Goal: Transaction & Acquisition: Purchase product/service

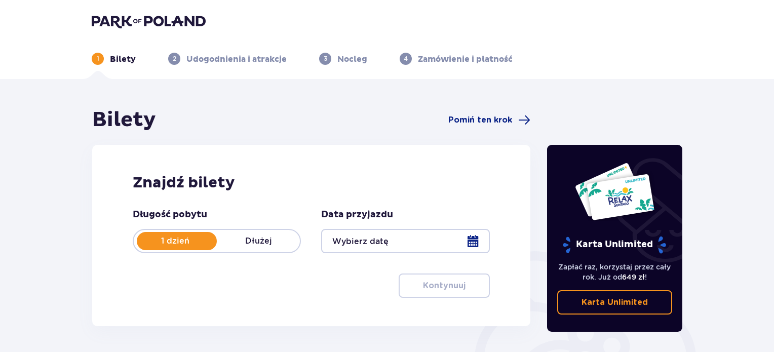
click at [247, 241] on p "Dłużej" at bounding box center [258, 241] width 83 height 11
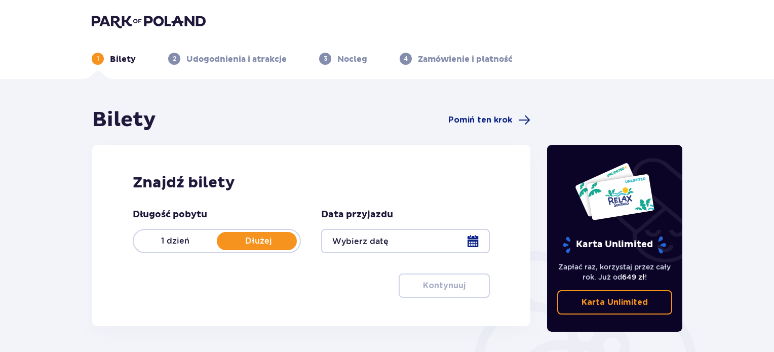
click at [463, 235] on div at bounding box center [405, 241] width 168 height 24
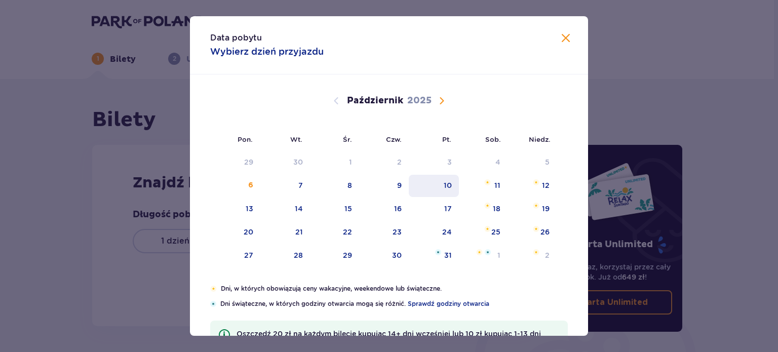
click at [449, 189] on div "10" at bounding box center [448, 185] width 8 height 10
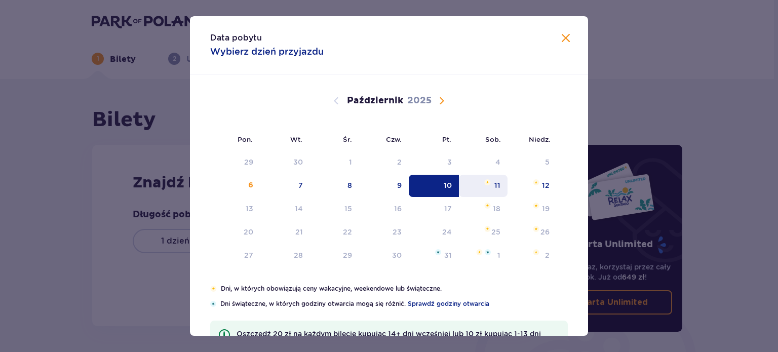
click at [490, 188] on div "11" at bounding box center [483, 186] width 49 height 22
type input "10.10.25 - 11.10.25"
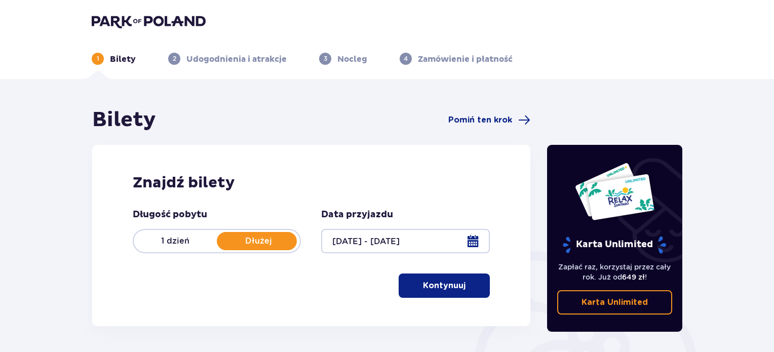
click at [252, 238] on p "Dłużej" at bounding box center [258, 241] width 83 height 11
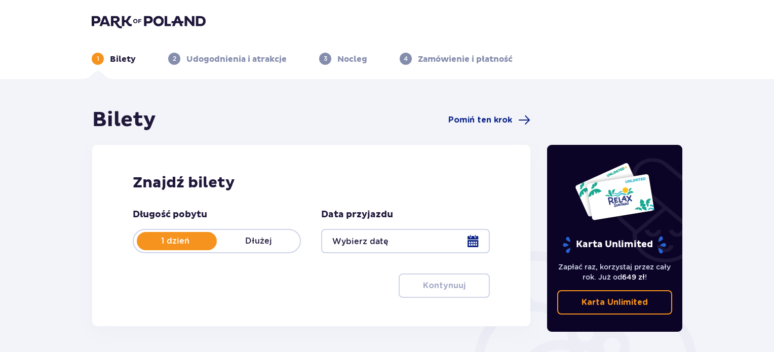
click at [476, 242] on div at bounding box center [405, 241] width 168 height 24
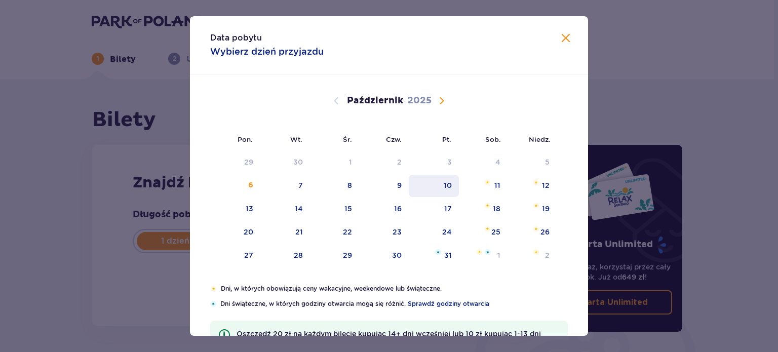
click at [448, 188] on div "10" at bounding box center [448, 185] width 8 height 10
type input "10.10.25"
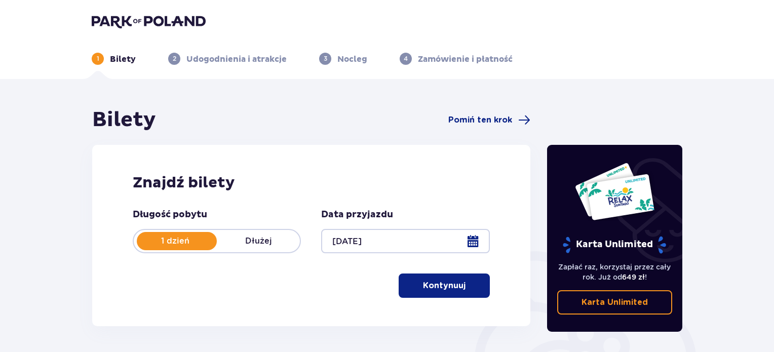
click at [495, 188] on div "Znajdź bilety Długość pobytu 1 dzień Dłużej Data przyjazdu 10.10.25 Kontynuuj P…" at bounding box center [311, 235] width 438 height 181
click at [259, 241] on p "Dłużej" at bounding box center [258, 241] width 83 height 11
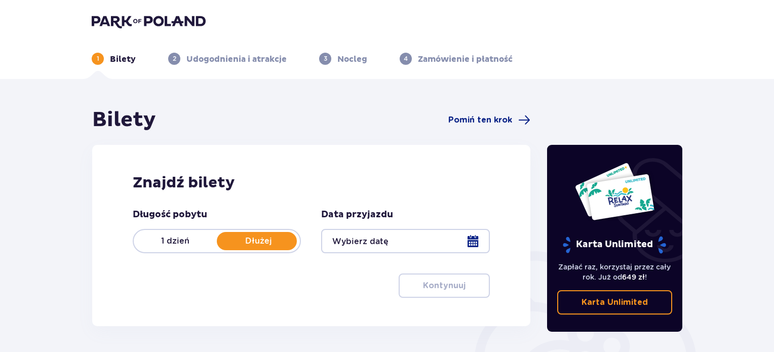
click at [474, 241] on div at bounding box center [405, 241] width 168 height 24
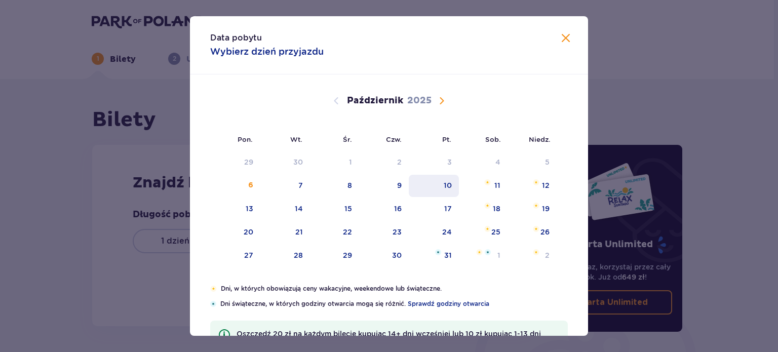
click at [446, 191] on div "10" at bounding box center [434, 186] width 50 height 22
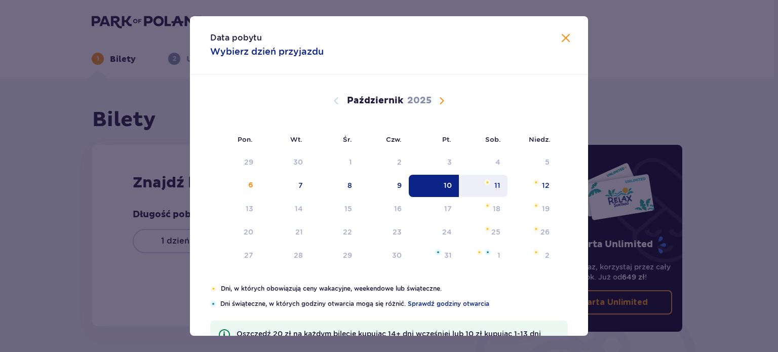
click at [495, 188] on div "11" at bounding box center [498, 185] width 6 height 10
type input "10.10.25 - 11.10.25"
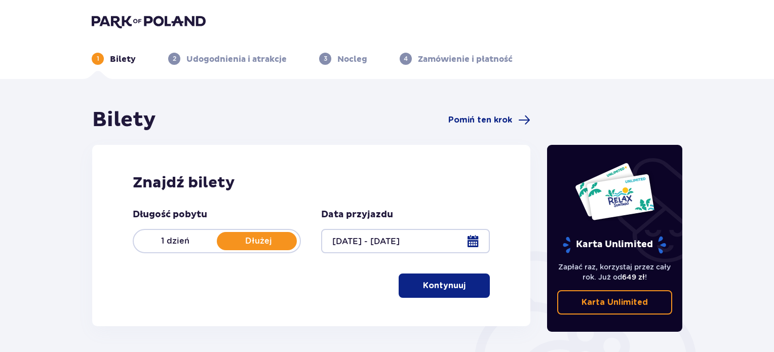
click at [443, 282] on p "Kontynuuj" at bounding box center [444, 285] width 43 height 11
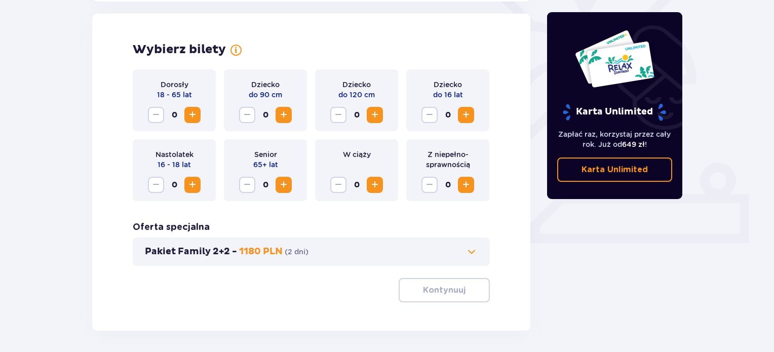
scroll to position [282, 0]
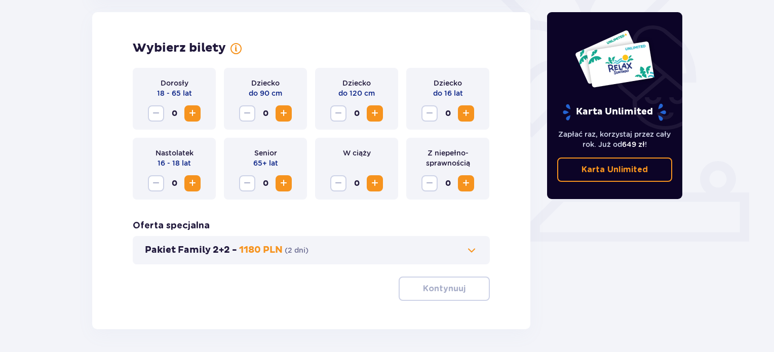
click at [195, 117] on span "Zwiększ" at bounding box center [192, 113] width 12 height 12
click at [438, 291] on p "Kontynuuj" at bounding box center [444, 288] width 43 height 11
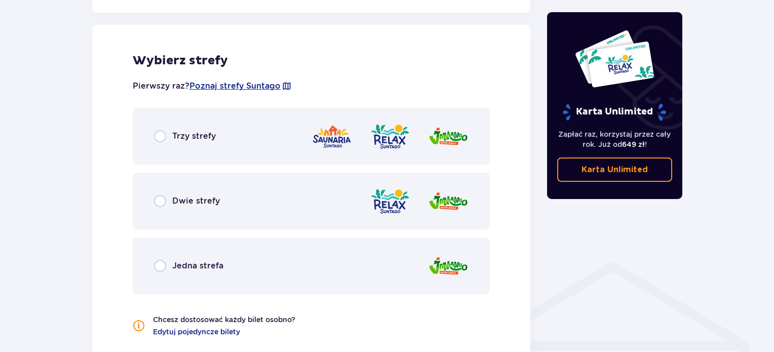
scroll to position [563, 0]
click at [152, 136] on div "Trzy strefy" at bounding box center [311, 135] width 357 height 57
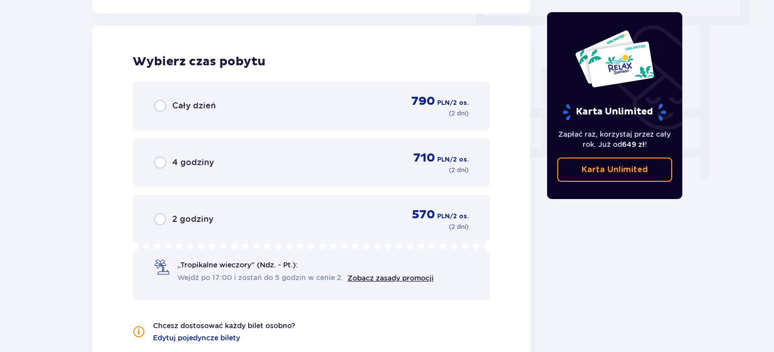
scroll to position [915, 0]
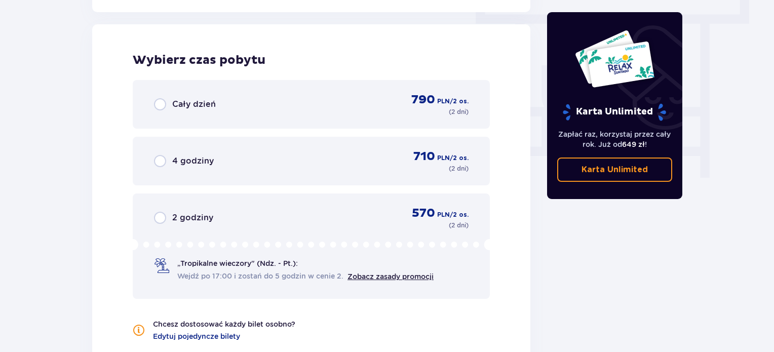
click at [160, 105] on input "radio" at bounding box center [160, 104] width 12 height 12
radio input "true"
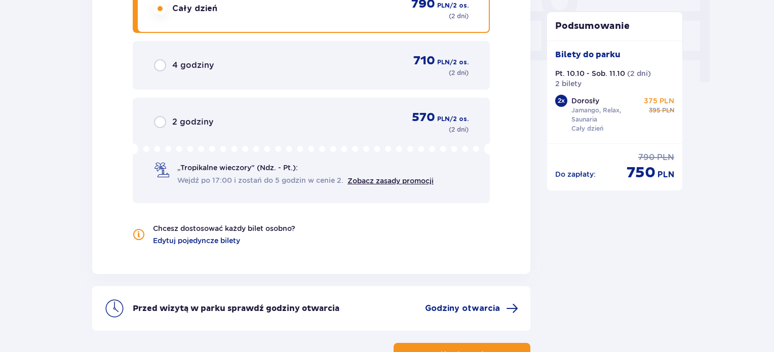
scroll to position [991, 0]
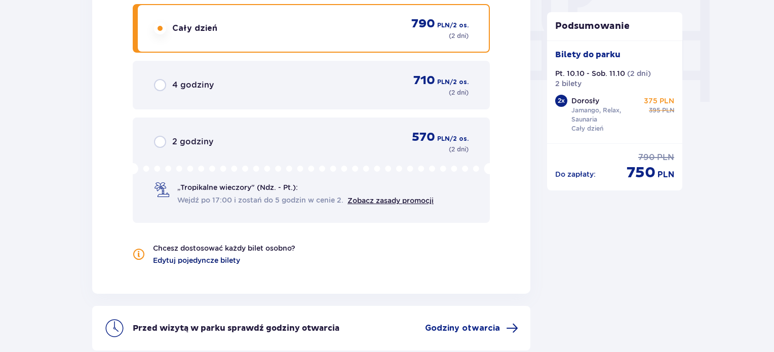
click at [221, 257] on span "Edytuj pojedyncze bilety" at bounding box center [196, 260] width 87 height 10
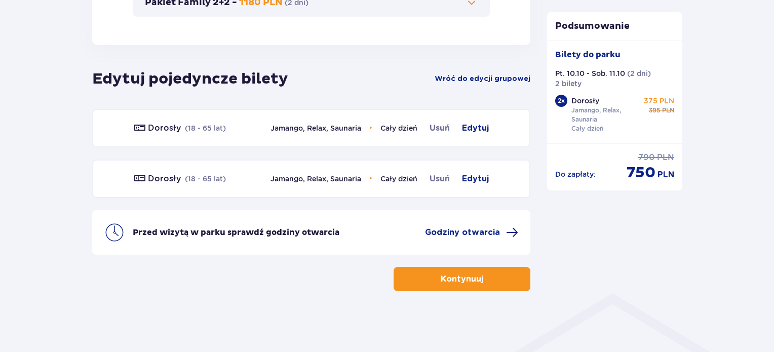
scroll to position [529, 0]
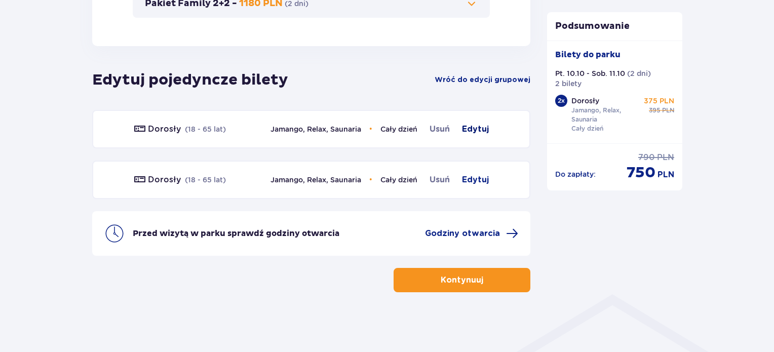
click at [474, 130] on span "Edytuj" at bounding box center [475, 129] width 27 height 12
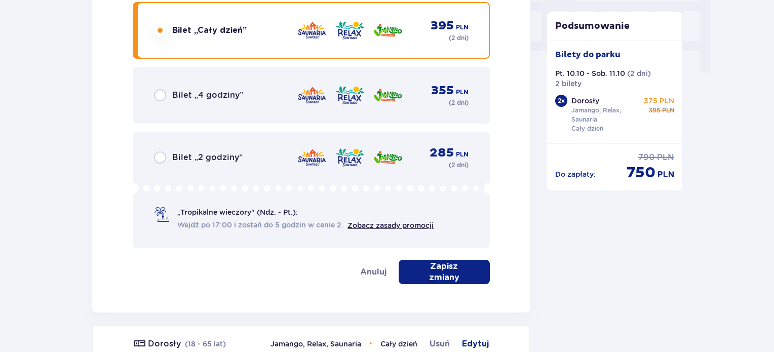
scroll to position [1031, 0]
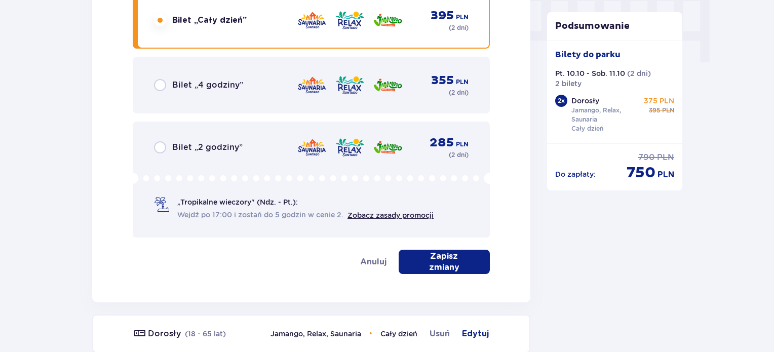
click at [440, 265] on p "Zapisz zmiany" at bounding box center [444, 262] width 59 height 22
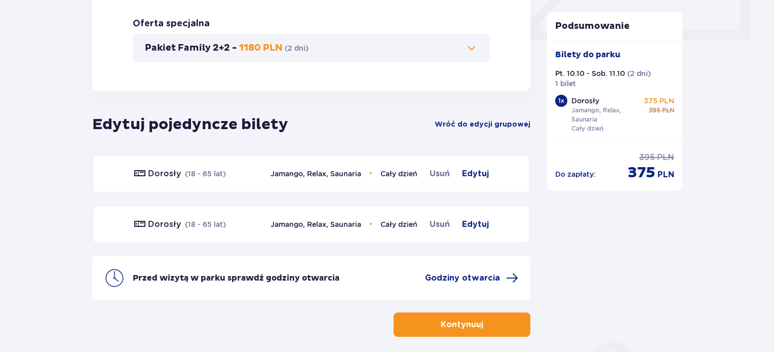
scroll to position [503, 0]
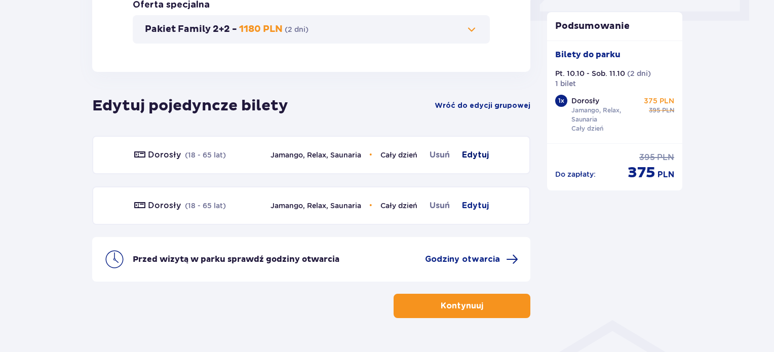
click at [477, 154] on span "Edytuj" at bounding box center [475, 155] width 27 height 12
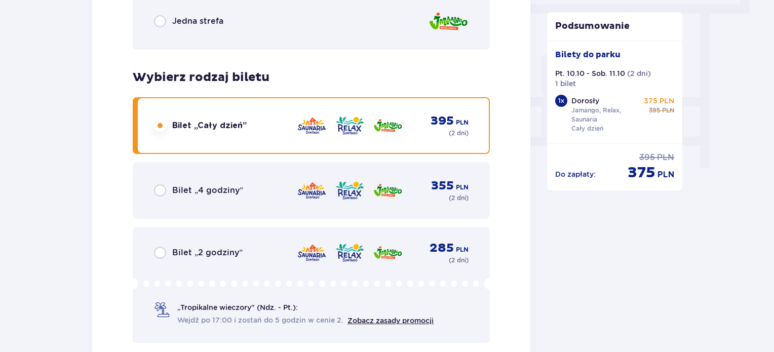
scroll to position [932, 0]
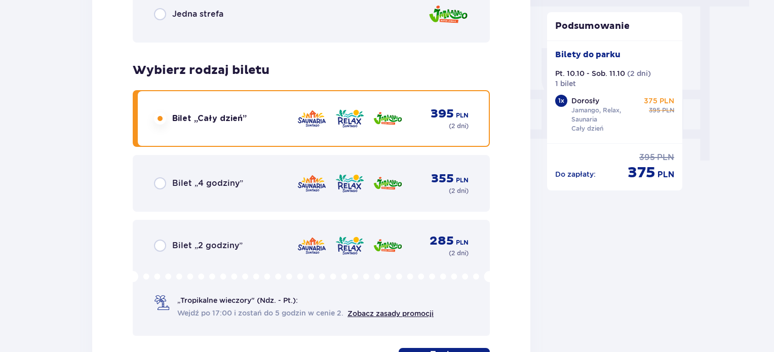
click at [162, 245] on input "radio" at bounding box center [160, 246] width 12 height 12
radio input "true"
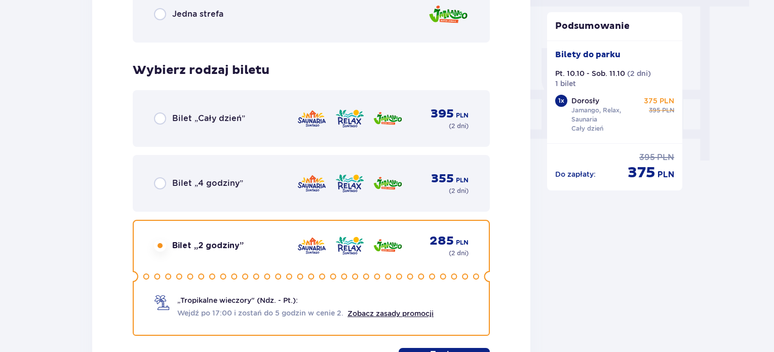
click at [378, 278] on circle at bounding box center [377, 276] width 5 height 5
click at [459, 252] on p "( 2 dni )" at bounding box center [459, 253] width 20 height 9
click at [159, 120] on input "radio" at bounding box center [160, 119] width 12 height 12
radio input "true"
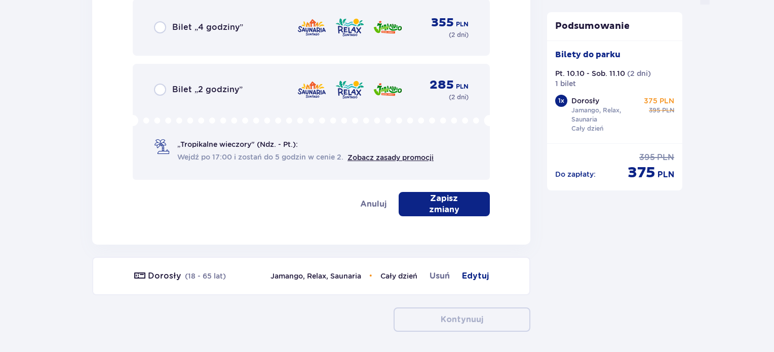
scroll to position [1091, 0]
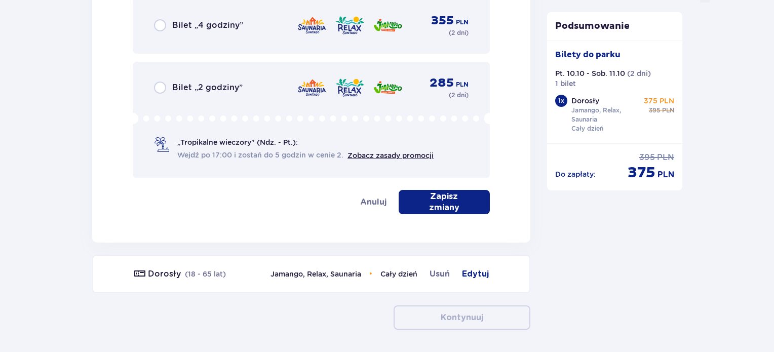
click at [454, 212] on button "Zapisz zmiany" at bounding box center [444, 202] width 91 height 24
drag, startPoint x: 774, startPoint y: 263, endPoint x: 778, endPoint y: 159, distance: 104.5
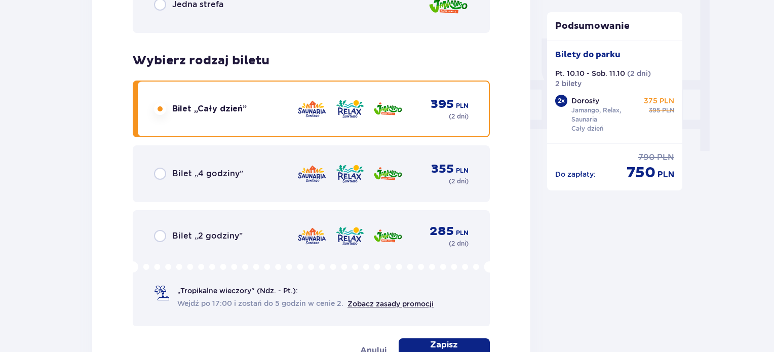
scroll to position [958, 0]
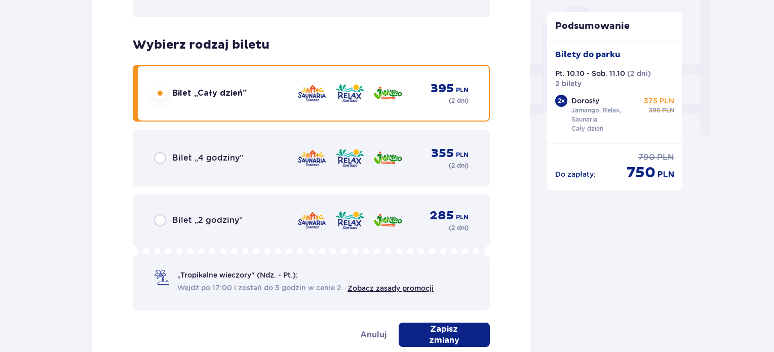
click at [160, 219] on input "radio" at bounding box center [160, 220] width 12 height 12
radio input "true"
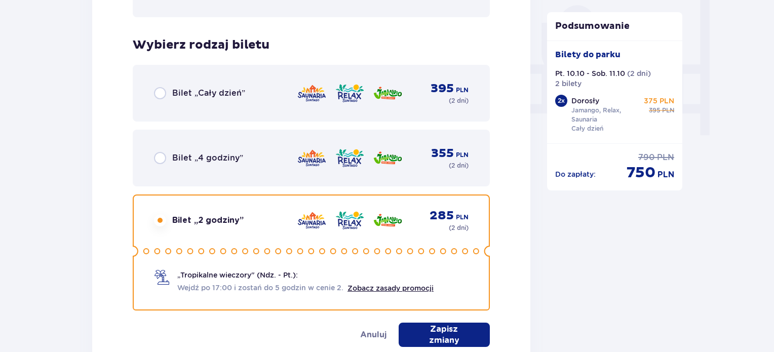
click at [438, 332] on p "Zapisz zmiany" at bounding box center [444, 335] width 59 height 22
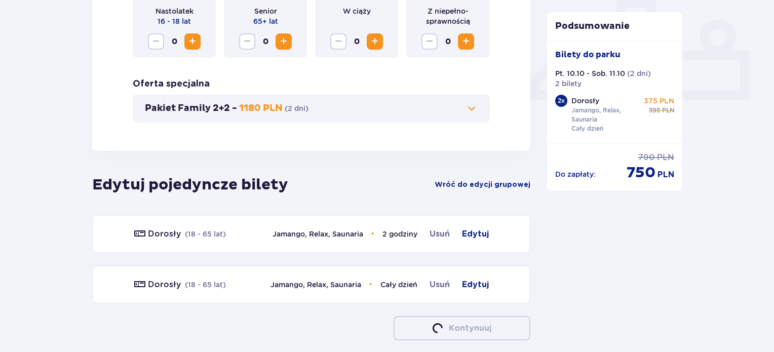
scroll to position [472, 0]
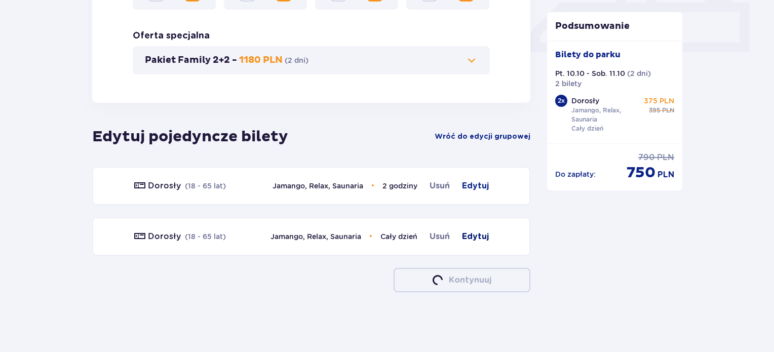
click at [466, 240] on span "Edytuj" at bounding box center [475, 237] width 27 height 12
click at [472, 238] on span "Edytuj" at bounding box center [475, 237] width 27 height 12
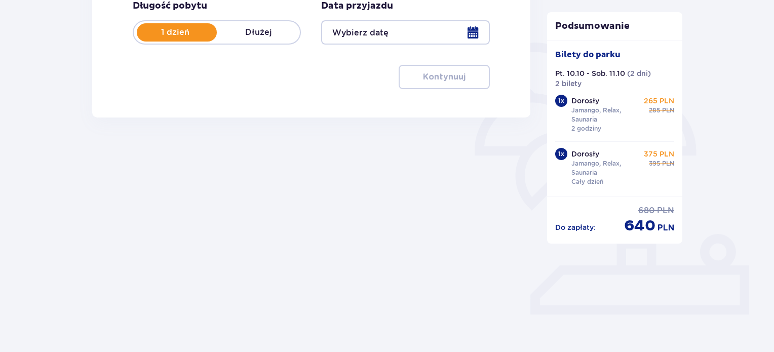
type input "10.10.25 - 11.10.25"
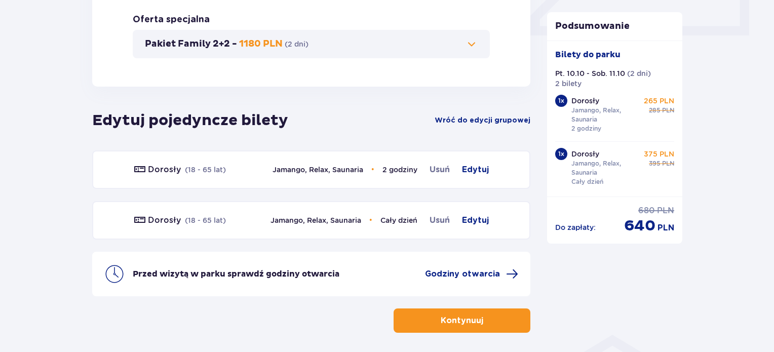
scroll to position [496, 0]
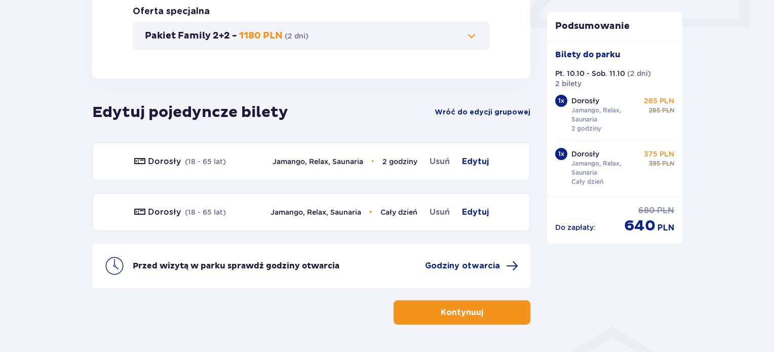
click at [442, 316] on p "Kontynuuj" at bounding box center [462, 312] width 43 height 11
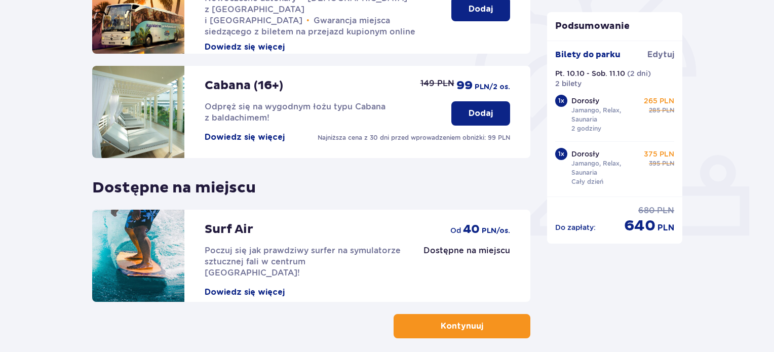
scroll to position [321, 0]
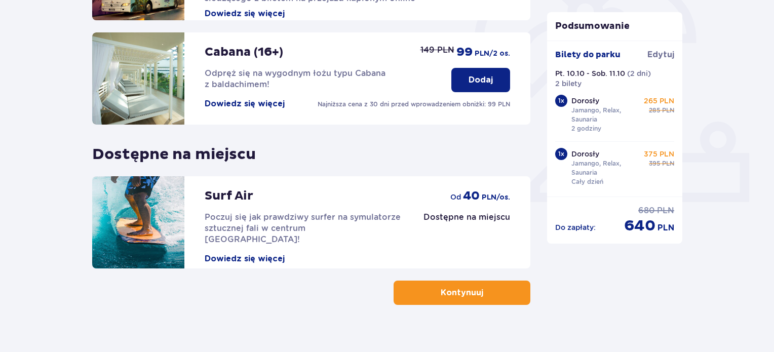
click at [476, 294] on button "Kontynuuj" at bounding box center [462, 293] width 137 height 24
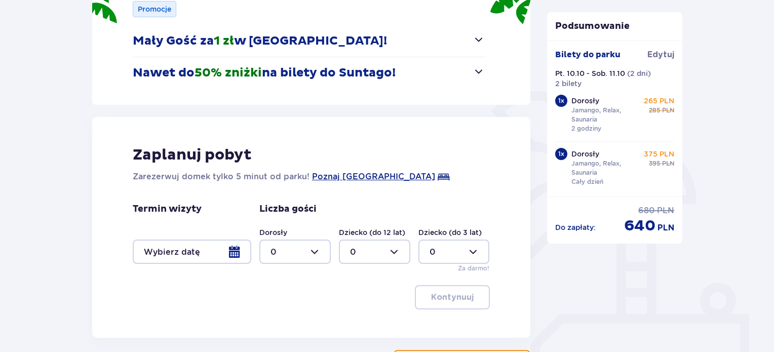
scroll to position [190, 0]
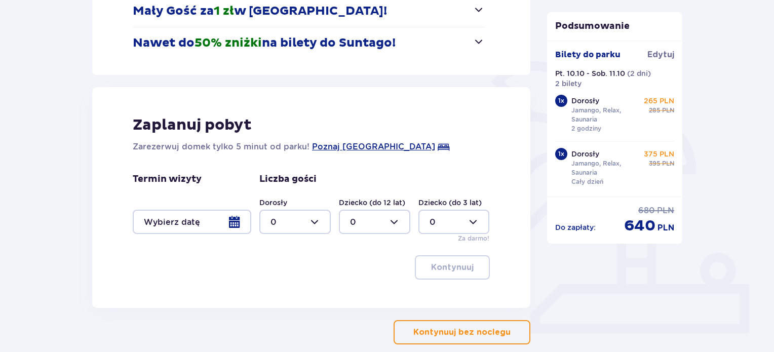
click at [231, 221] on div at bounding box center [192, 222] width 119 height 24
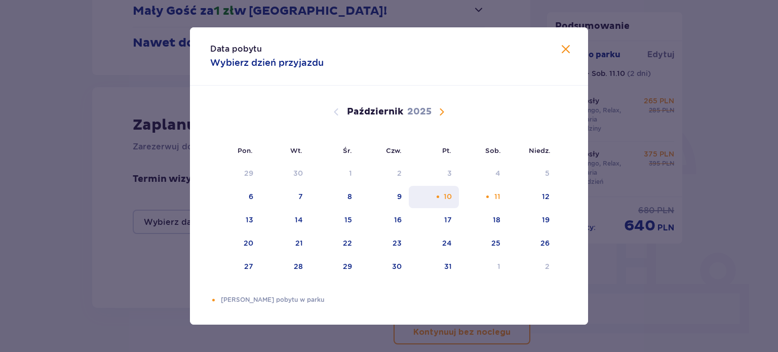
click at [444, 198] on div "10" at bounding box center [448, 197] width 8 height 10
click at [534, 199] on div "12" at bounding box center [532, 197] width 49 height 22
type input "[DATE] - [DATE]"
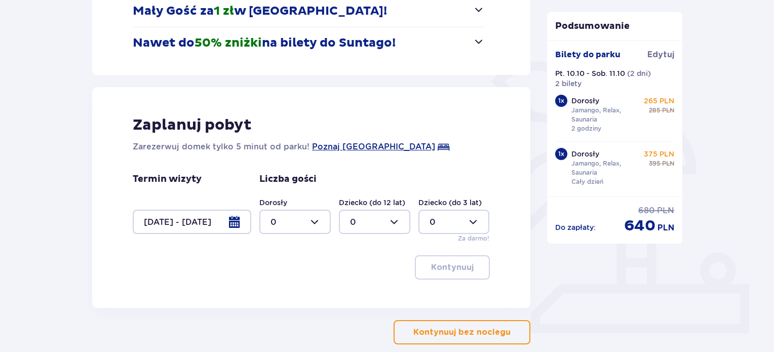
click at [312, 225] on div at bounding box center [294, 222] width 71 height 24
click at [275, 295] on p "2" at bounding box center [273, 295] width 5 height 11
type input "2"
click at [447, 268] on p "Kontynuuj" at bounding box center [452, 267] width 43 height 11
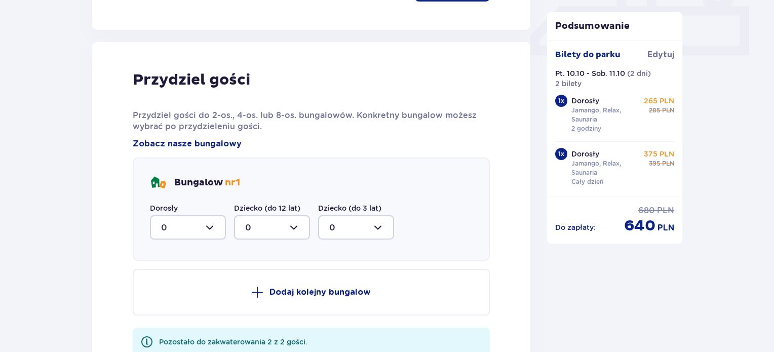
scroll to position [498, 0]
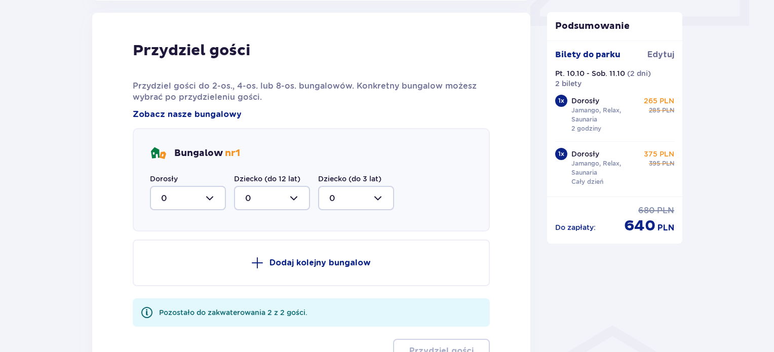
click at [212, 196] on div at bounding box center [188, 198] width 76 height 24
click at [170, 272] on div "2" at bounding box center [188, 271] width 54 height 11
type input "2"
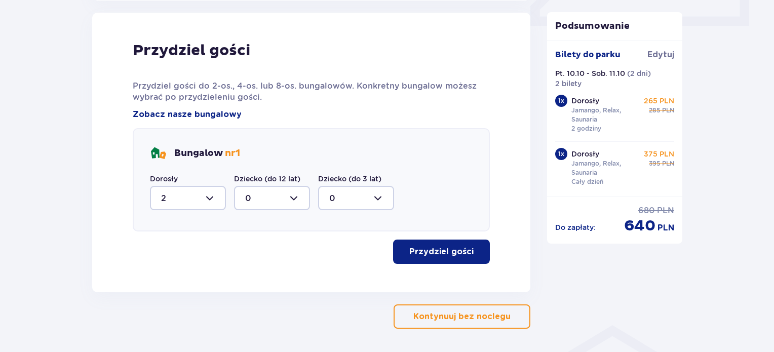
click at [423, 252] on p "Przydziel gości" at bounding box center [441, 251] width 64 height 11
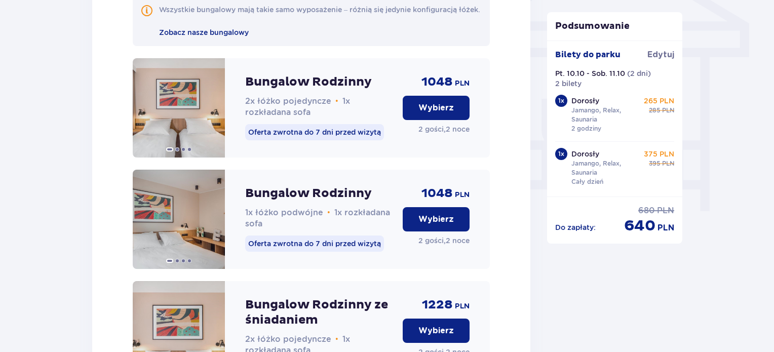
scroll to position [910, 0]
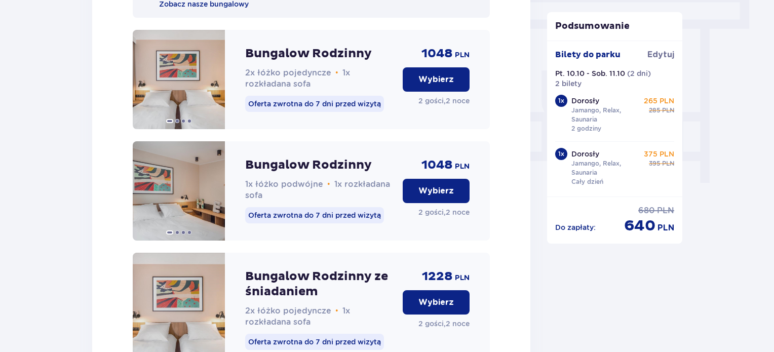
click at [437, 197] on p "Wybierz" at bounding box center [436, 190] width 35 height 11
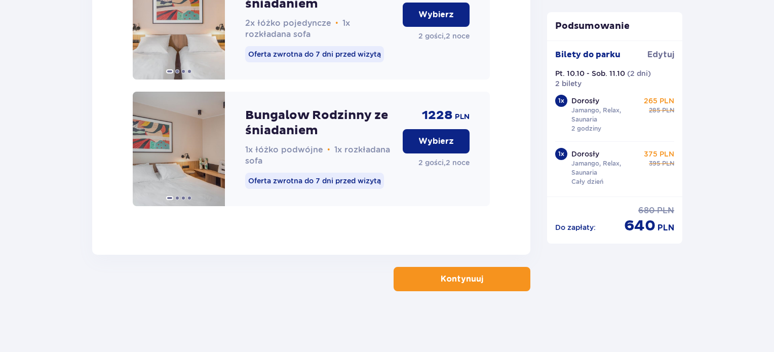
scroll to position [1209, 0]
click at [466, 277] on p "Kontynuuj" at bounding box center [462, 279] width 43 height 11
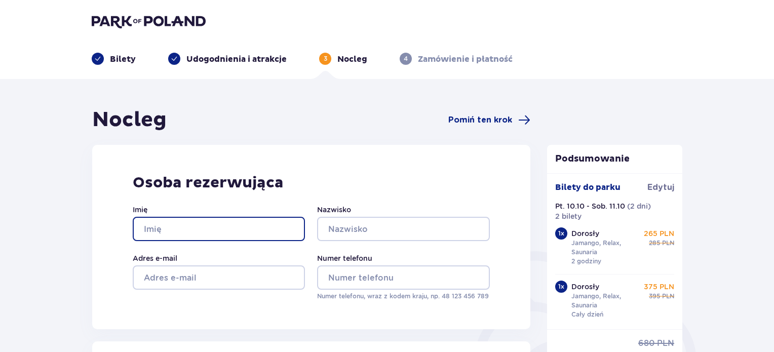
click at [251, 235] on input "Imię" at bounding box center [219, 229] width 172 height 24
type input "[PERSON_NAME]"
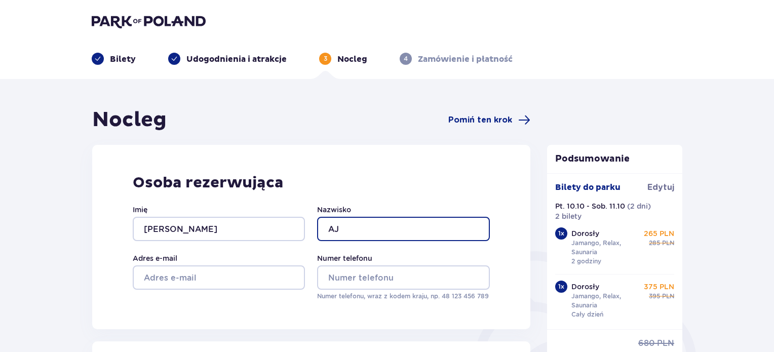
type input "A"
type input "[PERSON_NAME]"
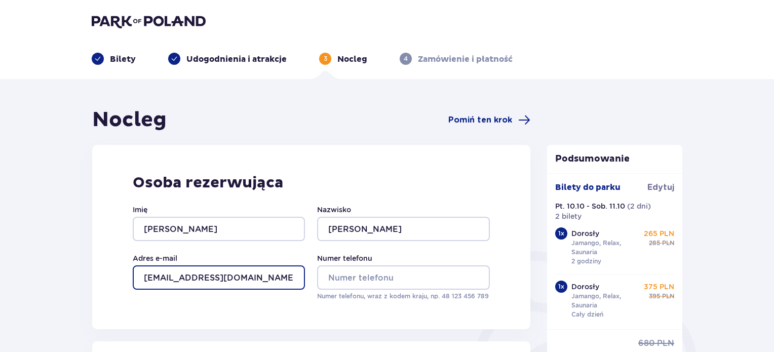
type input "[EMAIL_ADDRESS][DOMAIN_NAME]"
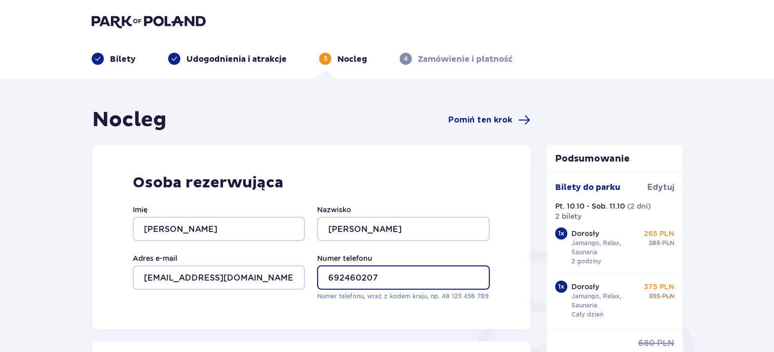
type input "692460207"
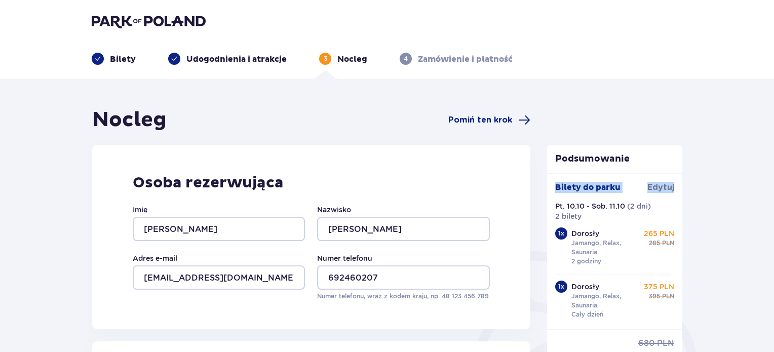
drag, startPoint x: 772, startPoint y: 131, endPoint x: 769, endPoint y: 194, distance: 62.4
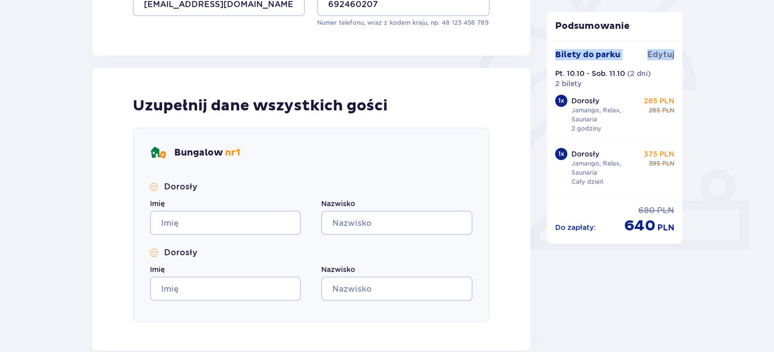
scroll to position [302, 0]
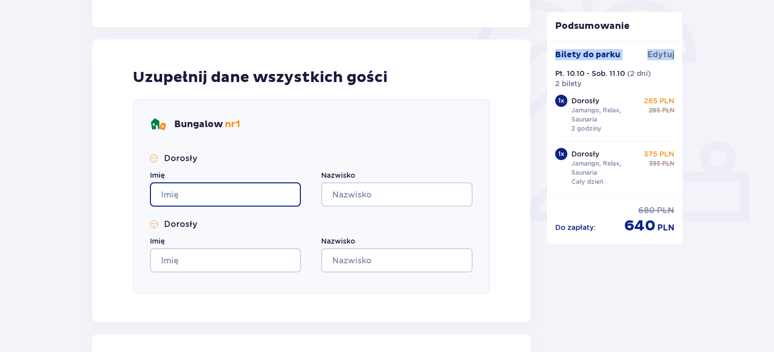
click at [274, 189] on input "Imię" at bounding box center [225, 194] width 151 height 24
type input "[PERSON_NAME]"
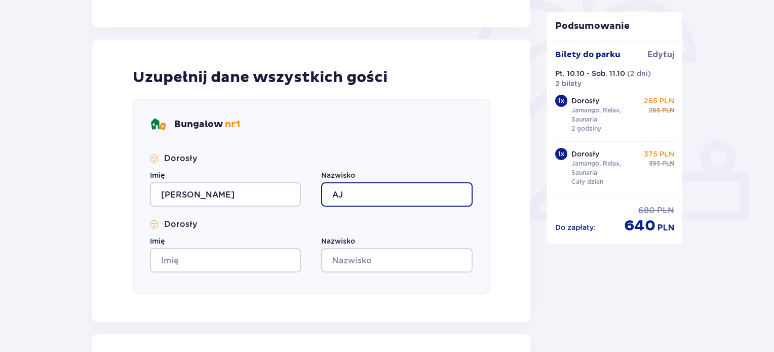
type input "A"
type input "[PERSON_NAME]"
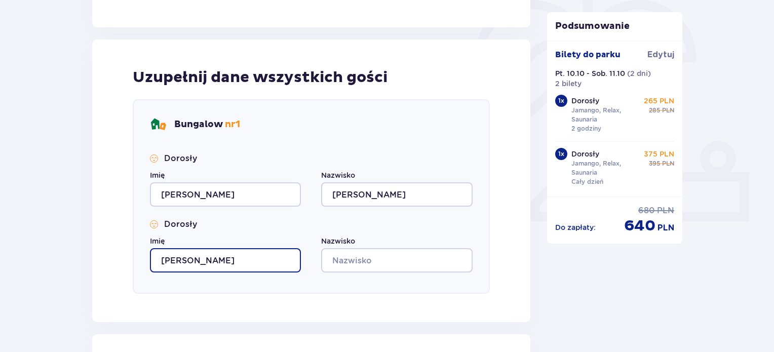
type input "[PERSON_NAME]"
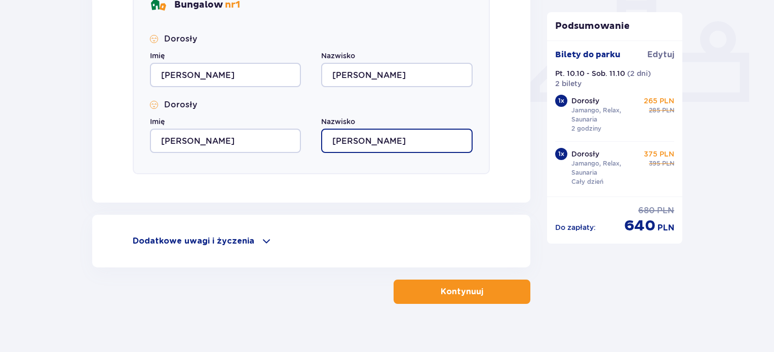
scroll to position [432, 0]
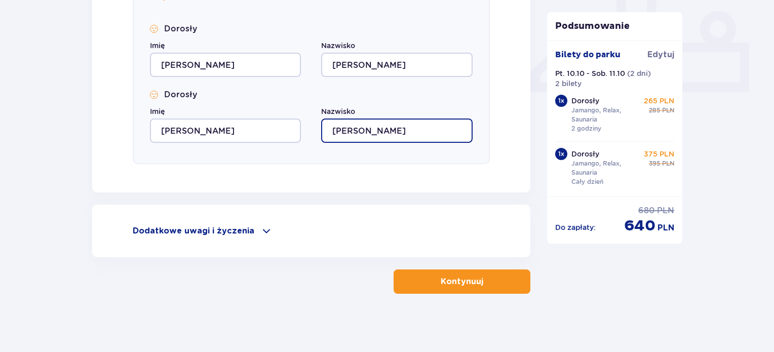
type input "[PERSON_NAME]"
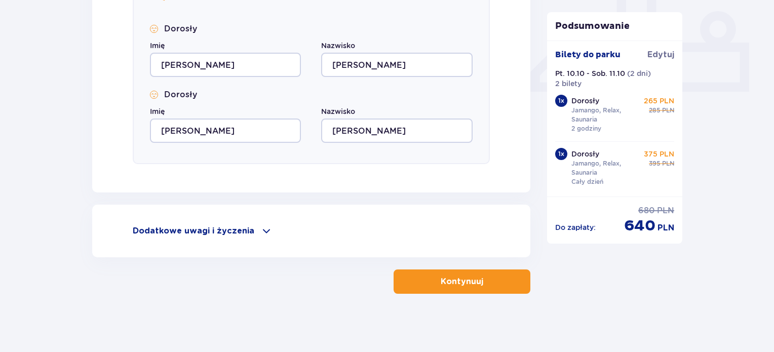
click at [429, 280] on button "Kontynuuj" at bounding box center [462, 282] width 137 height 24
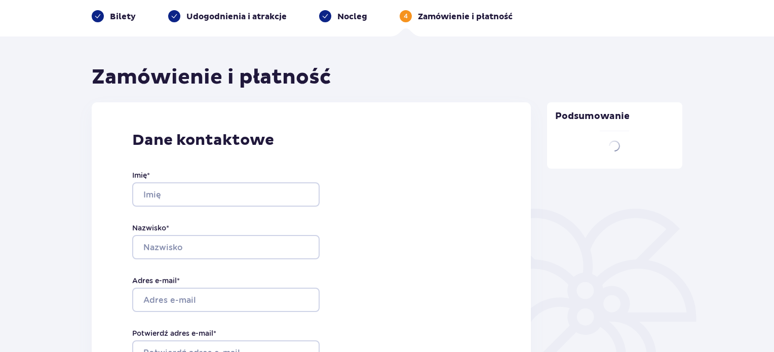
type input "[PERSON_NAME]"
type input "[EMAIL_ADDRESS][DOMAIN_NAME]"
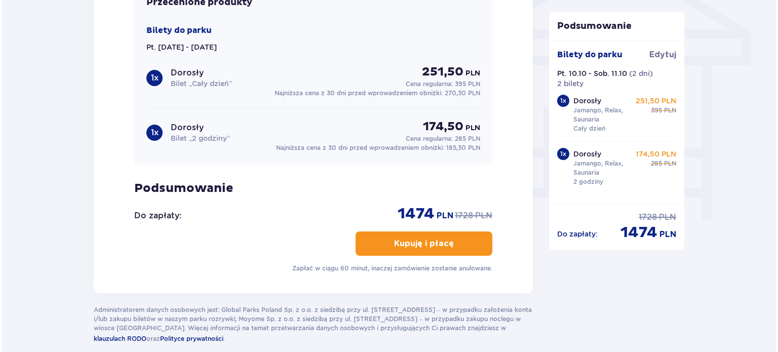
scroll to position [835, 0]
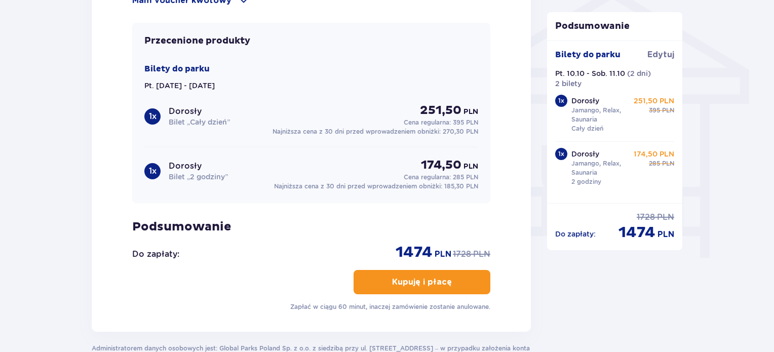
click at [185, 107] on p "Dorosły" at bounding box center [185, 111] width 33 height 11
click at [148, 113] on div "1 x" at bounding box center [152, 116] width 16 height 16
click at [410, 133] on div "1 x Dorosły Bilet „Cały dzień” 251,50 PLN Cena regularna: 395 PLN Najniższa cen…" at bounding box center [311, 147] width 334 height 88
click at [662, 53] on span "Edytuj" at bounding box center [661, 54] width 27 height 11
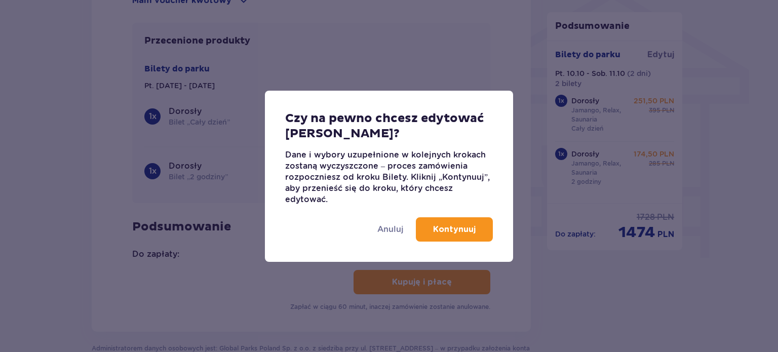
click at [448, 226] on p "Kontynuuj" at bounding box center [454, 229] width 43 height 11
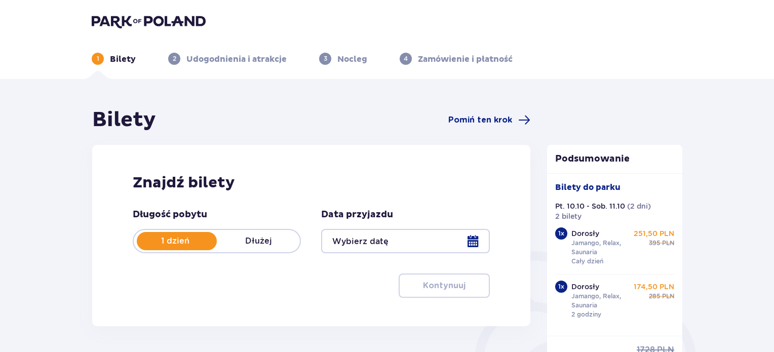
type input "10.10.25 - 11.10.25"
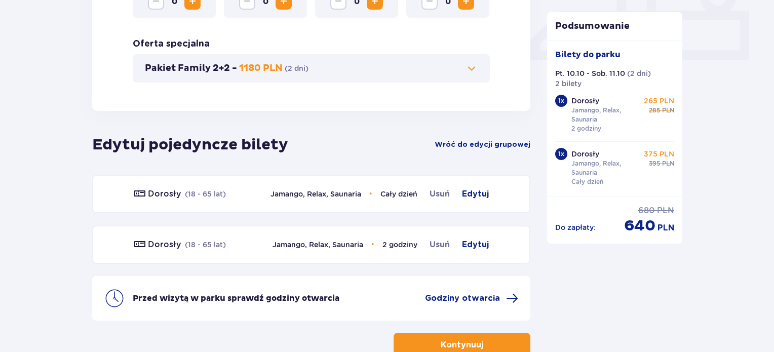
scroll to position [469, 0]
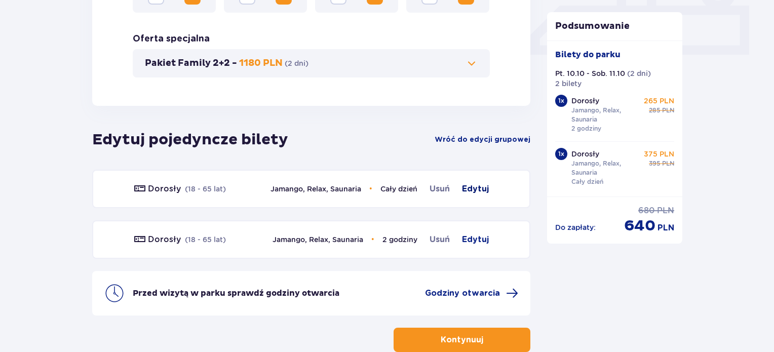
click at [476, 190] on span "Edytuj" at bounding box center [475, 189] width 27 height 12
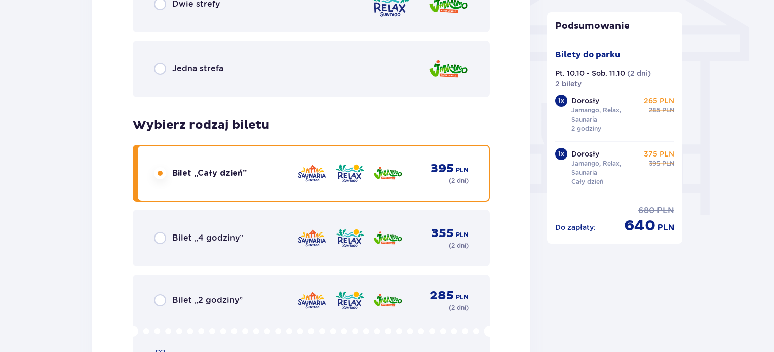
scroll to position [883, 0]
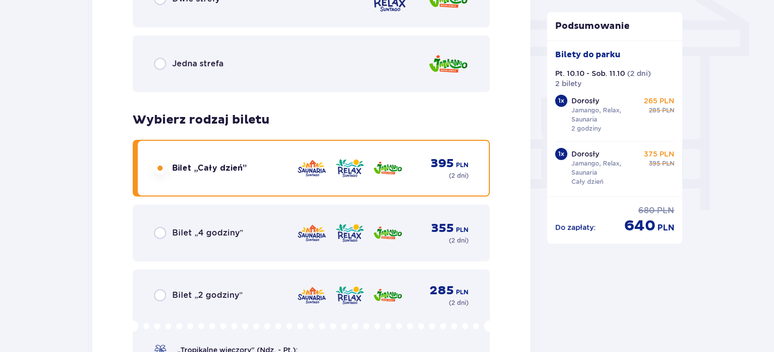
click at [166, 304] on div "Bilet „2 godziny” 285 PLN ( 2 dni ) „Tropikalne wieczory" (Ndz. - Pt.): Wejdź p…" at bounding box center [311, 328] width 357 height 116
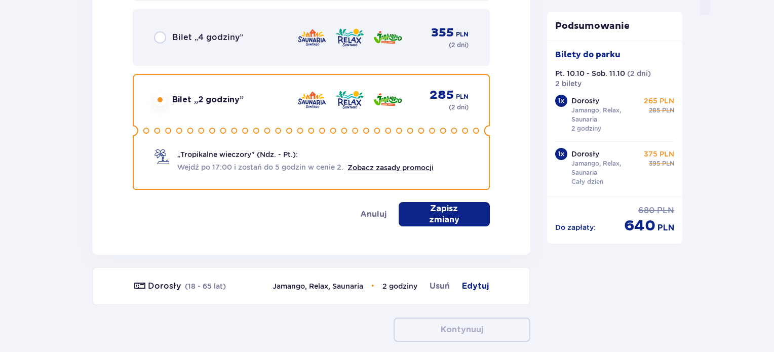
scroll to position [1086, 0]
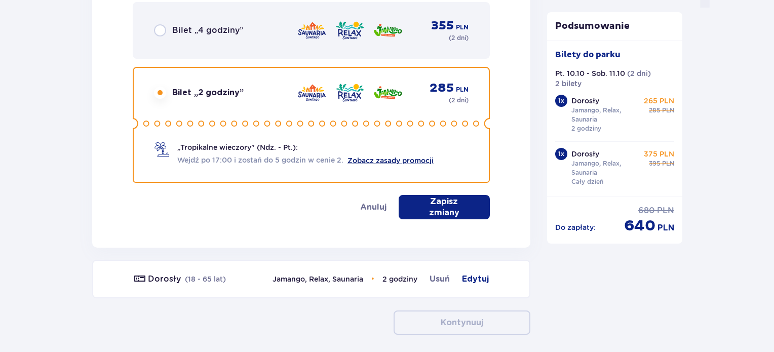
click at [416, 160] on link "Zobacz zasady promocji" at bounding box center [391, 161] width 86 height 8
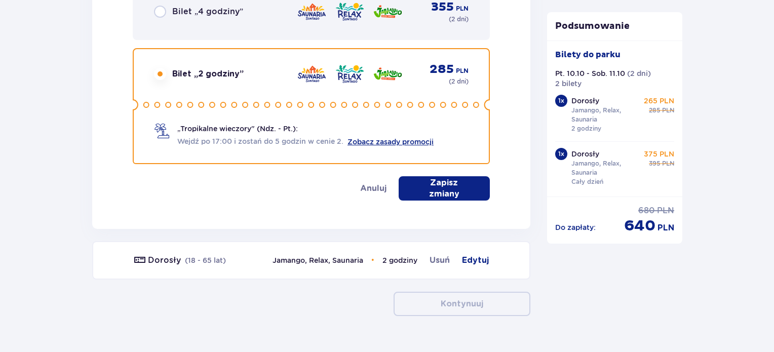
scroll to position [1114, 0]
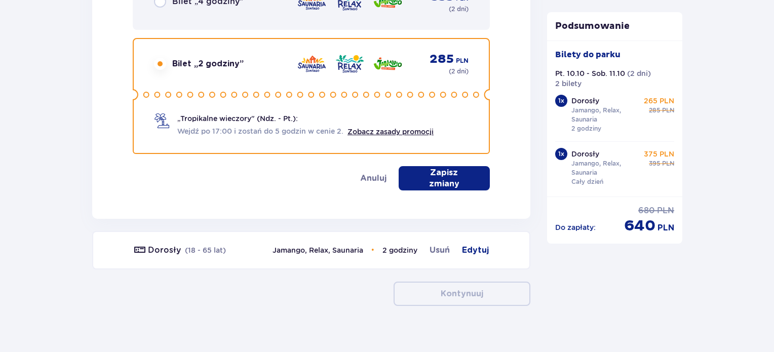
click at [448, 177] on p "Zapisz zmiany" at bounding box center [444, 178] width 59 height 22
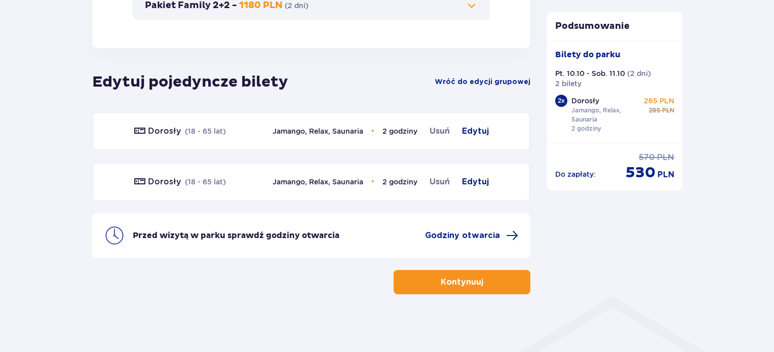
scroll to position [529, 0]
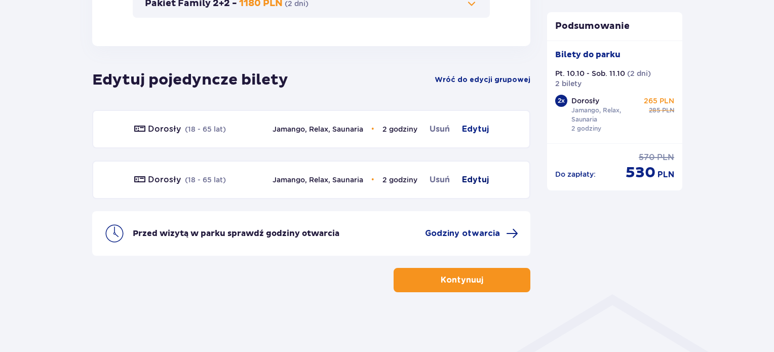
click at [475, 176] on span "Edytuj" at bounding box center [475, 180] width 27 height 12
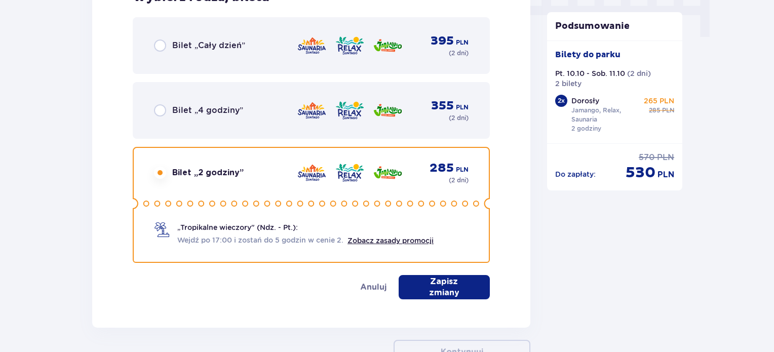
scroll to position [1072, 0]
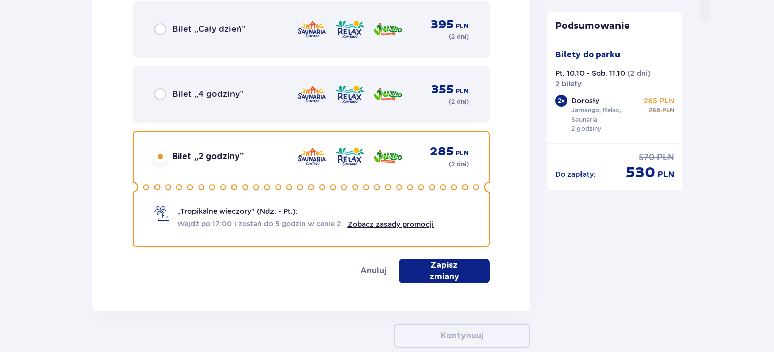
click at [456, 273] on p "Zapisz zmiany" at bounding box center [444, 271] width 59 height 22
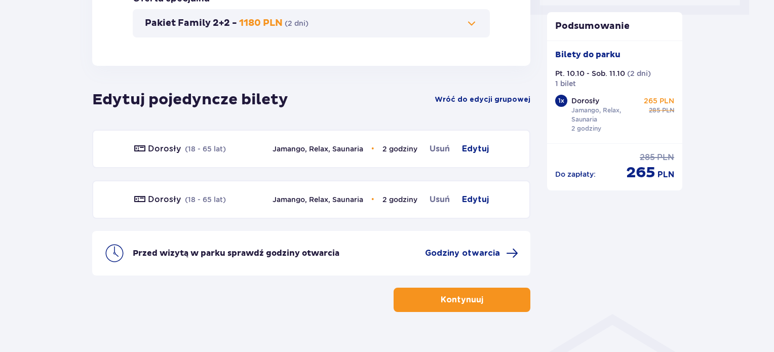
scroll to position [529, 0]
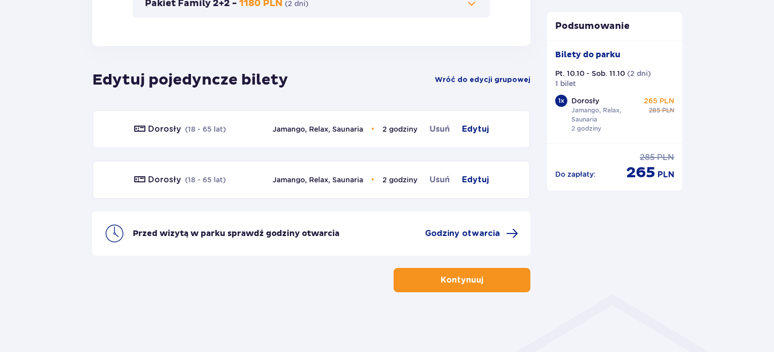
click at [466, 280] on p "Kontynuuj" at bounding box center [462, 280] width 43 height 11
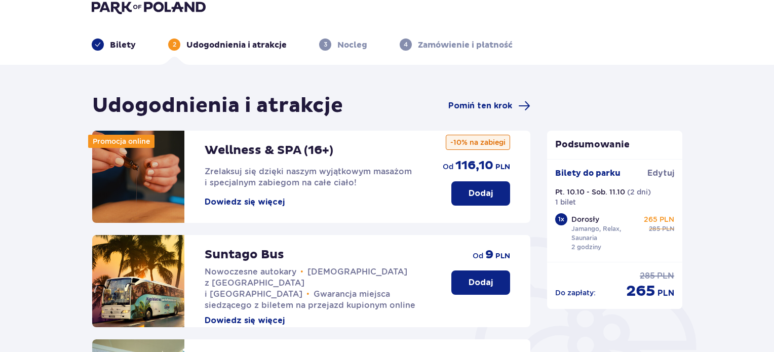
scroll to position [12, 0]
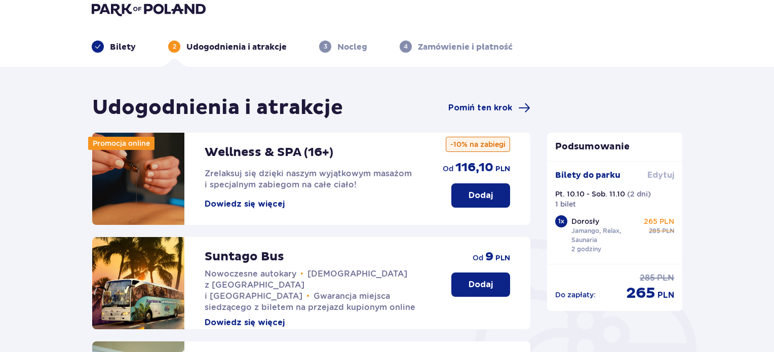
click at [662, 172] on span "Edytuj" at bounding box center [661, 175] width 27 height 11
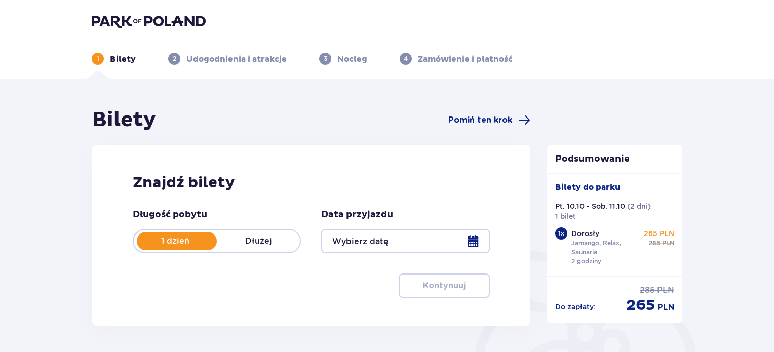
type input "10.10.25 - 11.10.25"
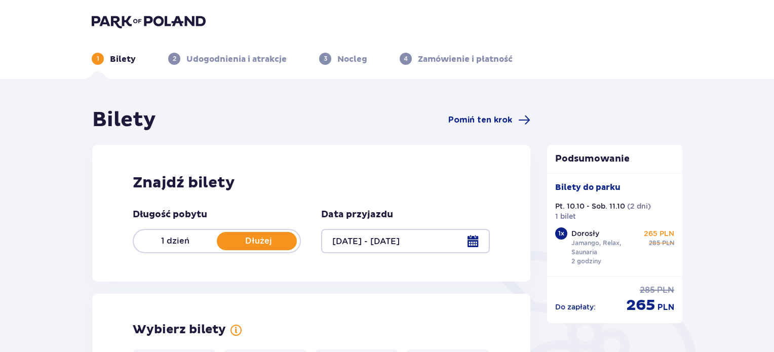
click at [268, 236] on p "Dłużej" at bounding box center [258, 241] width 83 height 11
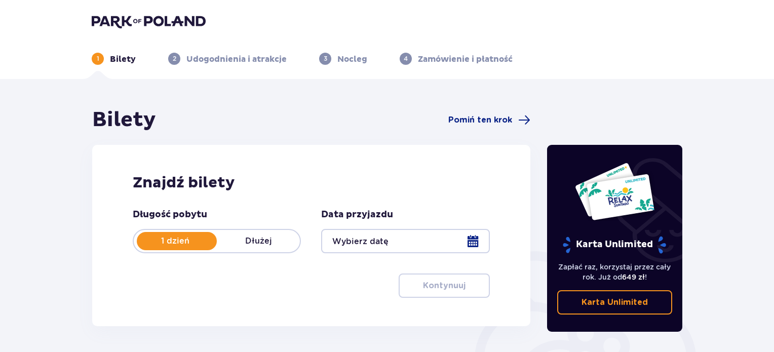
click at [265, 241] on p "Dłużej" at bounding box center [258, 241] width 83 height 11
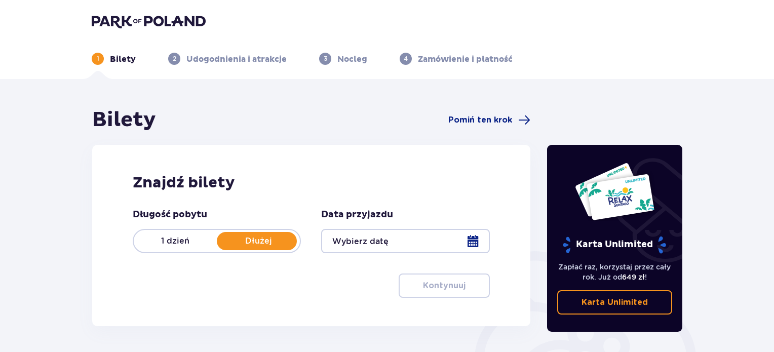
click at [468, 242] on div at bounding box center [405, 241] width 168 height 24
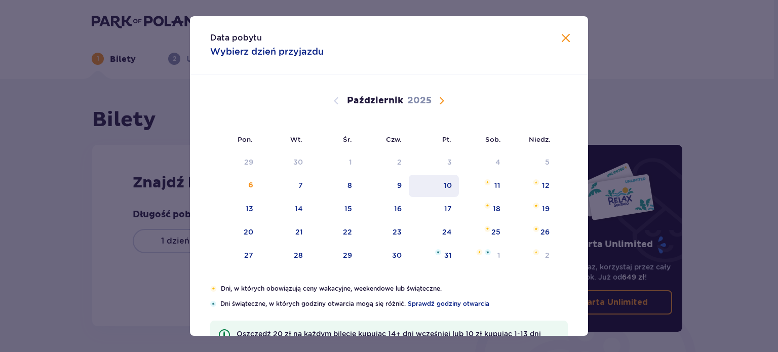
click at [446, 189] on div "10" at bounding box center [448, 185] width 8 height 10
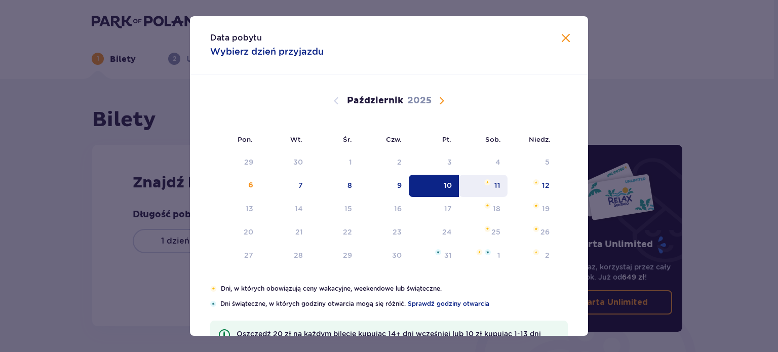
click at [490, 188] on div "11" at bounding box center [483, 186] width 49 height 22
type input "10.10.25 - 11.10.25"
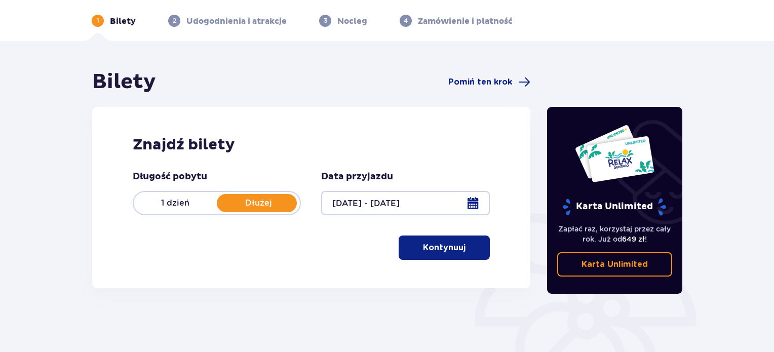
scroll to position [39, 0]
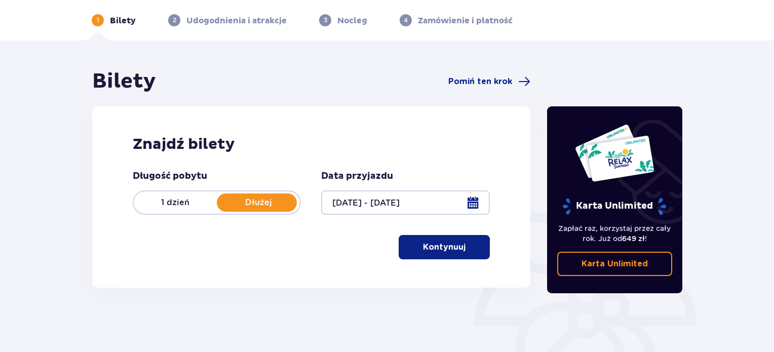
click at [439, 246] on p "Kontynuuj" at bounding box center [444, 247] width 43 height 11
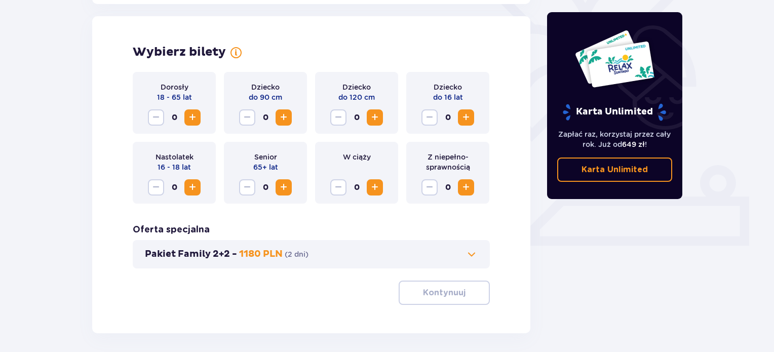
scroll to position [282, 0]
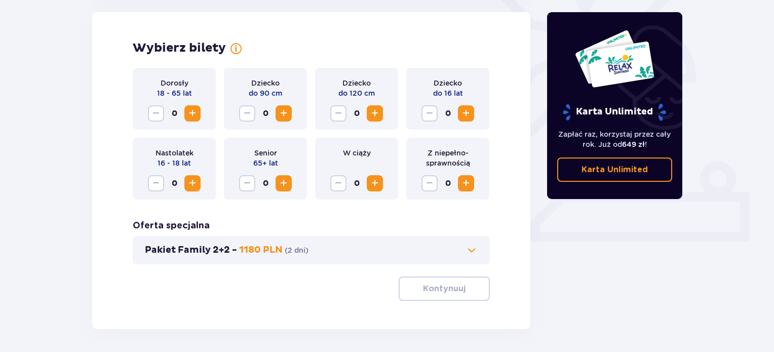
click at [197, 110] on span "Zwiększ" at bounding box center [192, 113] width 12 height 12
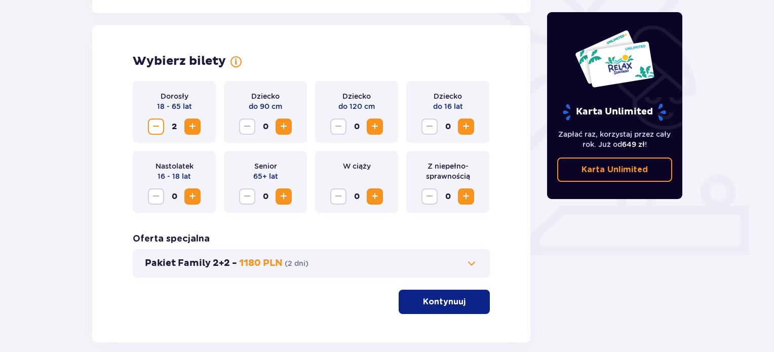
scroll to position [320, 0]
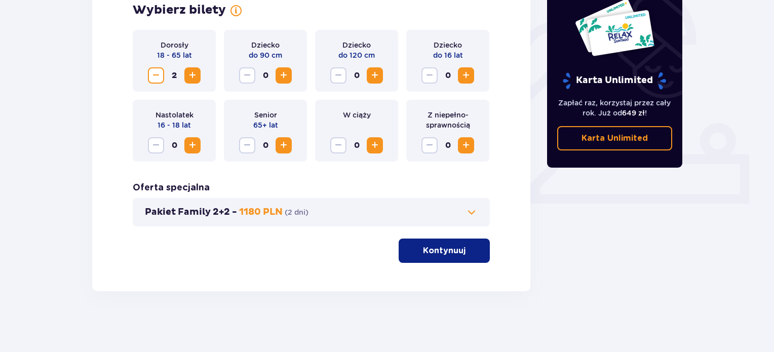
click at [458, 249] on button "Kontynuuj" at bounding box center [444, 251] width 91 height 24
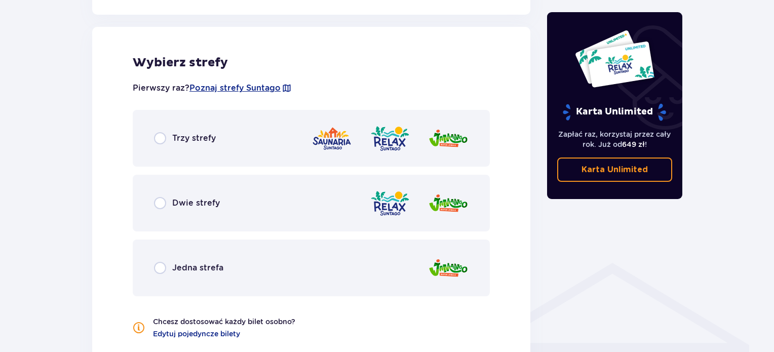
scroll to position [563, 0]
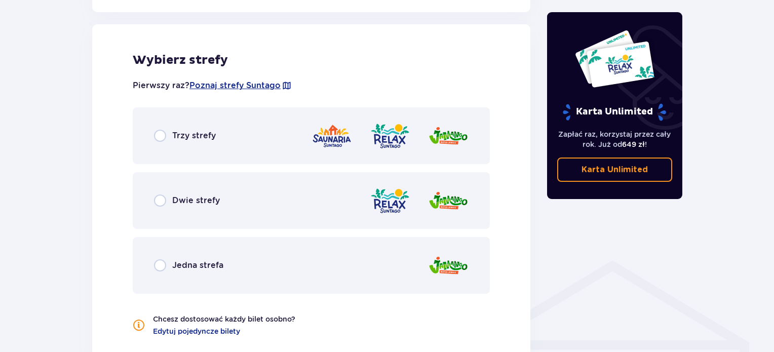
click at [186, 139] on span "Trzy strefy" at bounding box center [194, 135] width 44 height 11
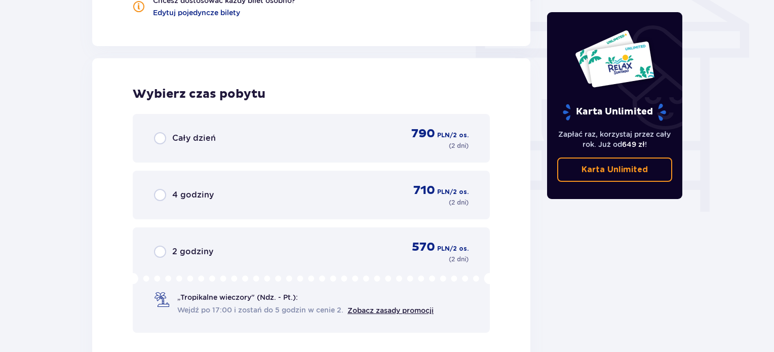
scroll to position [915, 0]
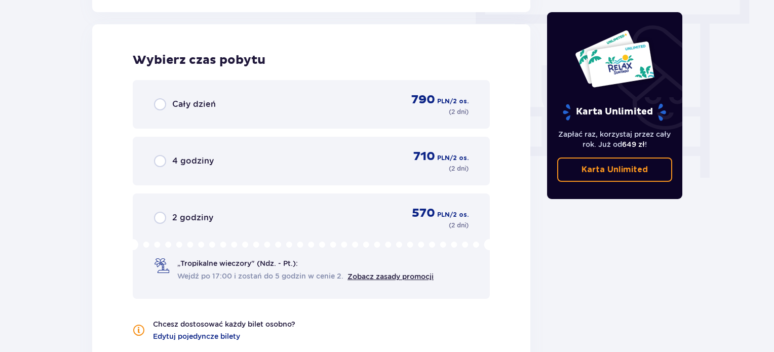
click at [186, 139] on div "4 godziny 710 PLN / 2 os. ( 2 dni )" at bounding box center [311, 161] width 357 height 49
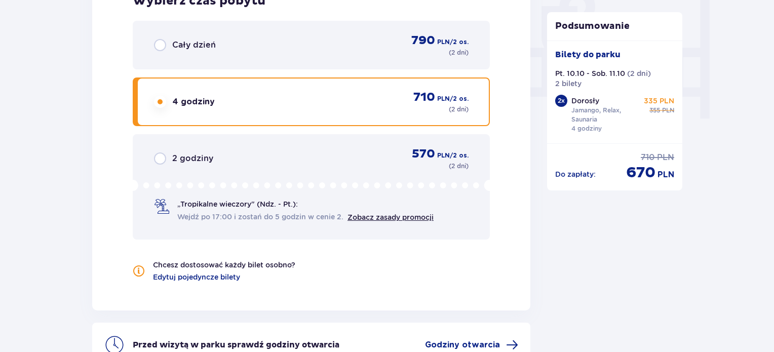
scroll to position [971, 0]
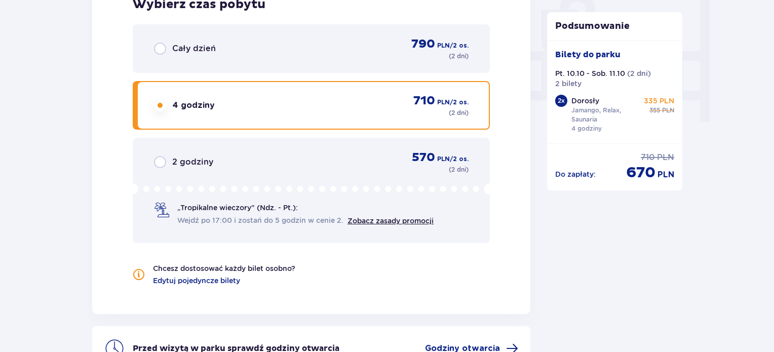
click at [164, 160] on input "radio" at bounding box center [160, 162] width 12 height 12
radio input "true"
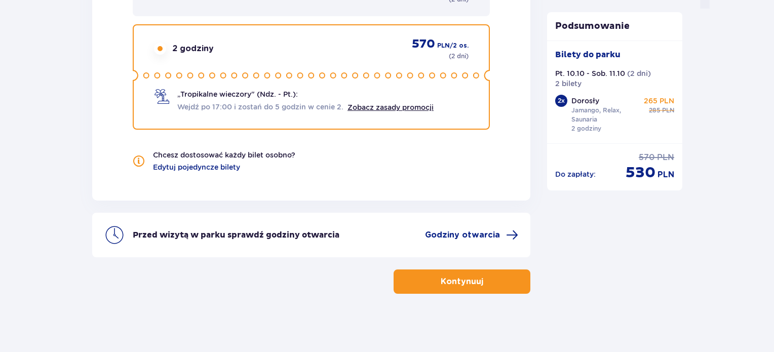
scroll to position [1086, 0]
click at [186, 165] on span "Edytuj pojedyncze bilety" at bounding box center [196, 166] width 87 height 10
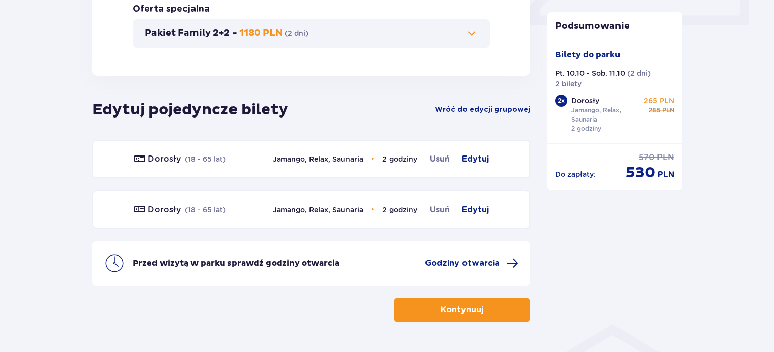
scroll to position [516, 0]
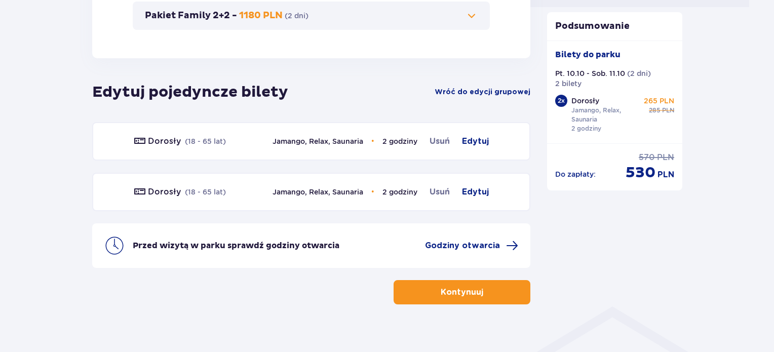
click at [443, 298] on button "Kontynuuj" at bounding box center [462, 292] width 137 height 24
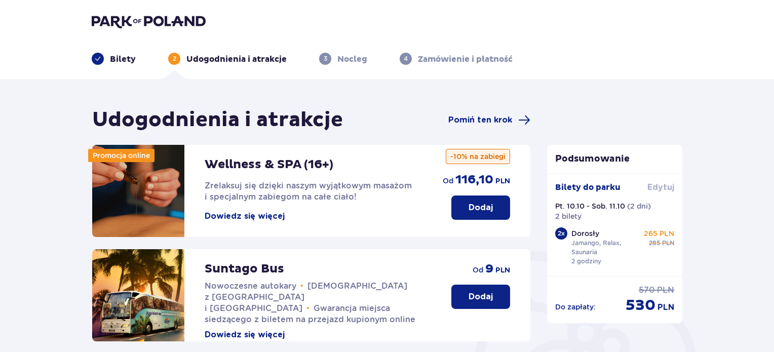
click at [660, 188] on span "Edytuj" at bounding box center [661, 187] width 27 height 11
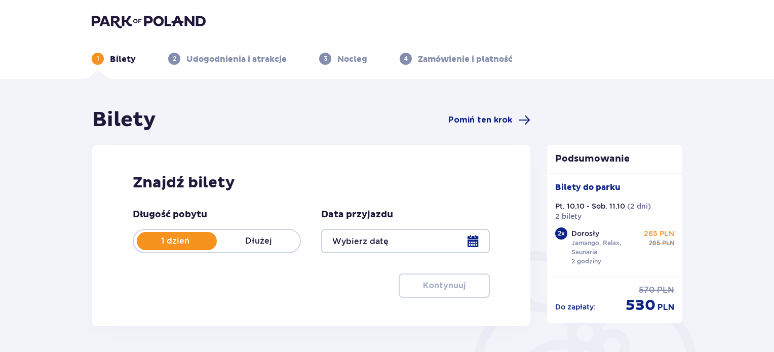
type input "10.10.25 - 11.10.25"
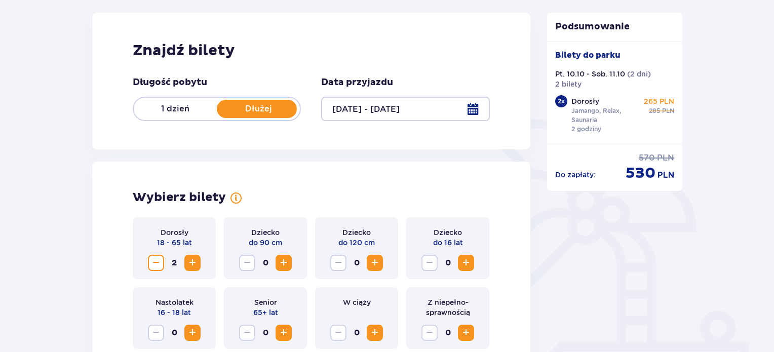
scroll to position [134, 0]
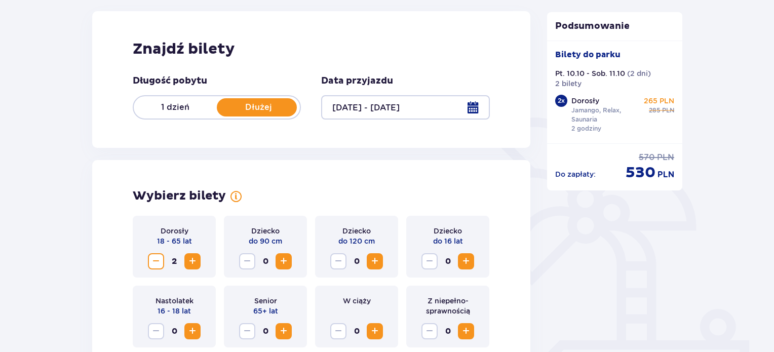
click at [173, 109] on p "1 dzień" at bounding box center [175, 107] width 83 height 11
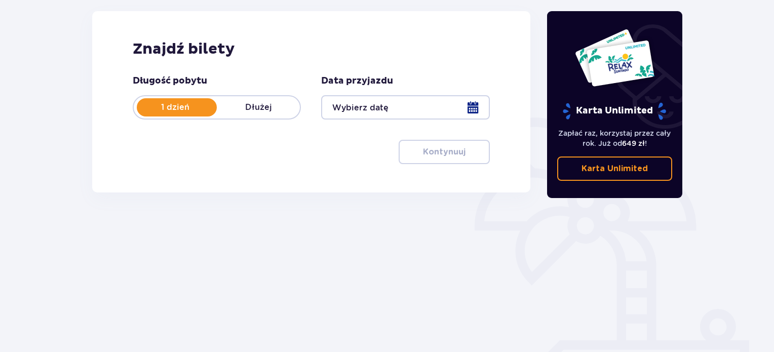
click at [368, 107] on div at bounding box center [405, 107] width 168 height 24
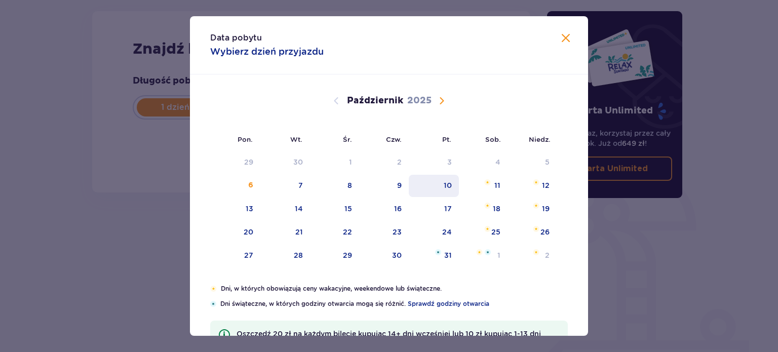
click at [444, 184] on div "10" at bounding box center [448, 185] width 8 height 10
type input "10.10.25"
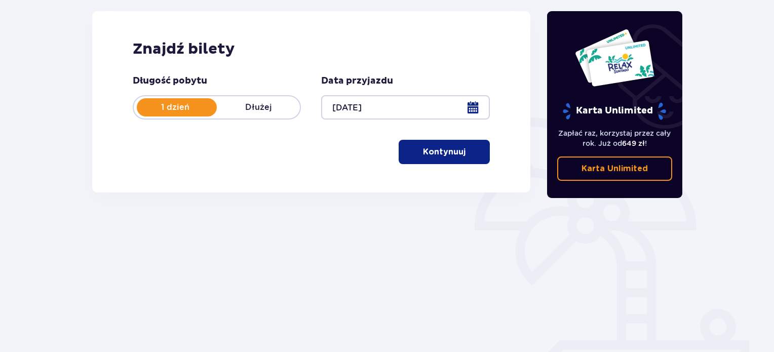
click at [453, 156] on p "Kontynuuj" at bounding box center [444, 151] width 43 height 11
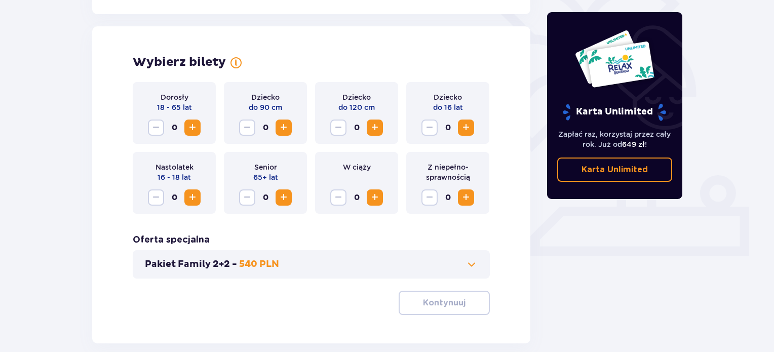
scroll to position [282, 0]
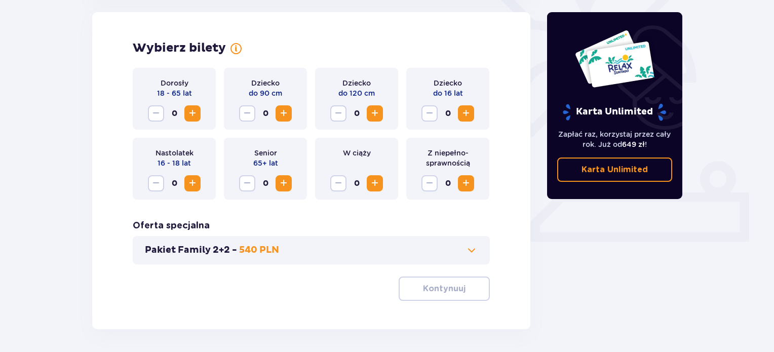
click at [193, 112] on span "Zwiększ" at bounding box center [192, 113] width 12 height 12
click at [452, 287] on p "Kontynuuj" at bounding box center [444, 288] width 43 height 11
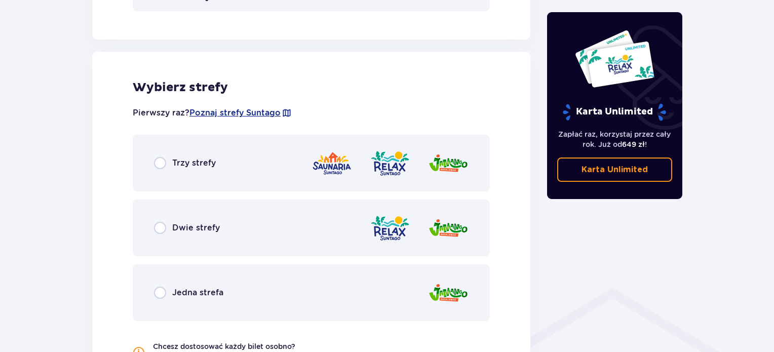
scroll to position [563, 0]
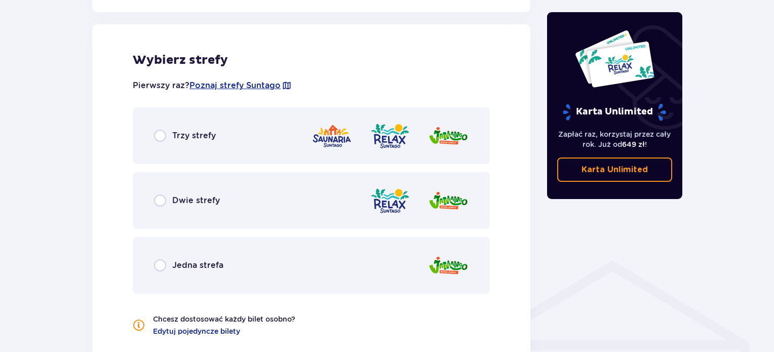
click at [205, 136] on span "Trzy strefy" at bounding box center [194, 135] width 44 height 11
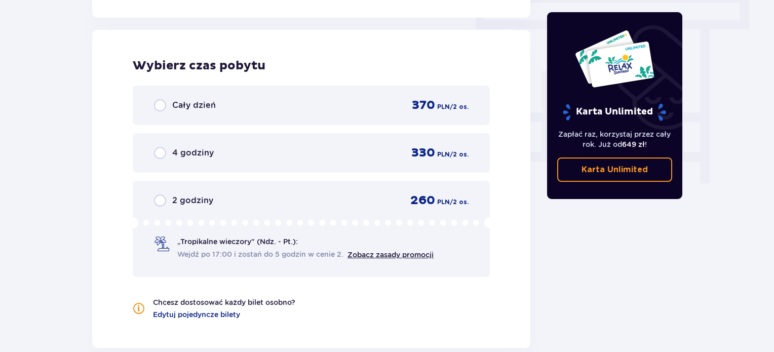
scroll to position [915, 0]
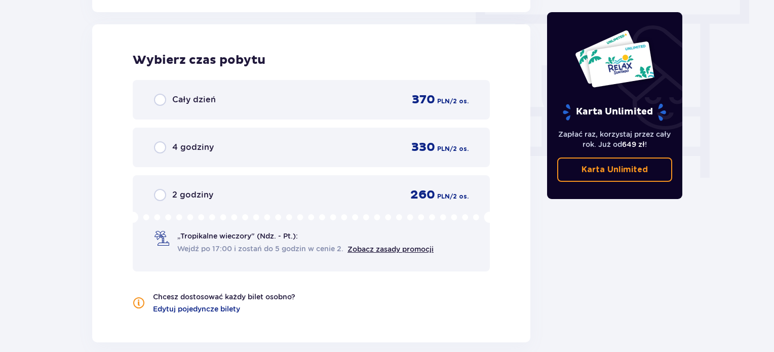
click at [180, 192] on span "2 godziny" at bounding box center [192, 195] width 41 height 11
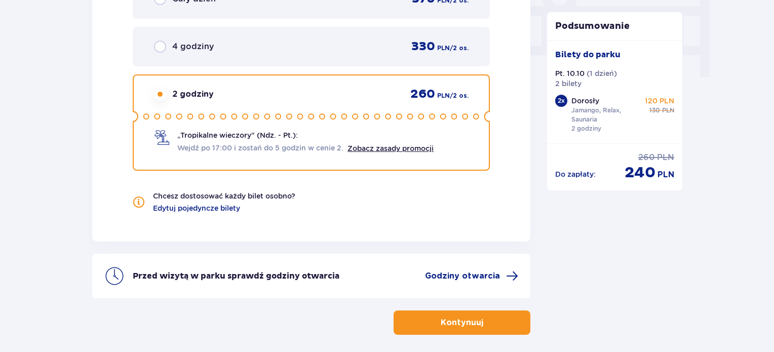
scroll to position [1024, 0]
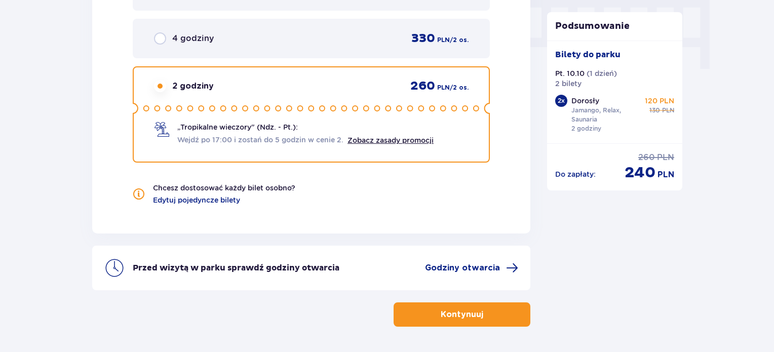
click at [473, 312] on p "Kontynuuj" at bounding box center [462, 314] width 43 height 11
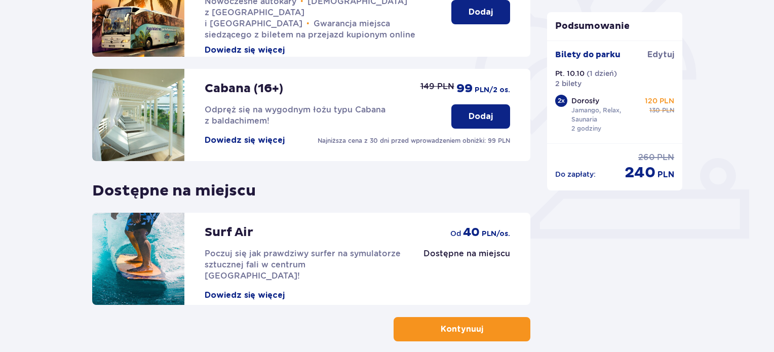
scroll to position [321, 0]
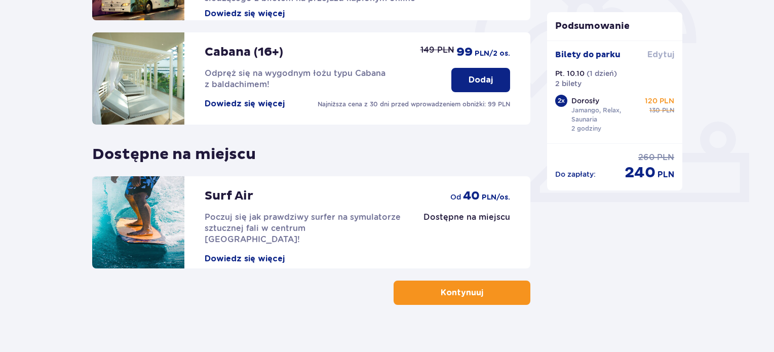
click at [662, 52] on span "Edytuj" at bounding box center [661, 54] width 27 height 11
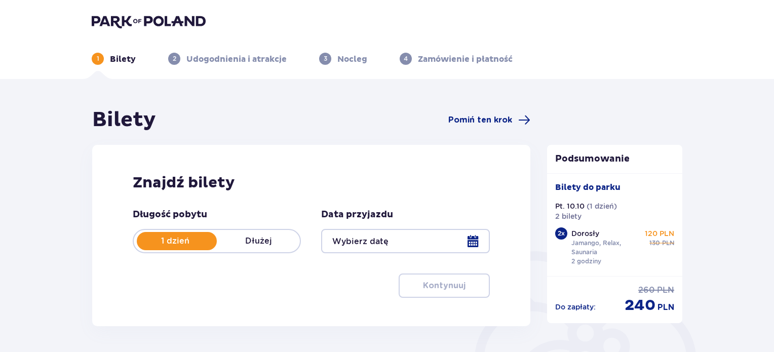
type input "10.10.25"
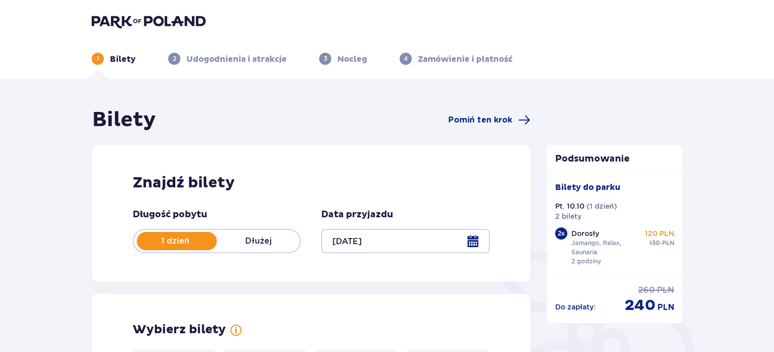
click at [257, 242] on p "Dłużej" at bounding box center [258, 241] width 83 height 11
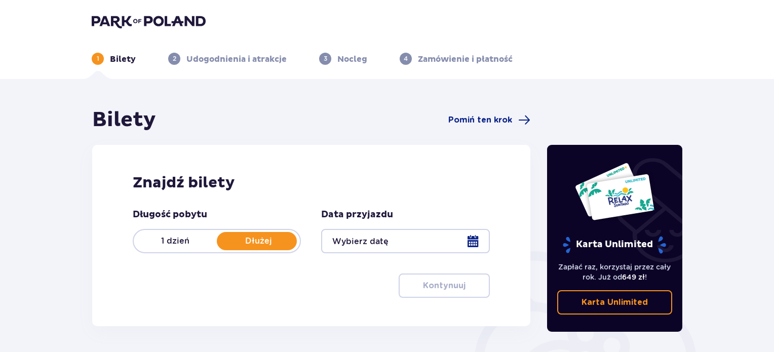
click at [162, 21] on img at bounding box center [149, 21] width 114 height 14
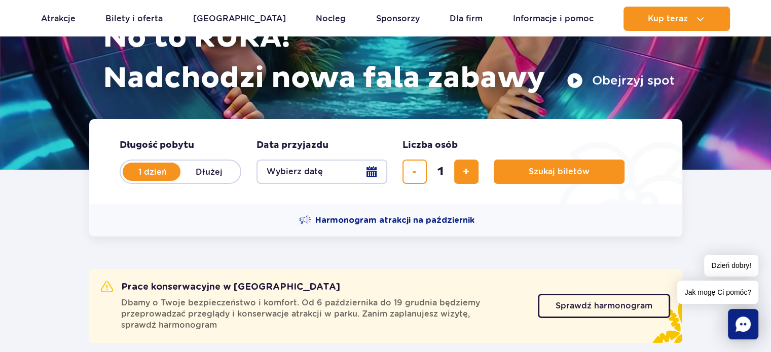
scroll to position [169, 0]
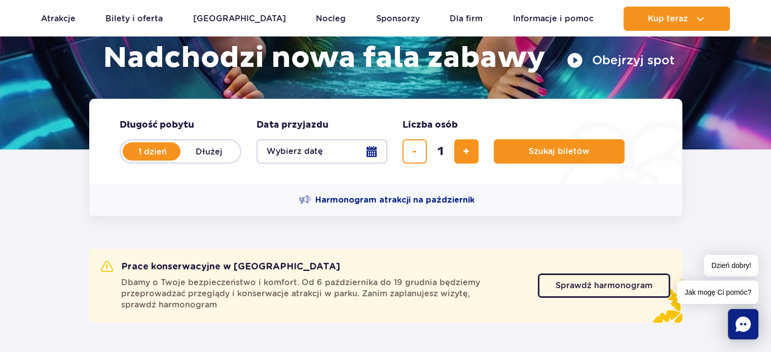
click at [703, 293] on span "Jak mogę Ci pomóc?" at bounding box center [717, 292] width 81 height 23
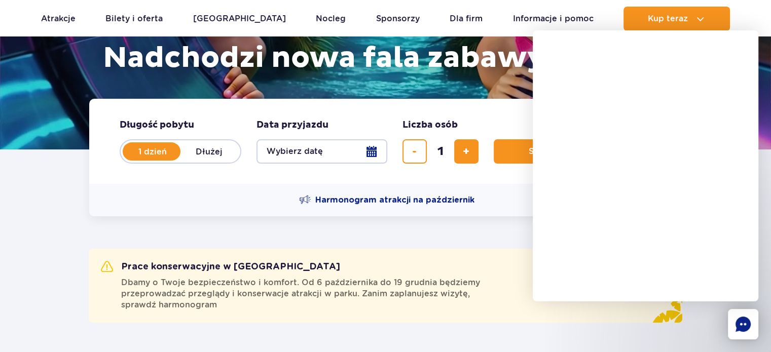
click at [243, 176] on form "Długość pobytu długość pobytu w hero 1 dzień Dłużej Data przyjazdu data przyjaz…" at bounding box center [385, 141] width 593 height 85
click at [491, 172] on form "Długość pobytu długość pobytu w hero 1 dzień Dłużej Data przyjazdu data przyjaz…" at bounding box center [385, 141] width 593 height 85
click at [437, 202] on span "Harmonogram atrakcji na październik" at bounding box center [394, 200] width 159 height 11
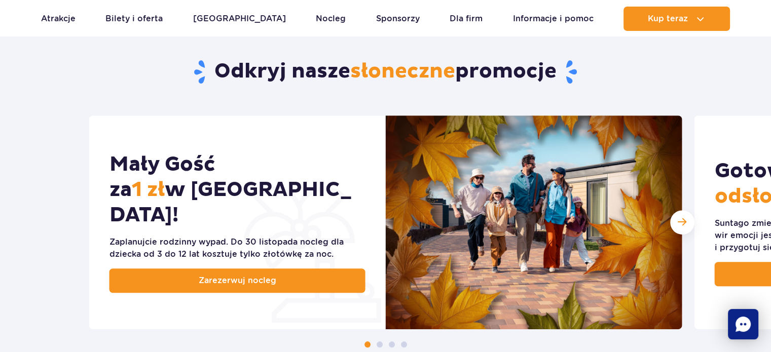
scroll to position [475, 0]
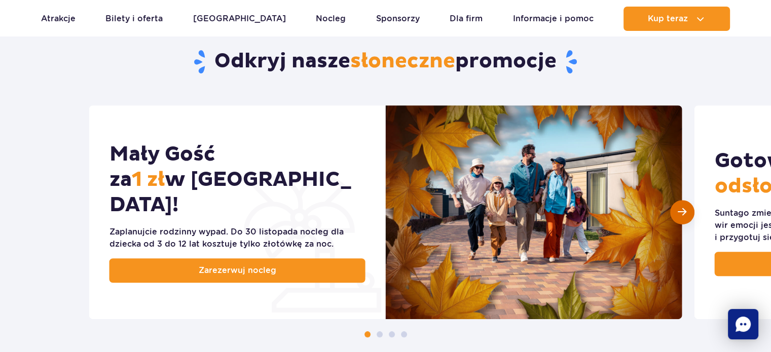
click at [682, 212] on span "Następny slajd" at bounding box center [682, 212] width 9 height 10
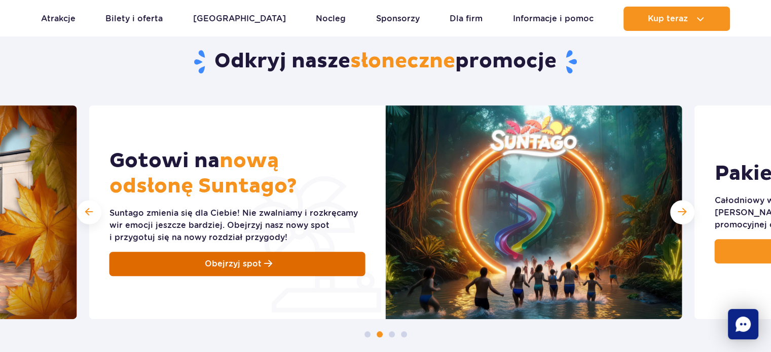
click at [251, 265] on span "Obejrzyj spot" at bounding box center [233, 264] width 57 height 12
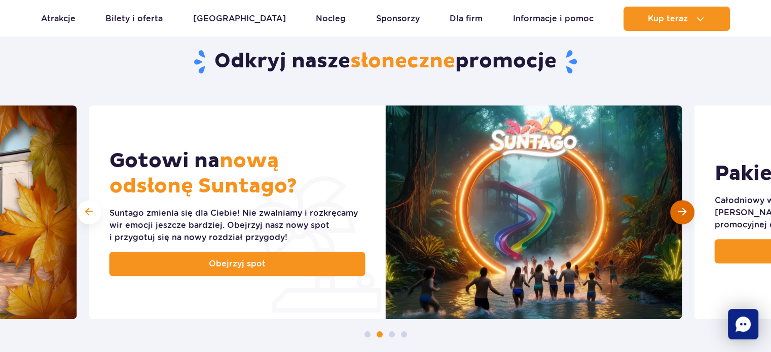
click at [676, 208] on div "Następny slajd" at bounding box center [682, 212] width 24 height 24
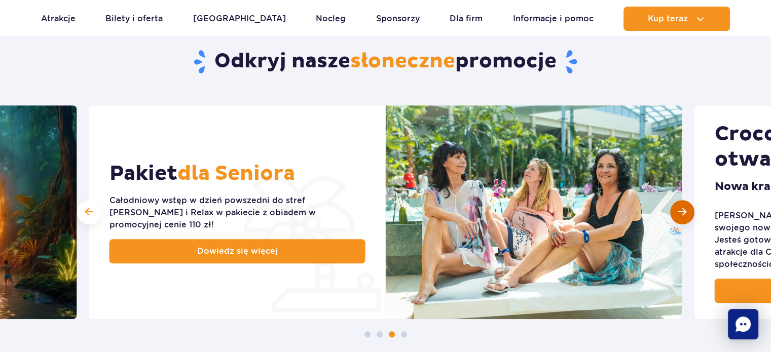
click at [683, 218] on div "Następny slajd" at bounding box center [682, 212] width 24 height 24
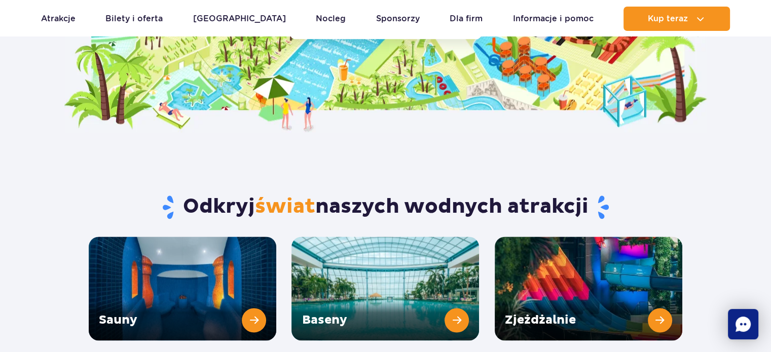
scroll to position [1277, 0]
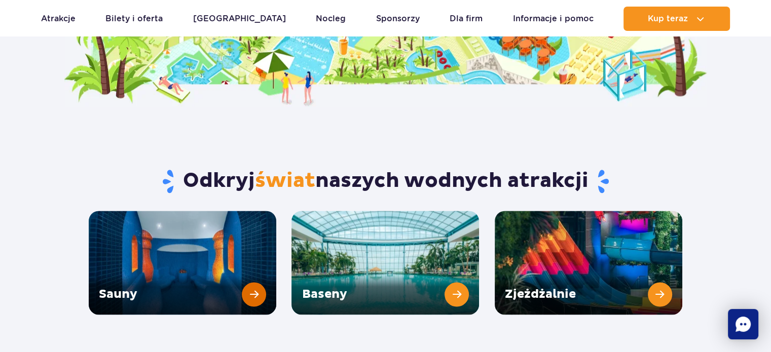
click at [251, 270] on link "Sauny" at bounding box center [183, 263] width 188 height 104
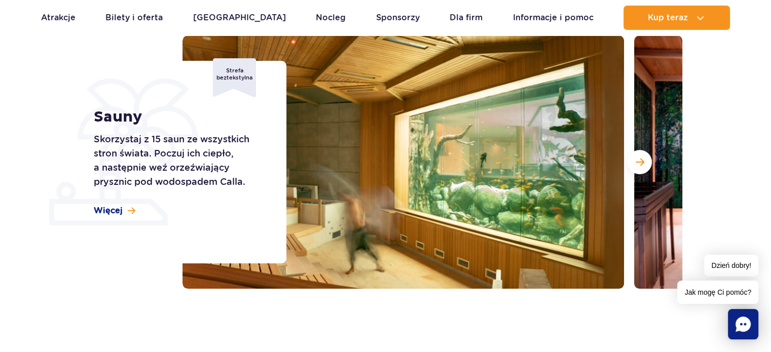
scroll to position [164, 0]
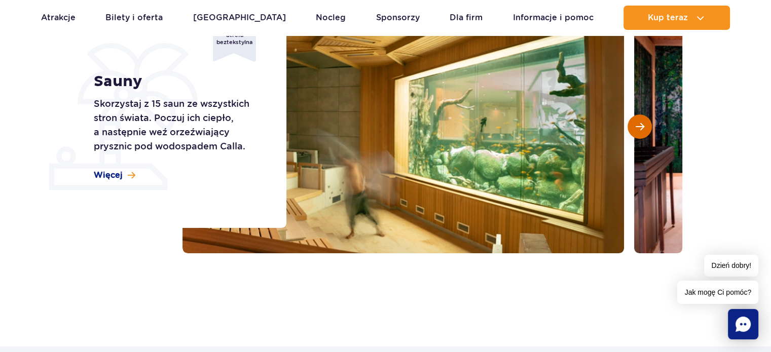
click at [631, 125] on button "Następny slajd" at bounding box center [639, 127] width 24 height 24
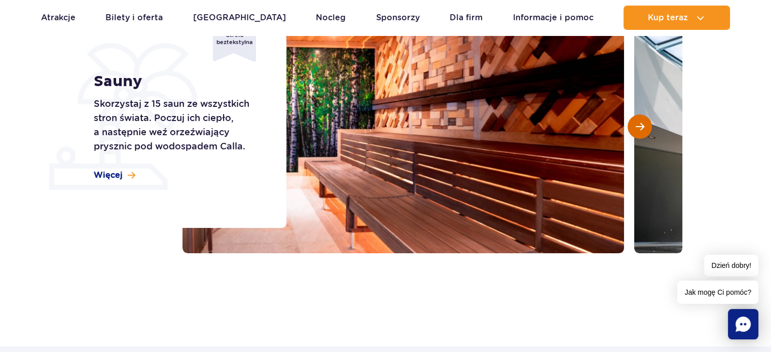
click at [631, 125] on button "Następny slajd" at bounding box center [639, 127] width 24 height 24
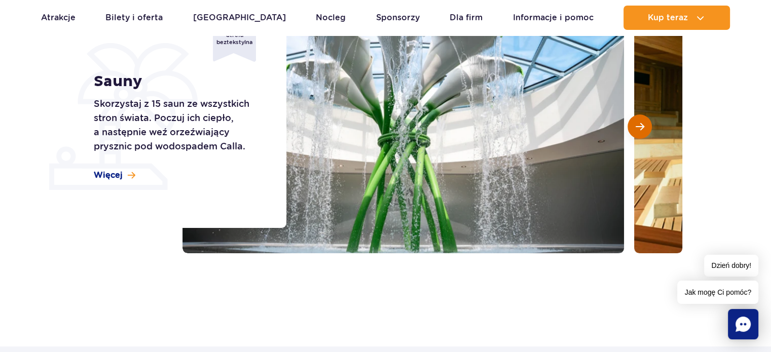
click at [631, 125] on button "Następny slajd" at bounding box center [639, 127] width 24 height 24
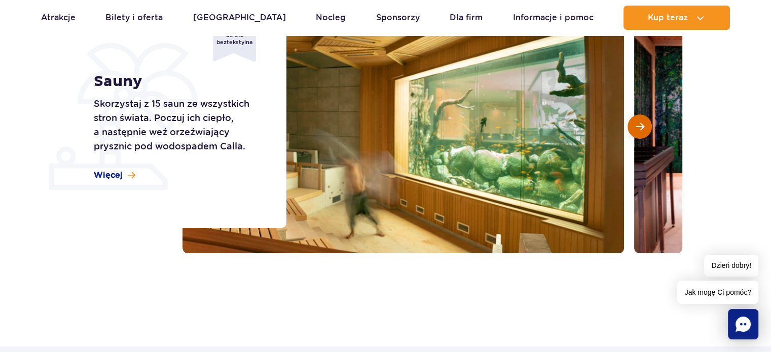
click at [631, 125] on button "Następny slajd" at bounding box center [639, 127] width 24 height 24
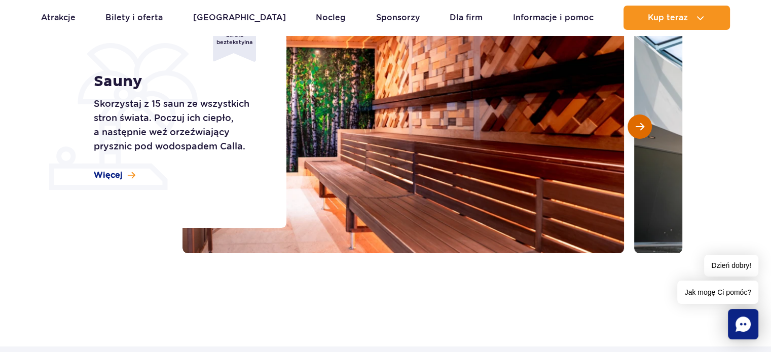
click at [631, 125] on button "Następny slajd" at bounding box center [639, 127] width 24 height 24
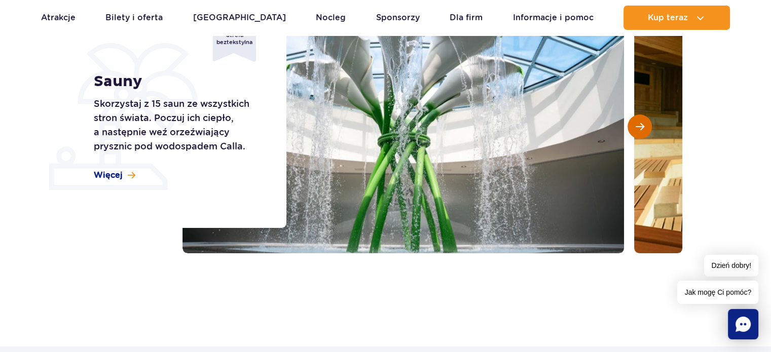
click at [631, 125] on button "Następny slajd" at bounding box center [639, 127] width 24 height 24
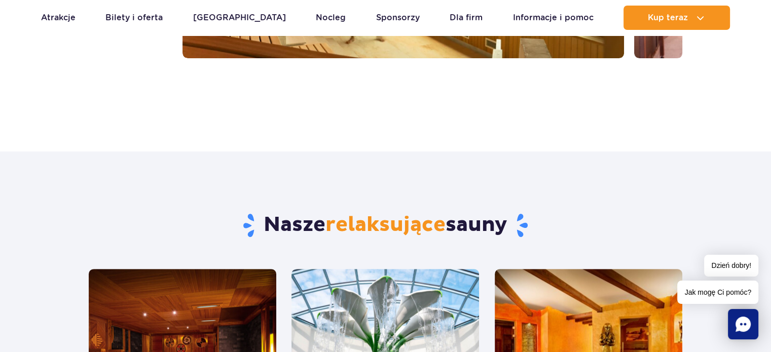
scroll to position [0, 0]
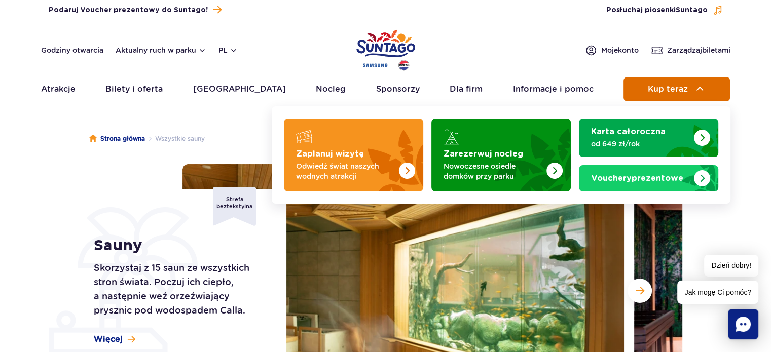
click at [659, 94] on button "Kup teraz" at bounding box center [676, 89] width 106 height 24
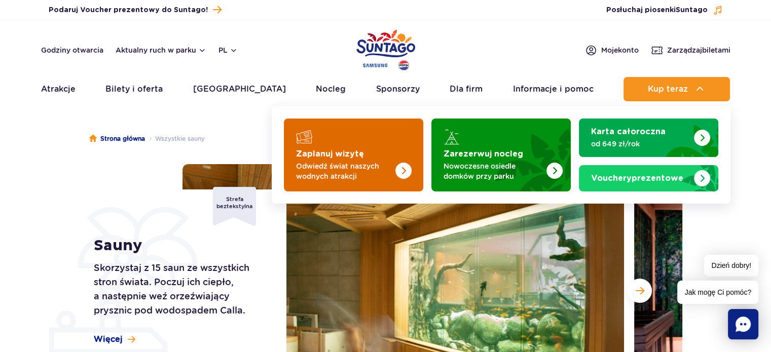
click at [404, 169] on img "Zaplanuj wizytę" at bounding box center [403, 171] width 16 height 16
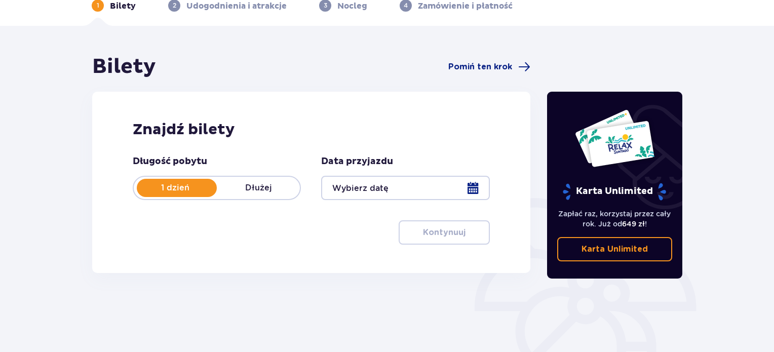
scroll to position [55, 0]
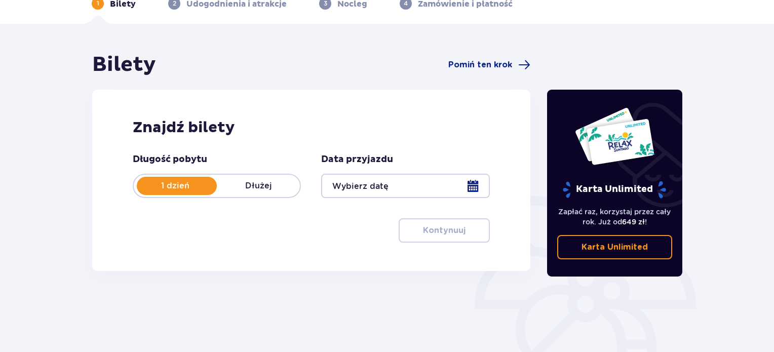
click at [256, 182] on p "Dłużej" at bounding box center [258, 185] width 83 height 11
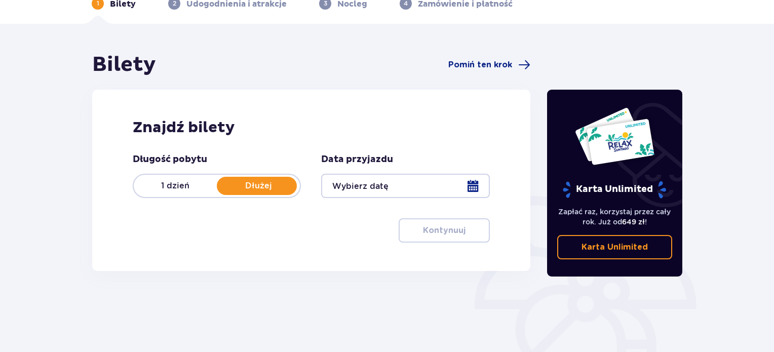
click at [466, 182] on div at bounding box center [405, 186] width 168 height 24
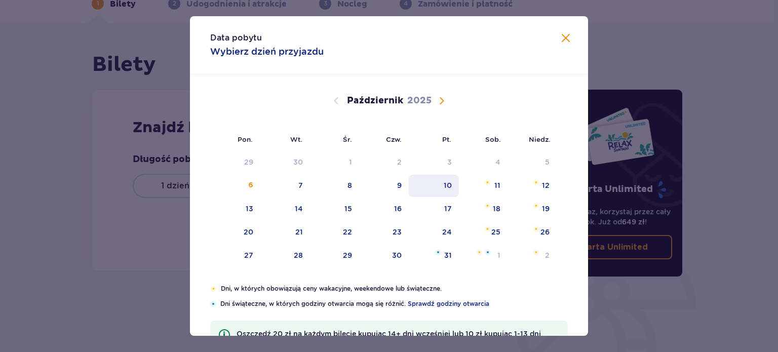
click at [448, 185] on div "10" at bounding box center [448, 185] width 8 height 10
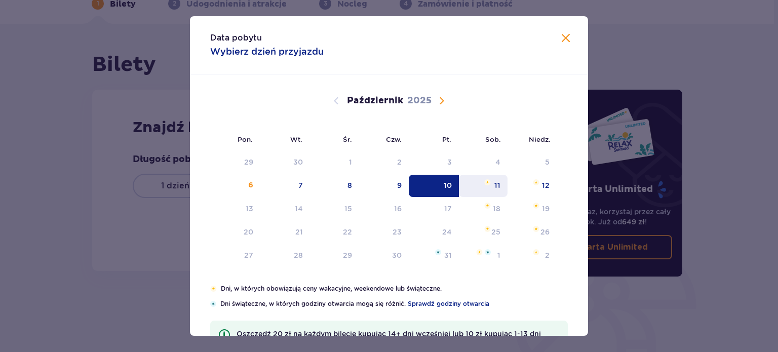
click at [495, 185] on div "11" at bounding box center [498, 185] width 6 height 10
type input "10.10.25 - 11.10.25"
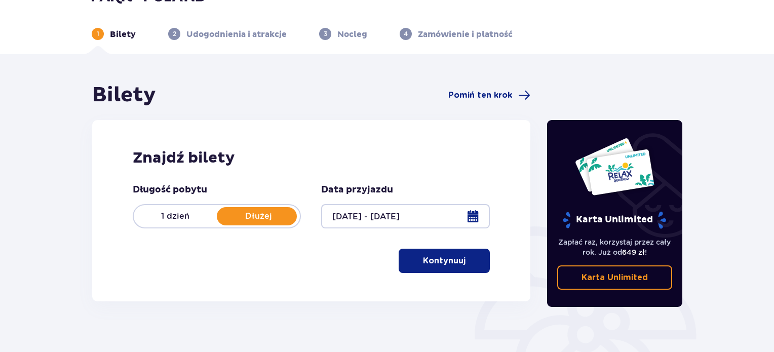
scroll to position [23, 0]
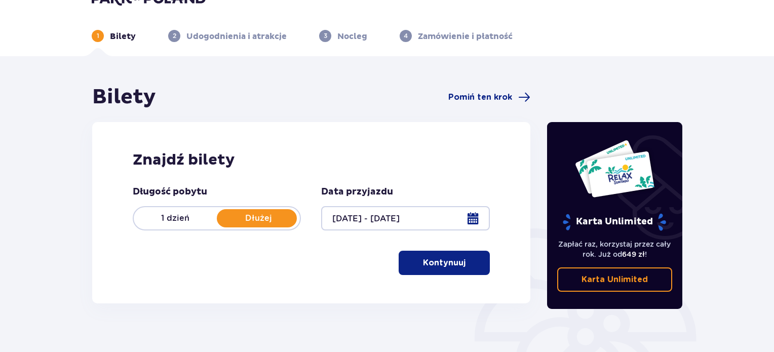
click at [442, 260] on p "Kontynuuj" at bounding box center [444, 262] width 43 height 11
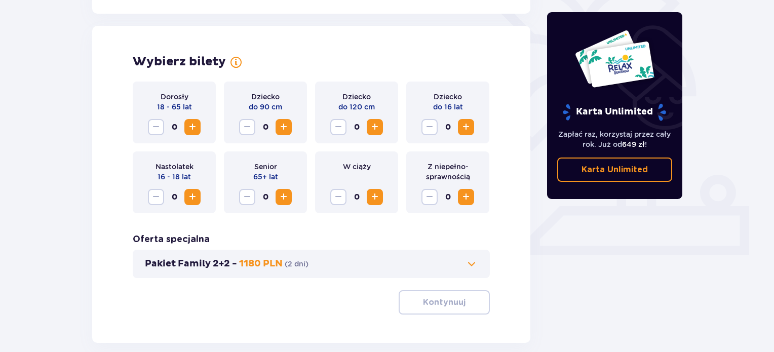
scroll to position [282, 0]
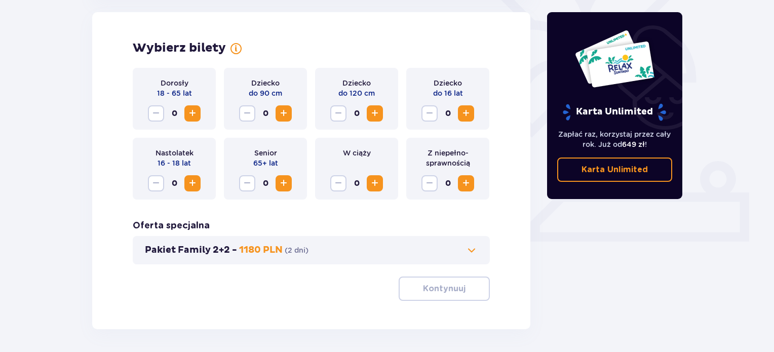
click at [193, 111] on span "Zwiększ" at bounding box center [192, 113] width 12 height 12
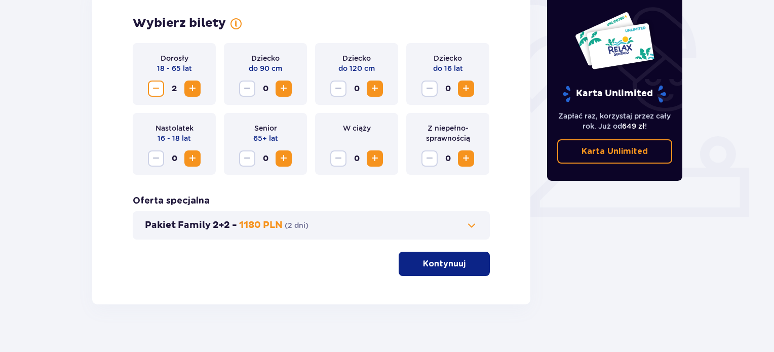
scroll to position [320, 0]
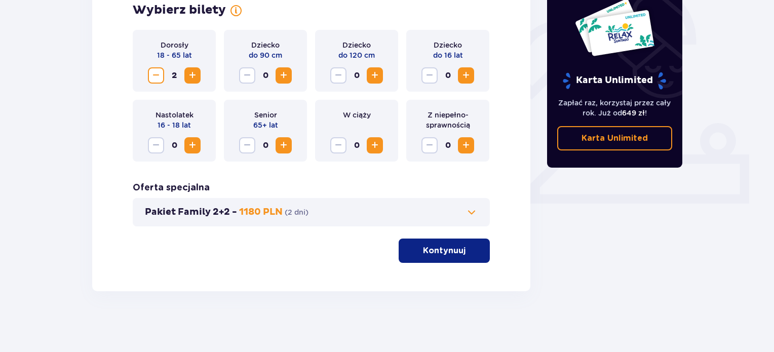
click at [460, 247] on button "Kontynuuj" at bounding box center [444, 251] width 91 height 24
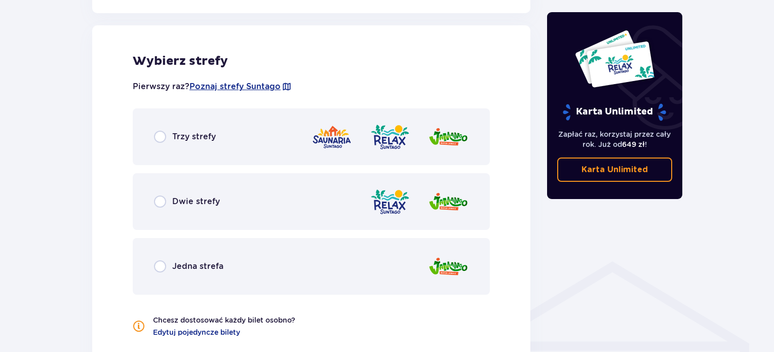
scroll to position [563, 0]
click at [199, 138] on span "Trzy strefy" at bounding box center [194, 135] width 44 height 11
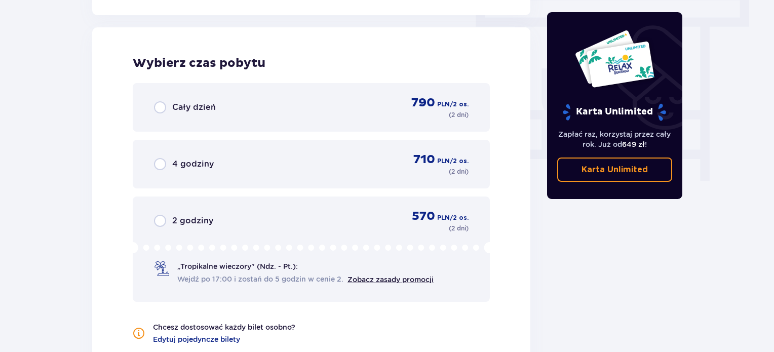
scroll to position [915, 0]
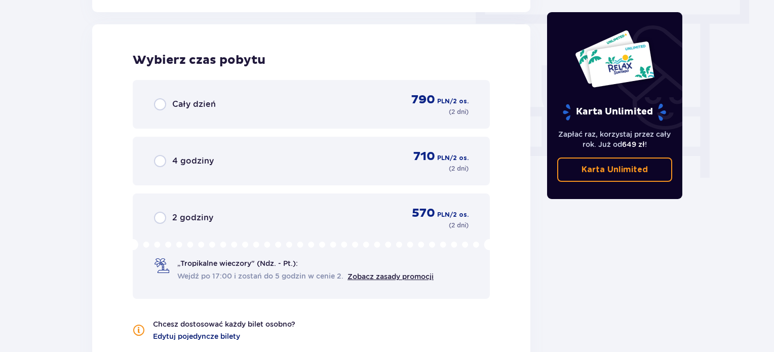
click at [218, 334] on span "Edytuj pojedyncze bilety" at bounding box center [196, 336] width 87 height 10
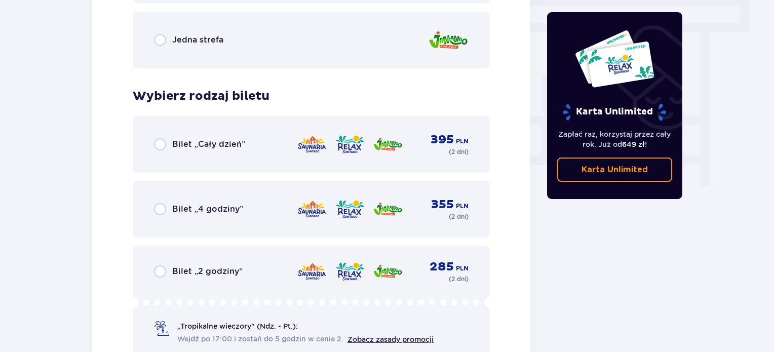
scroll to position [923, 0]
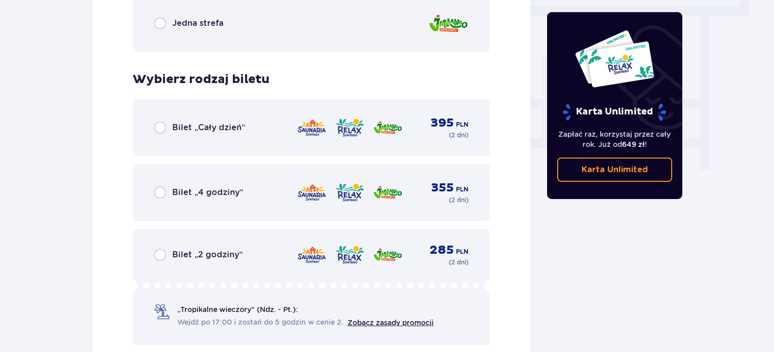
click at [160, 251] on input "radio" at bounding box center [160, 255] width 12 height 12
radio input "true"
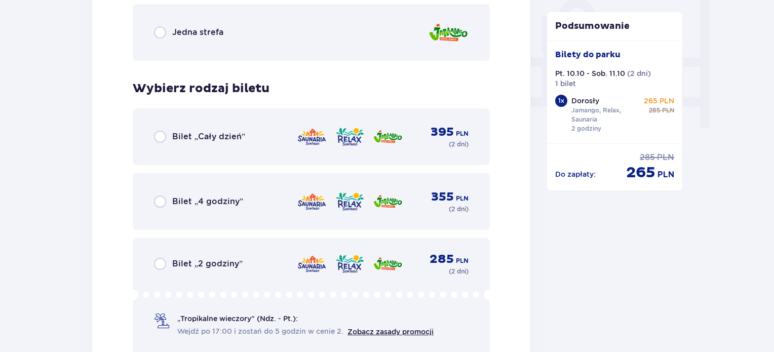
scroll to position [967, 0]
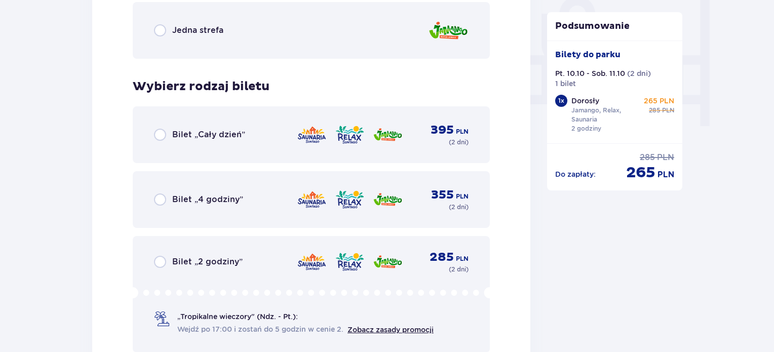
click at [210, 260] on span "Bilet „2 godziny”" at bounding box center [207, 261] width 70 height 11
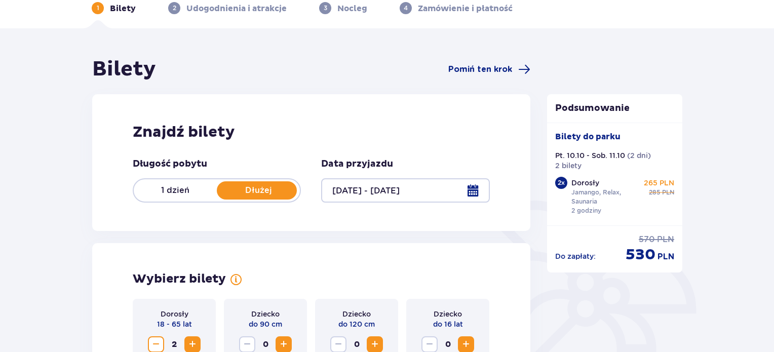
scroll to position [54, 0]
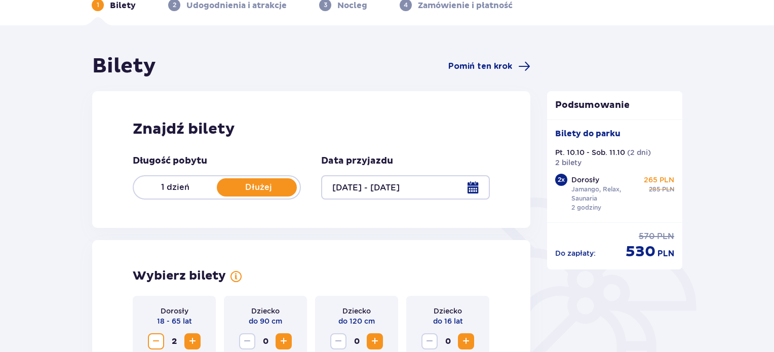
click at [579, 203] on p "2 godziny" at bounding box center [587, 207] width 30 height 9
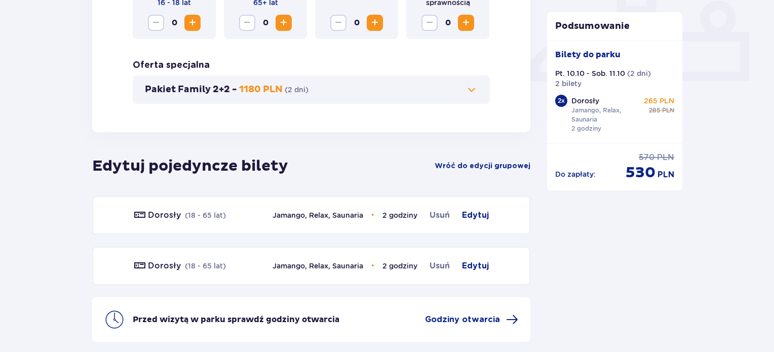
scroll to position [447, 0]
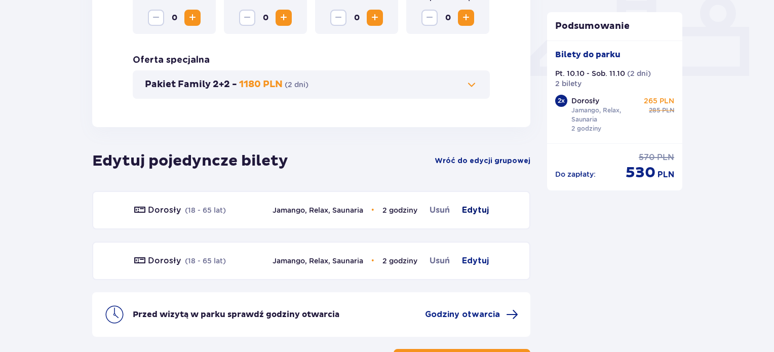
click at [472, 208] on span "Edytuj" at bounding box center [475, 210] width 27 height 12
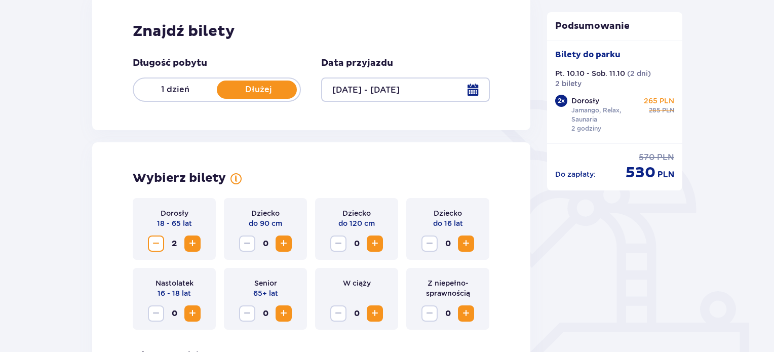
scroll to position [146, 0]
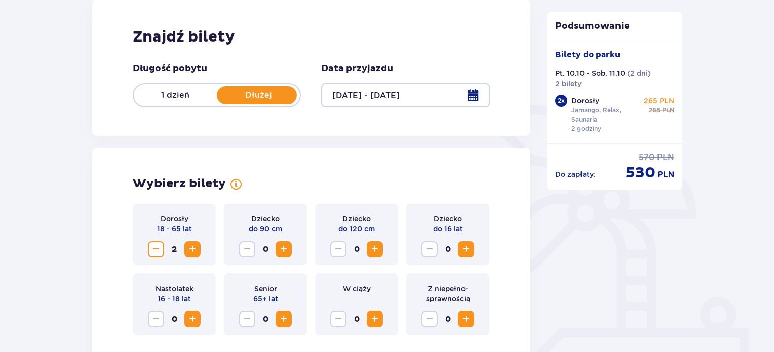
click at [173, 88] on div "1 dzień Dłużej" at bounding box center [217, 95] width 168 height 24
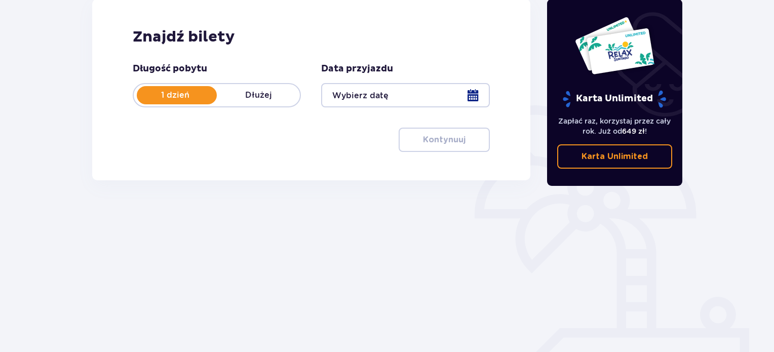
click at [379, 99] on div at bounding box center [405, 95] width 168 height 24
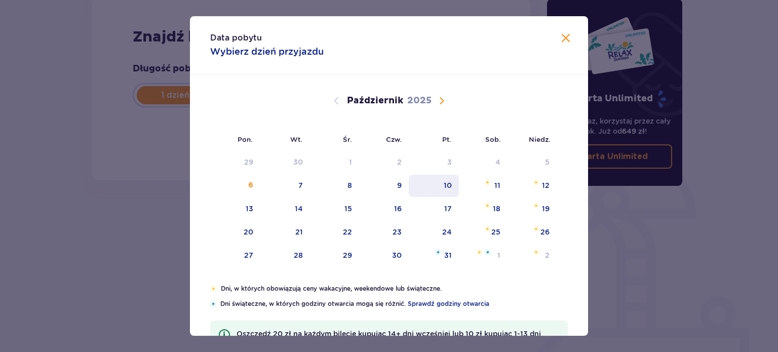
click at [442, 185] on div "10" at bounding box center [434, 186] width 50 height 22
type input "10.10.25"
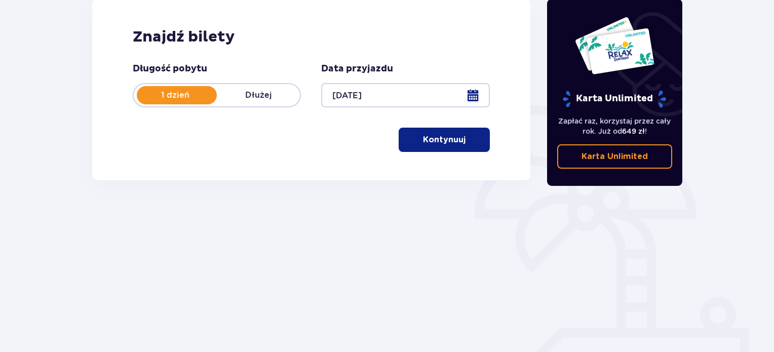
click at [429, 139] on p "Kontynuuj" at bounding box center [444, 139] width 43 height 11
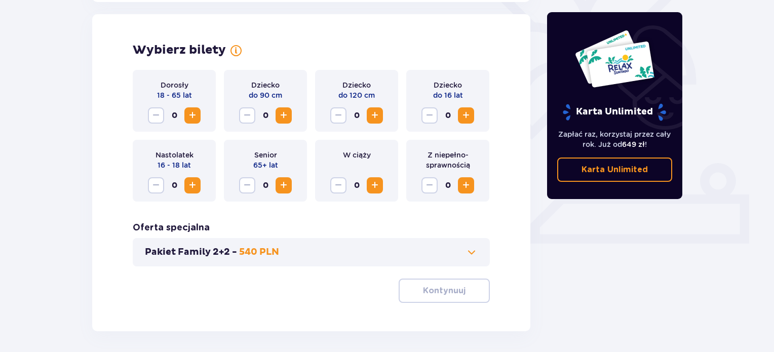
scroll to position [282, 0]
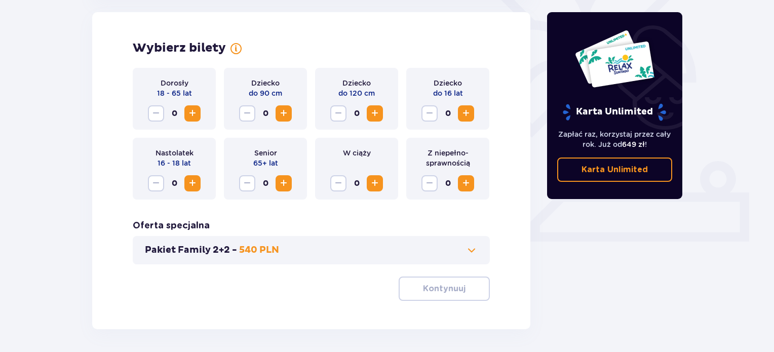
click at [189, 109] on span "Zwiększ" at bounding box center [192, 113] width 12 height 12
click at [424, 288] on p "Kontynuuj" at bounding box center [444, 288] width 43 height 11
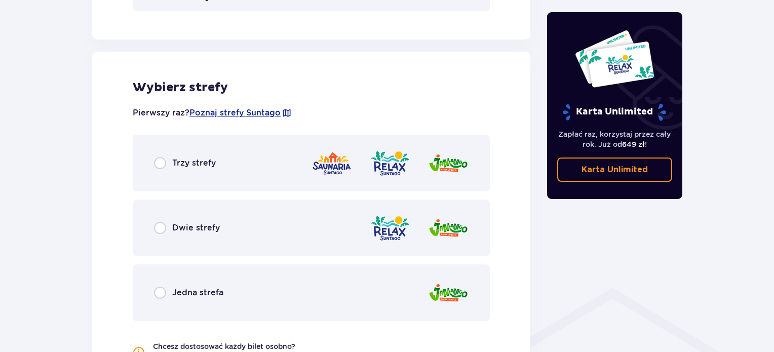
scroll to position [563, 0]
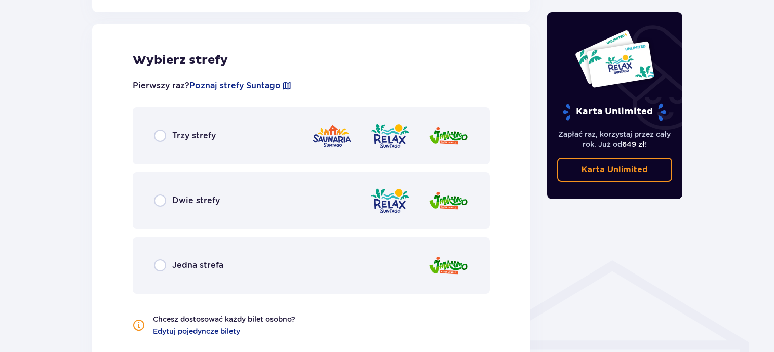
click at [192, 132] on span "Trzy strefy" at bounding box center [194, 135] width 44 height 11
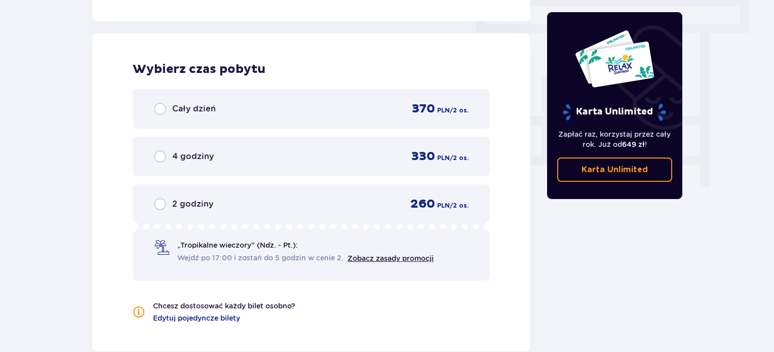
scroll to position [915, 0]
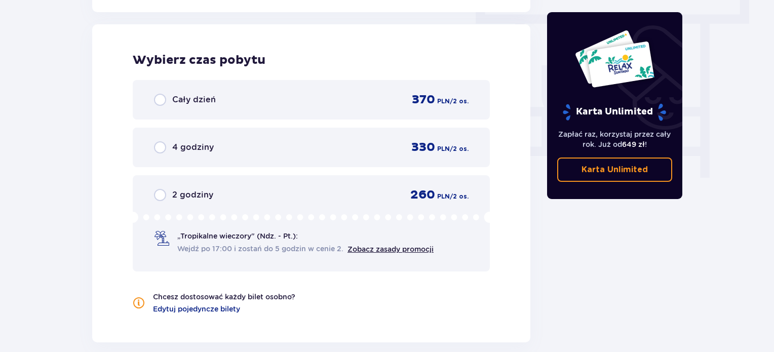
click at [184, 196] on span "2 godziny" at bounding box center [192, 195] width 41 height 11
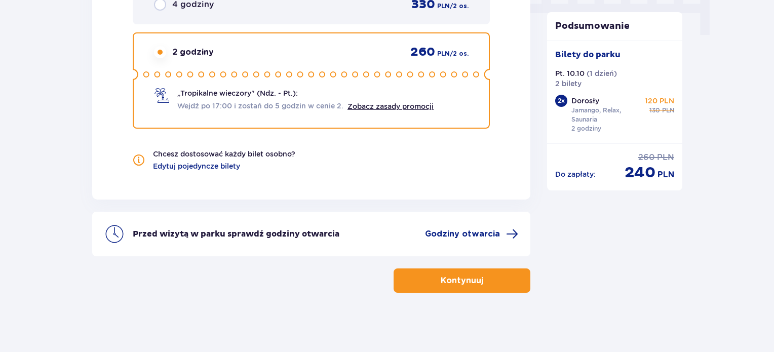
scroll to position [1058, 0]
click at [424, 277] on button "Kontynuuj" at bounding box center [462, 281] width 137 height 24
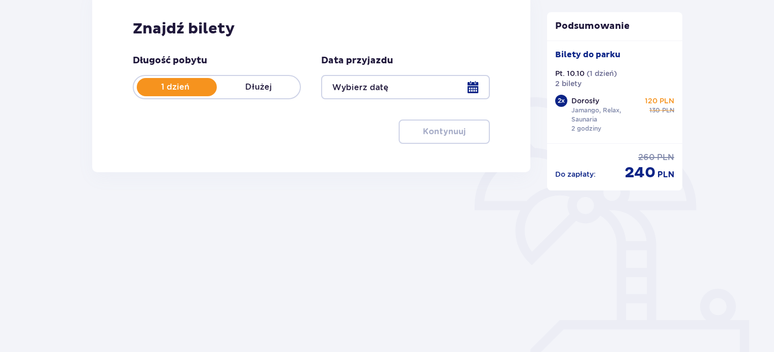
type input "10.10.25"
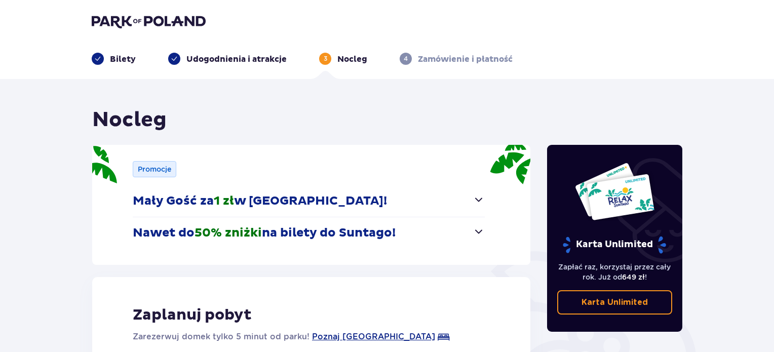
click at [114, 59] on p "Bilety" at bounding box center [123, 59] width 26 height 11
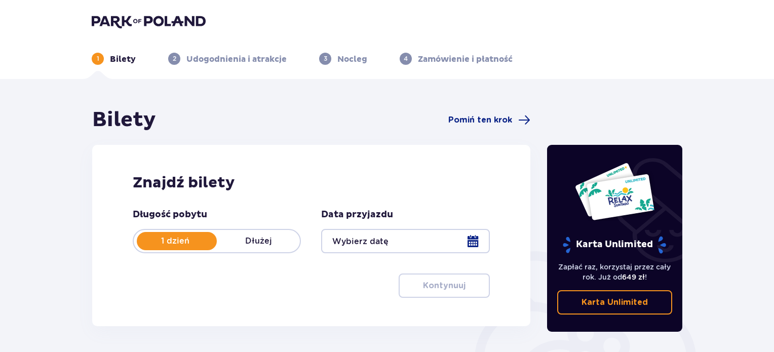
click at [356, 239] on div at bounding box center [405, 241] width 168 height 24
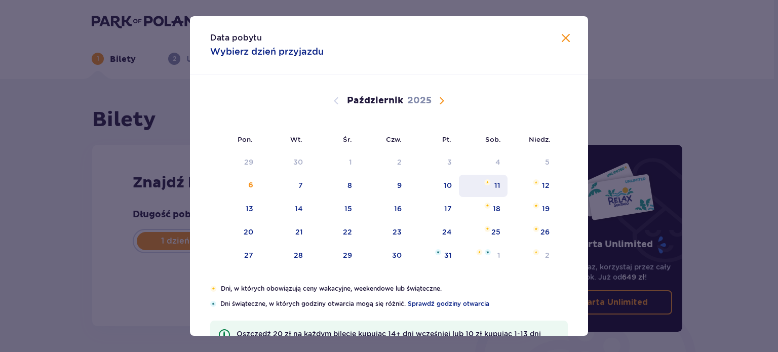
click at [495, 183] on div "11" at bounding box center [498, 185] width 6 height 10
type input "[DATE]"
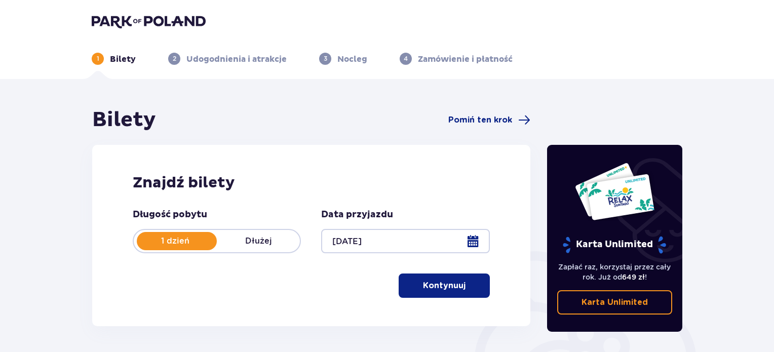
click at [438, 287] on p "Kontynuuj" at bounding box center [444, 285] width 43 height 11
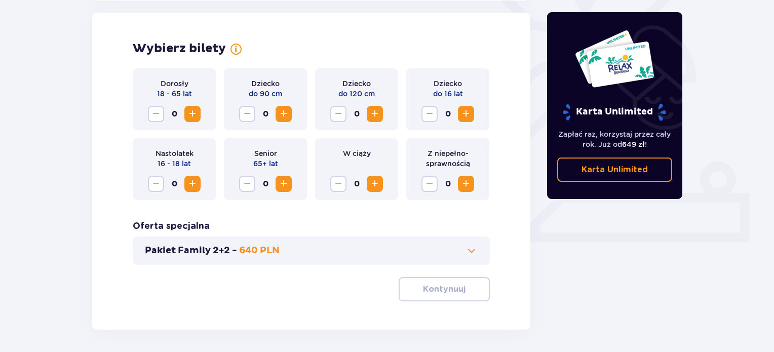
scroll to position [282, 0]
click at [189, 110] on span "Zwiększ" at bounding box center [192, 113] width 12 height 12
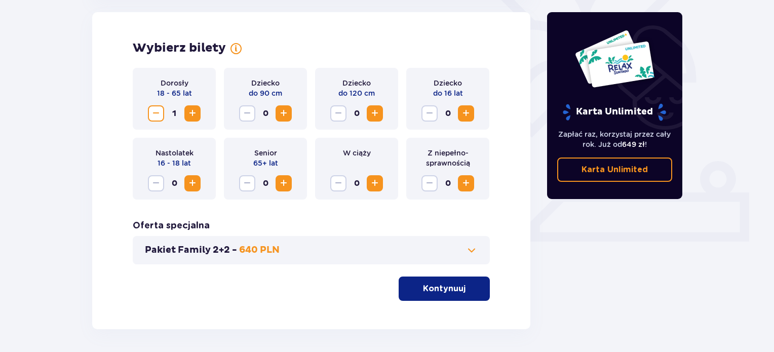
click at [189, 110] on span "Zwiększ" at bounding box center [192, 113] width 12 height 12
click at [452, 282] on button "Kontynuuj" at bounding box center [444, 289] width 91 height 24
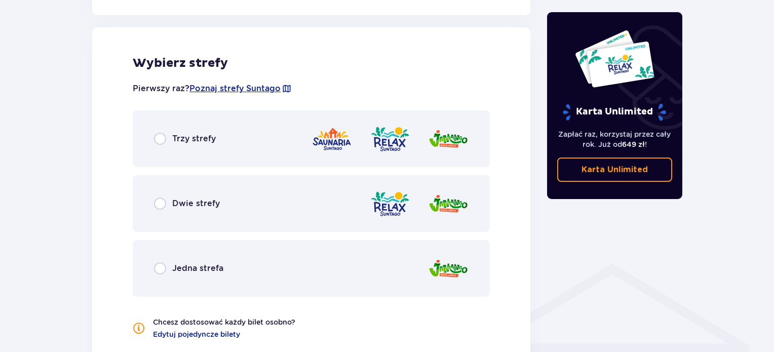
scroll to position [563, 0]
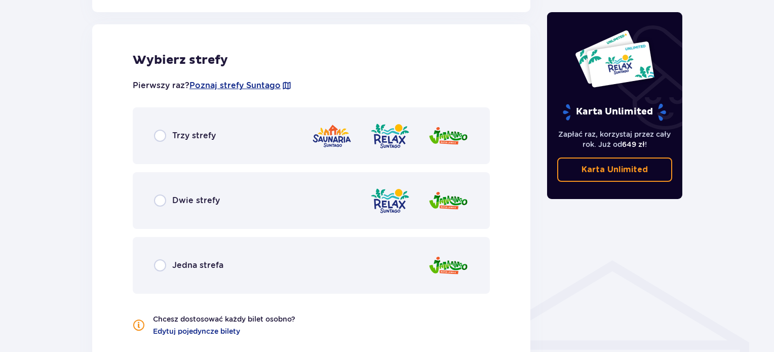
click at [166, 136] on input "radio" at bounding box center [160, 136] width 12 height 12
radio input "true"
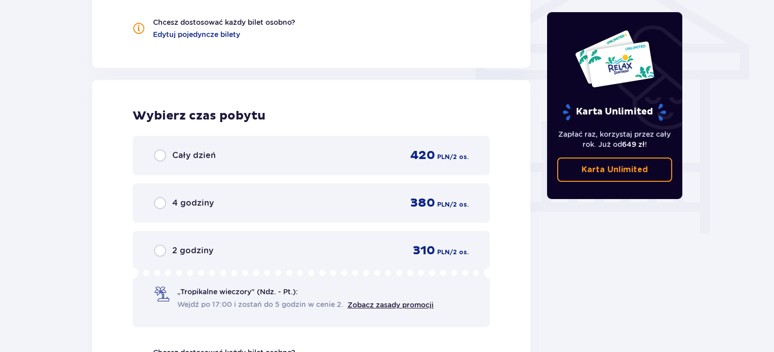
scroll to position [915, 0]
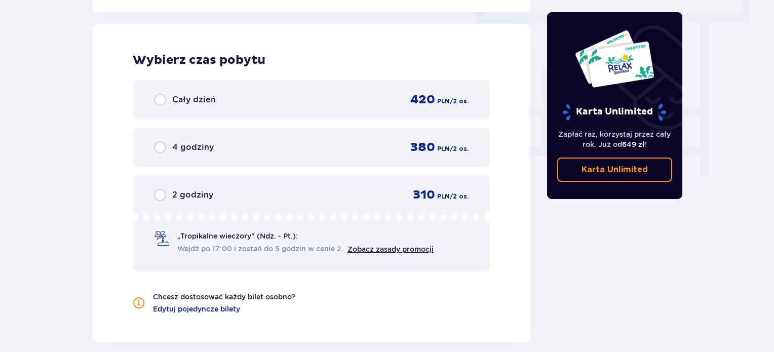
click at [183, 95] on span "Cały dzień" at bounding box center [194, 99] width 44 height 11
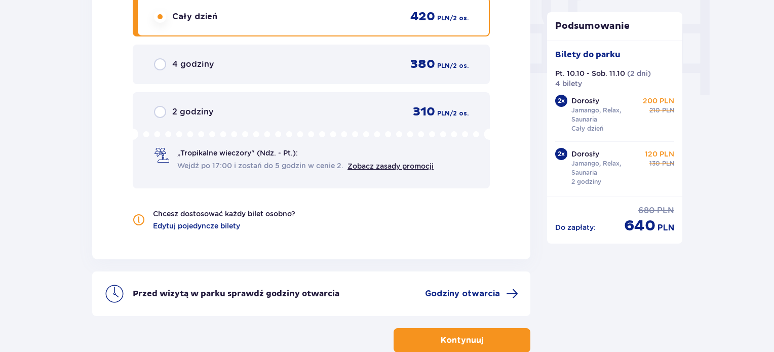
scroll to position [1028, 0]
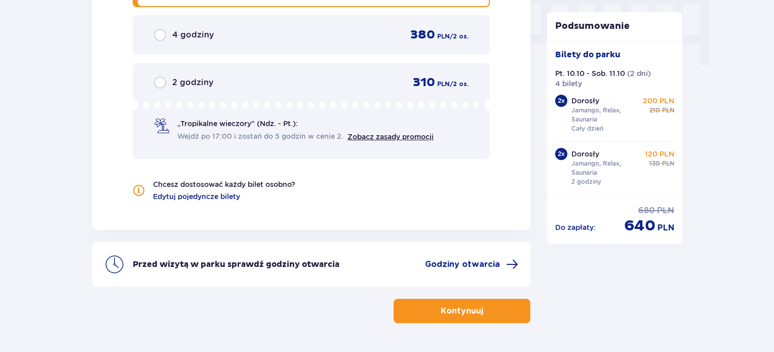
click at [449, 314] on p "Kontynuuj" at bounding box center [462, 311] width 43 height 11
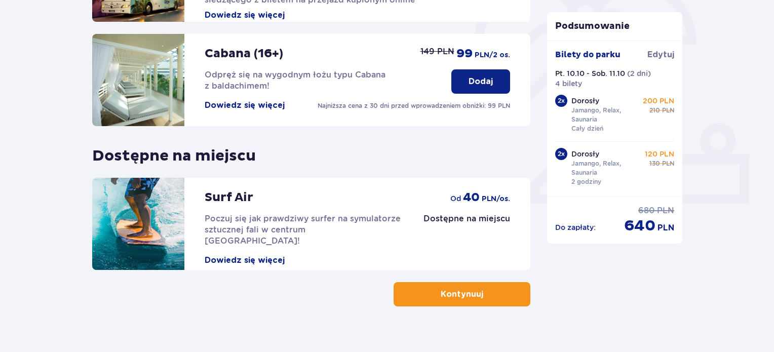
scroll to position [334, 0]
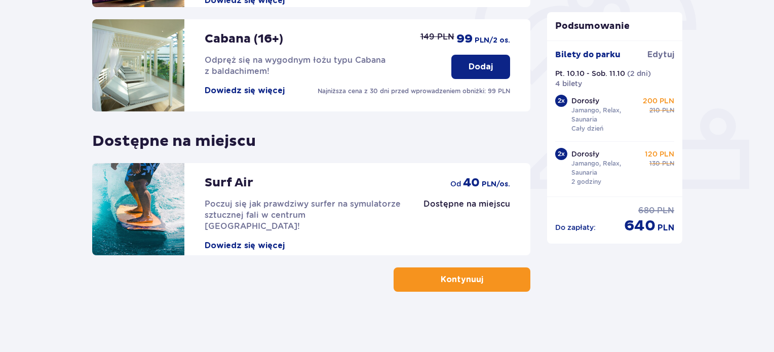
click at [459, 279] on p "Kontynuuj" at bounding box center [462, 279] width 43 height 11
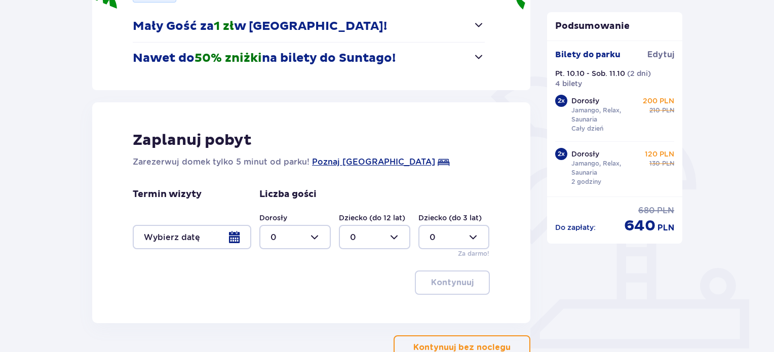
scroll to position [179, 0]
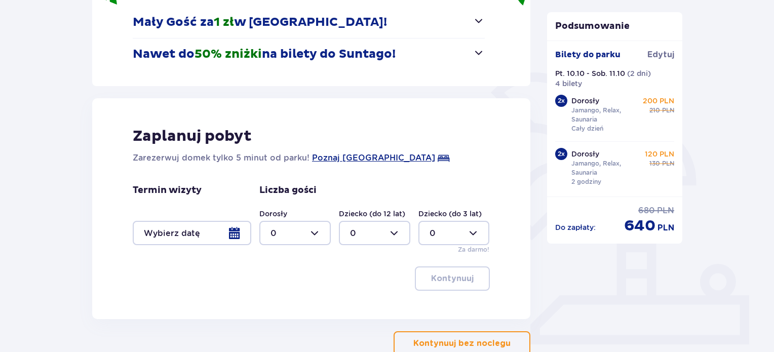
click at [231, 232] on div at bounding box center [192, 233] width 119 height 24
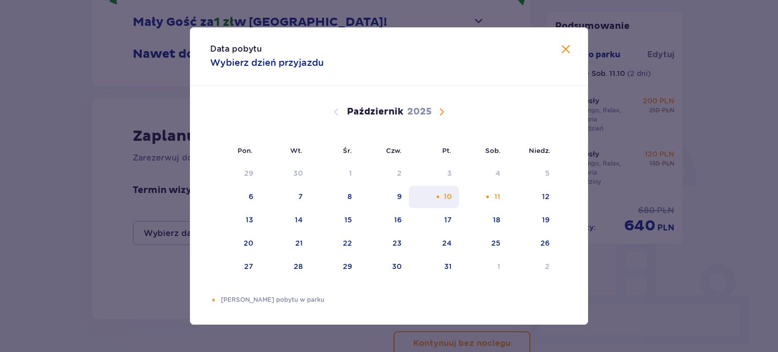
click at [432, 198] on div "10" at bounding box center [434, 197] width 50 height 22
click at [544, 200] on div "12" at bounding box center [546, 197] width 8 height 10
type input "[DATE] - [DATE]"
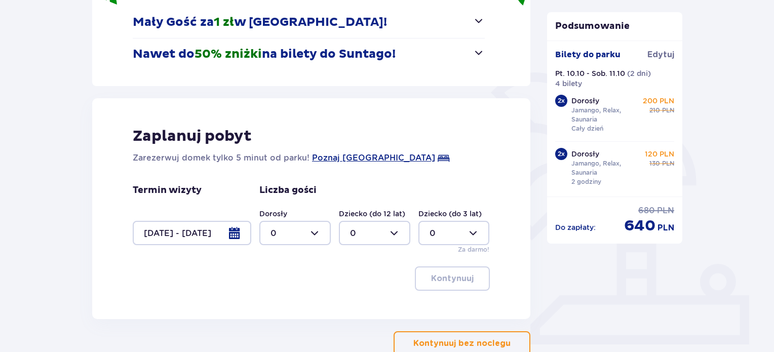
click at [314, 234] on div at bounding box center [294, 233] width 71 height 24
click at [286, 305] on div "2" at bounding box center [295, 306] width 49 height 11
type input "2"
click at [458, 274] on p "Kontynuuj" at bounding box center [452, 278] width 43 height 11
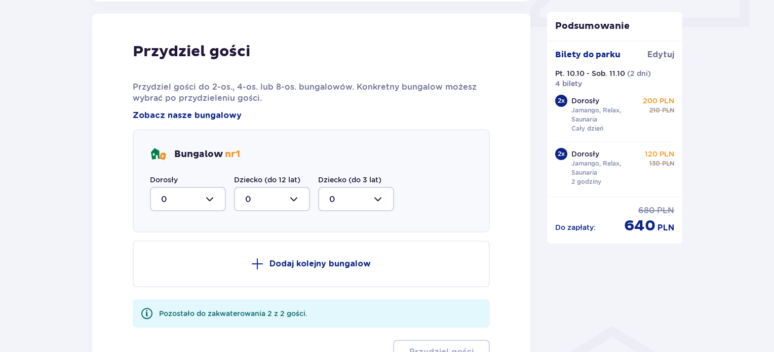
scroll to position [498, 0]
click at [216, 196] on div at bounding box center [188, 198] width 76 height 24
click at [182, 271] on div "2" at bounding box center [188, 271] width 54 height 11
type input "2"
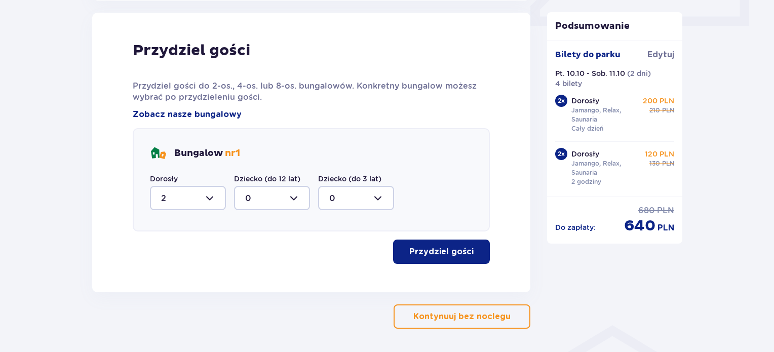
click at [441, 257] on button "Przydziel gości" at bounding box center [441, 252] width 97 height 24
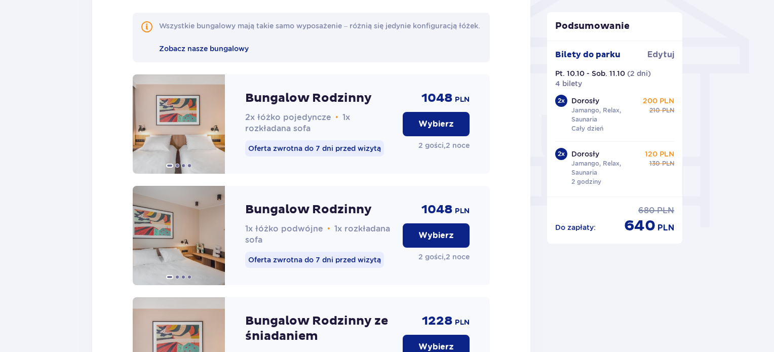
scroll to position [869, 0]
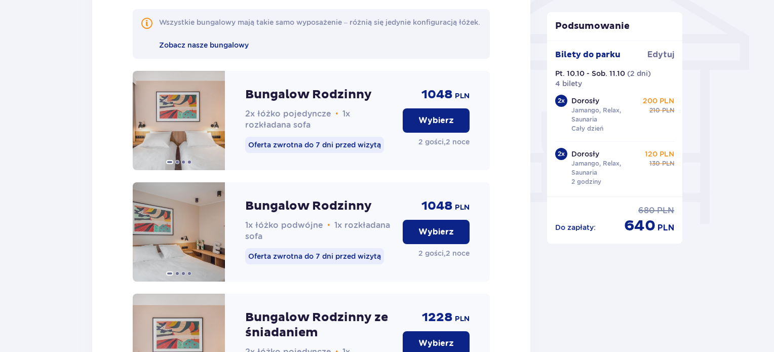
click at [446, 238] on p "Wybierz" at bounding box center [436, 232] width 35 height 11
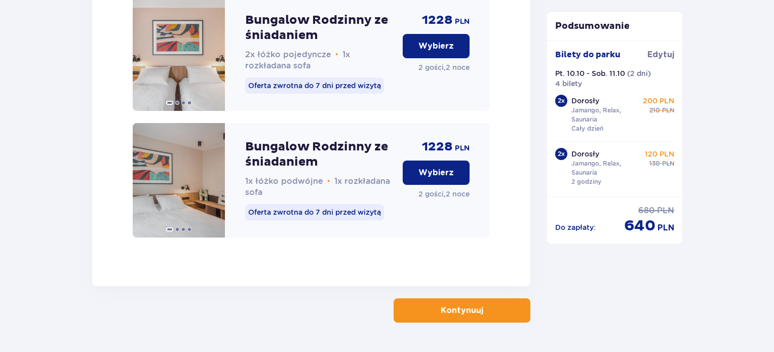
scroll to position [1209, 0]
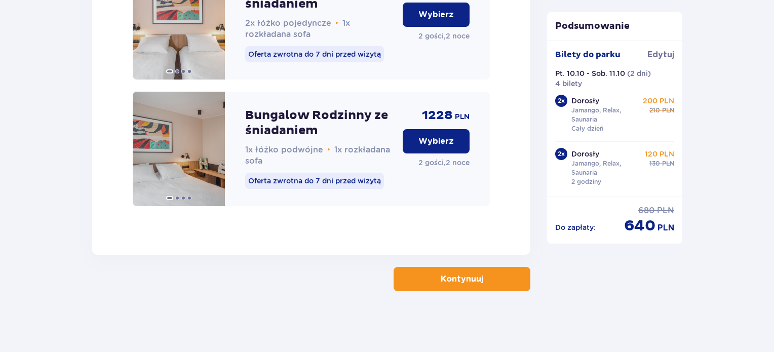
click at [461, 277] on p "Kontynuuj" at bounding box center [462, 279] width 43 height 11
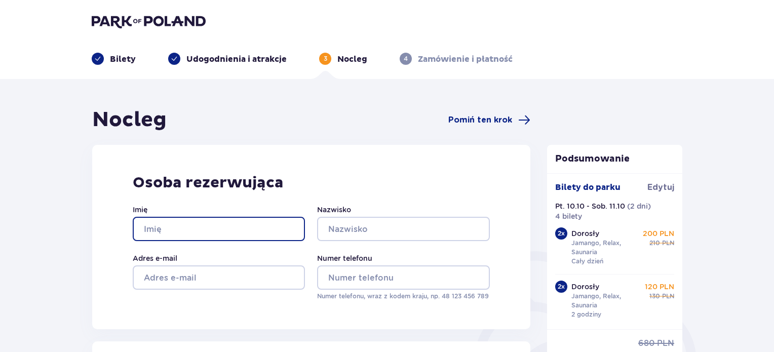
click at [255, 226] on input "Imię" at bounding box center [219, 229] width 172 height 24
type input "[PERSON_NAME]"
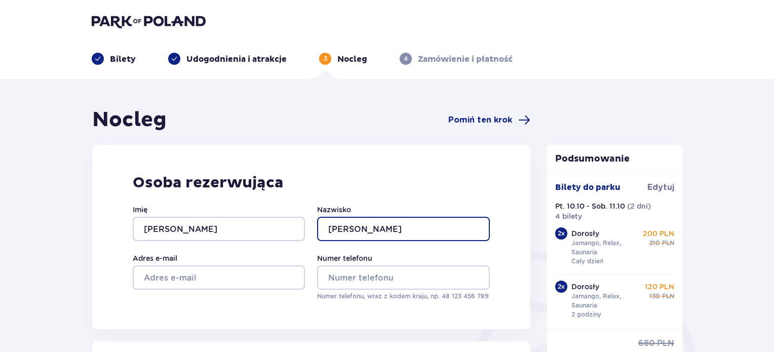
type input "[PERSON_NAME]"
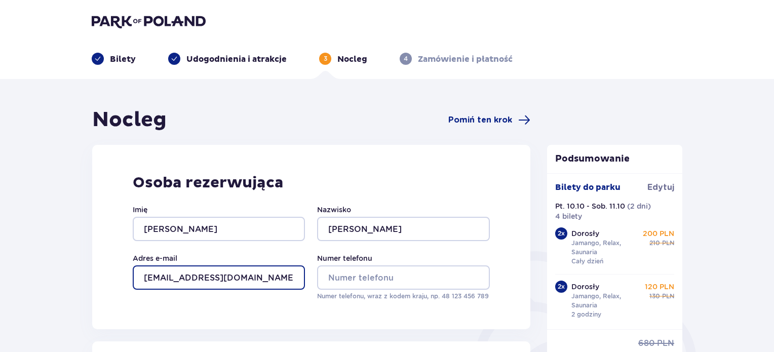
type input "[EMAIL_ADDRESS][DOMAIN_NAME]"
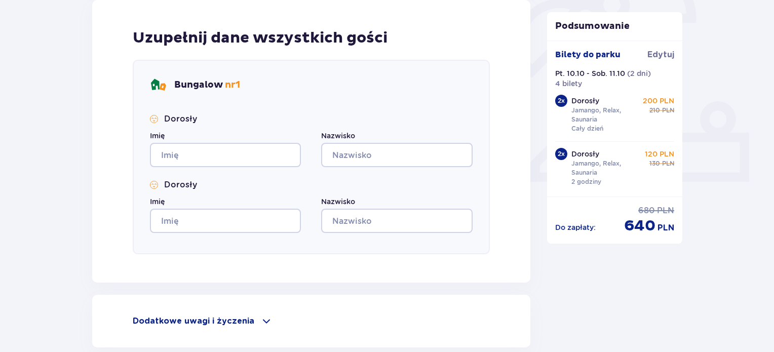
scroll to position [360, 0]
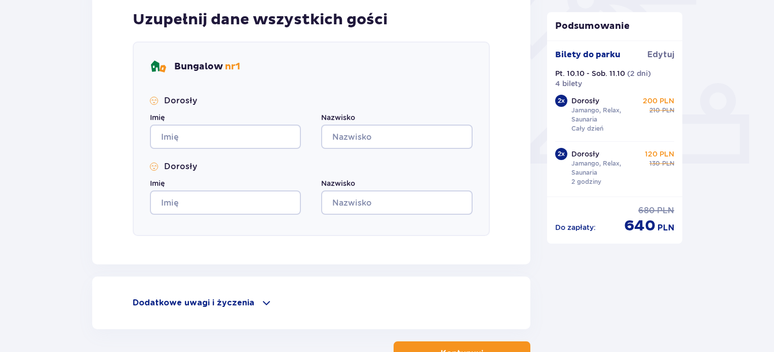
type input "692460207"
click at [186, 140] on input "Imię" at bounding box center [225, 137] width 151 height 24
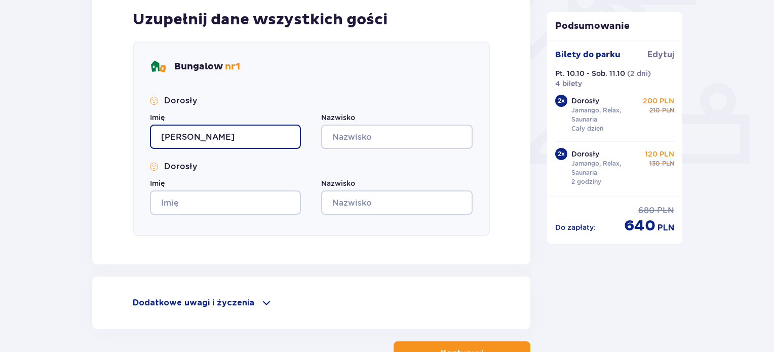
type input "[PERSON_NAME]"
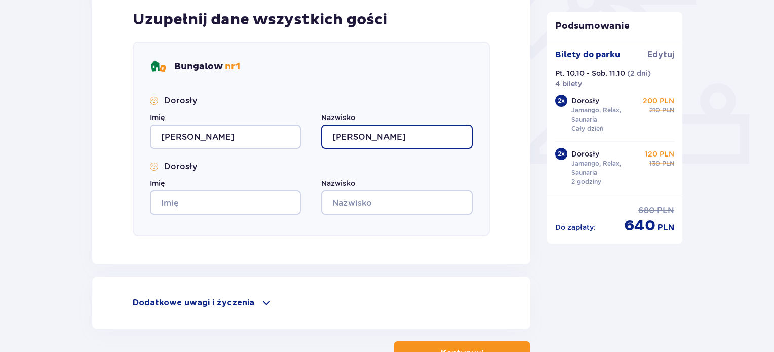
type input "[PERSON_NAME]"
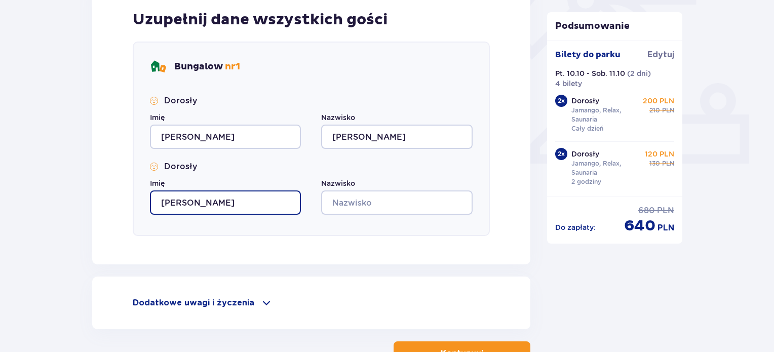
type input "[PERSON_NAME]"
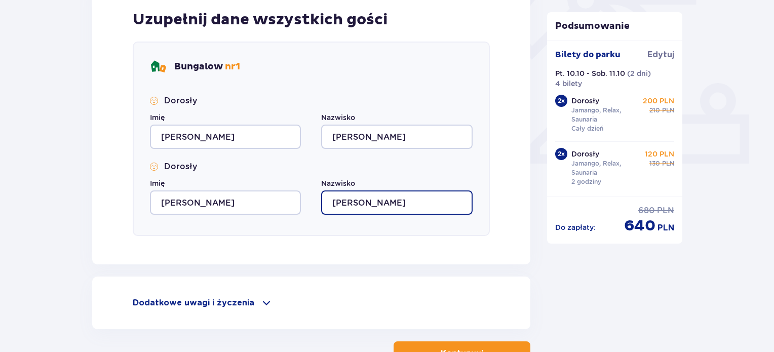
type input "[PERSON_NAME]"
click at [425, 350] on button "Kontynuuj" at bounding box center [462, 354] width 137 height 24
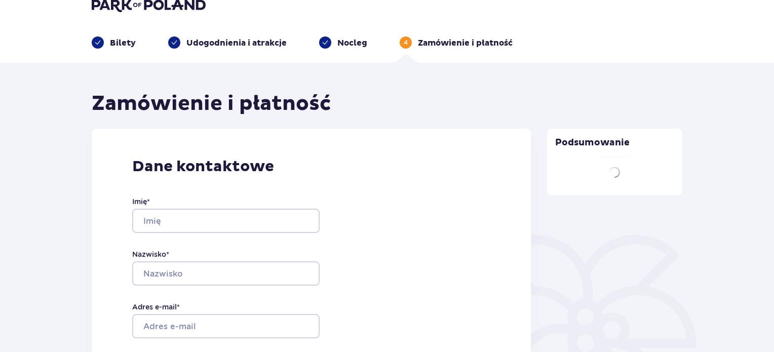
type input "[PERSON_NAME]"
type input "[EMAIL_ADDRESS][DOMAIN_NAME]"
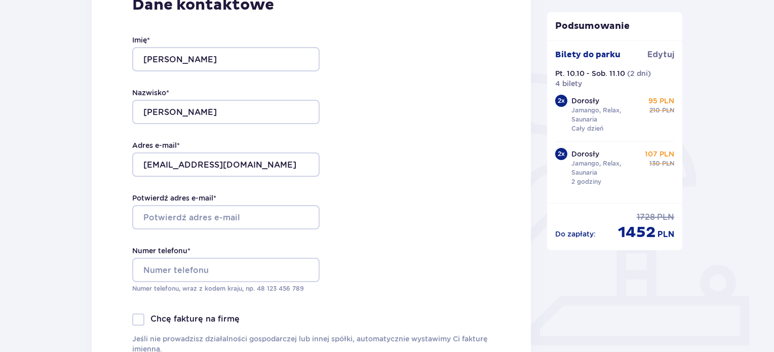
scroll to position [178, 0]
click at [584, 113] on p "Jamango, Relax, Saunaria" at bounding box center [607, 115] width 70 height 18
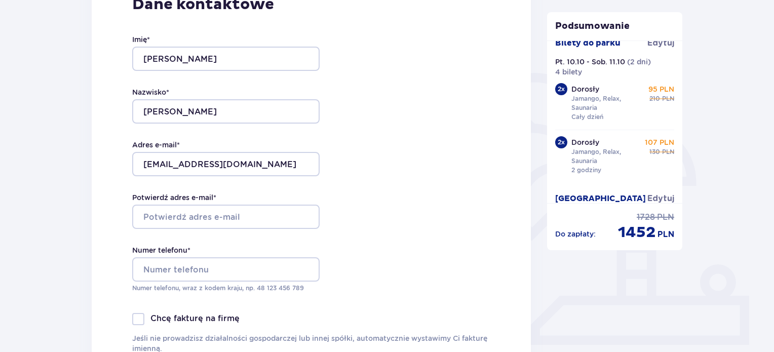
scroll to position [0, 0]
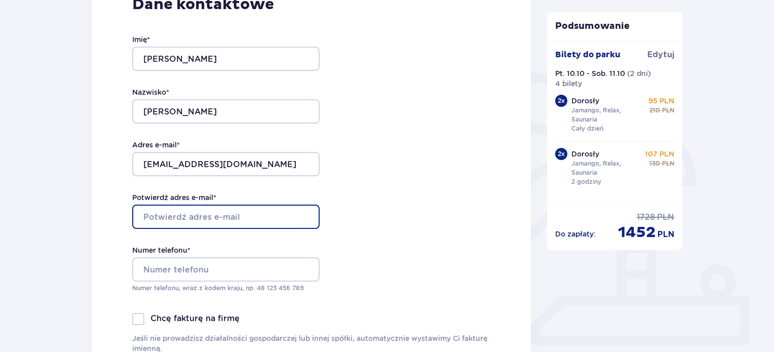
click at [269, 218] on input "Potwierdź adres e-mail *" at bounding box center [226, 217] width 188 height 24
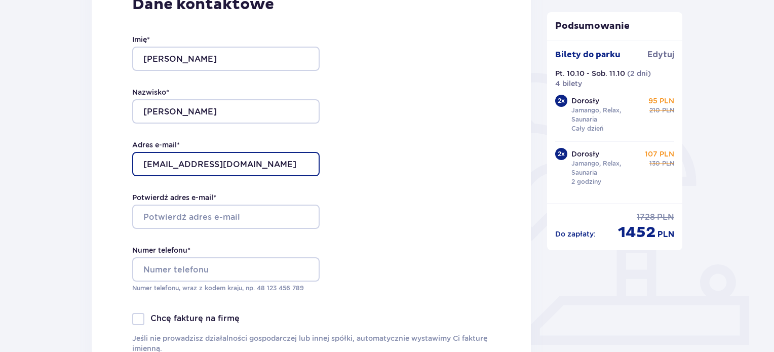
drag, startPoint x: 255, startPoint y: 170, endPoint x: 134, endPoint y: 160, distance: 122.0
click at [134, 160] on input "[EMAIL_ADDRESS][DOMAIN_NAME]" at bounding box center [226, 164] width 188 height 24
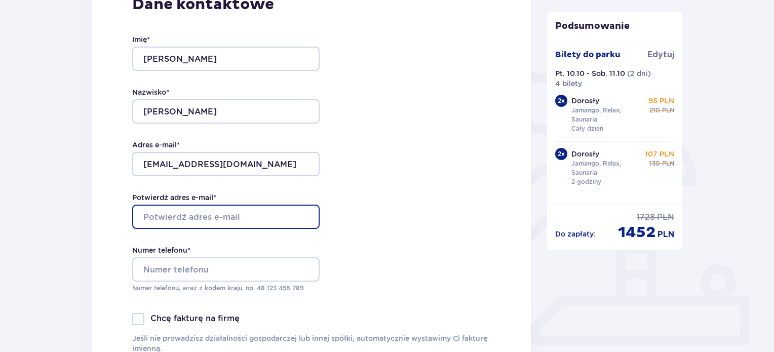
click at [169, 218] on input "Potwierdź adres e-mail *" at bounding box center [226, 217] width 188 height 24
paste input "[EMAIL_ADDRESS][DOMAIN_NAME]"
type input "[EMAIL_ADDRESS][DOMAIN_NAME]"
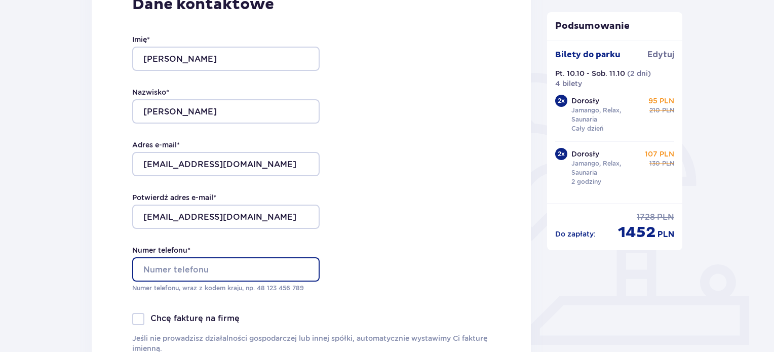
click at [177, 270] on input "Numer telefonu *" at bounding box center [226, 269] width 188 height 24
type input "6"
type input "692460207"
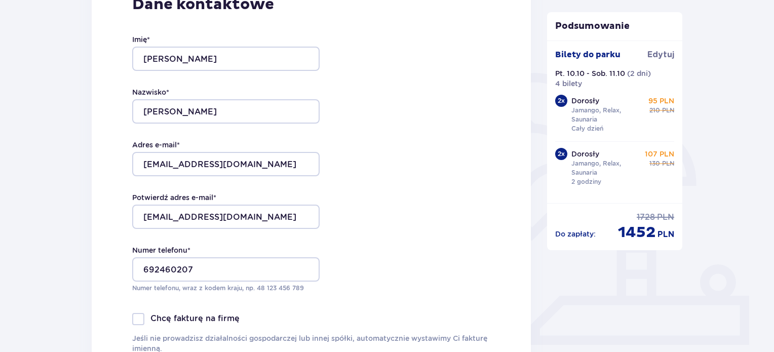
click at [413, 184] on div "Dane kontaktowe Imię * [PERSON_NAME] * GAJEWSKA Adres e-mail * [EMAIL_ADDRESS][…" at bounding box center [311, 180] width 439 height 426
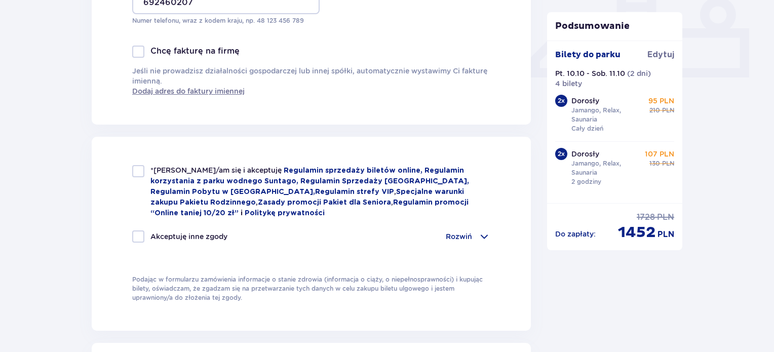
scroll to position [455, 0]
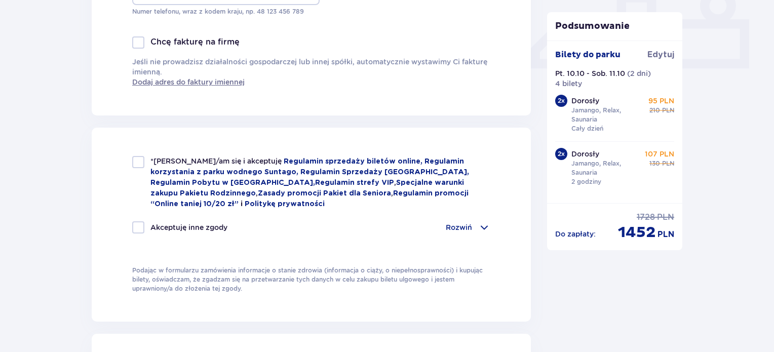
click at [142, 163] on div at bounding box center [138, 162] width 12 height 12
checkbox input "true"
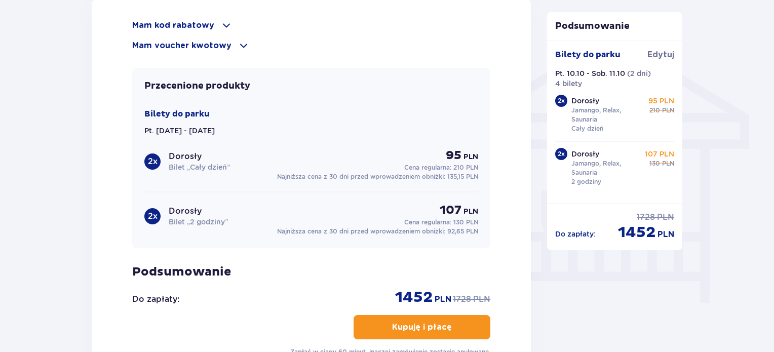
scroll to position [795, 0]
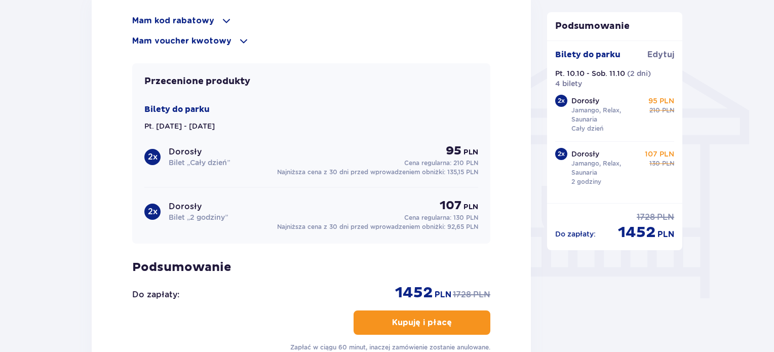
click at [184, 158] on p "Bilet „Cały dzień”" at bounding box center [199, 163] width 61 height 10
click at [156, 156] on div "2 x" at bounding box center [152, 157] width 16 height 16
click at [173, 123] on p "Pt. [DATE] - [DATE]" at bounding box center [179, 126] width 70 height 10
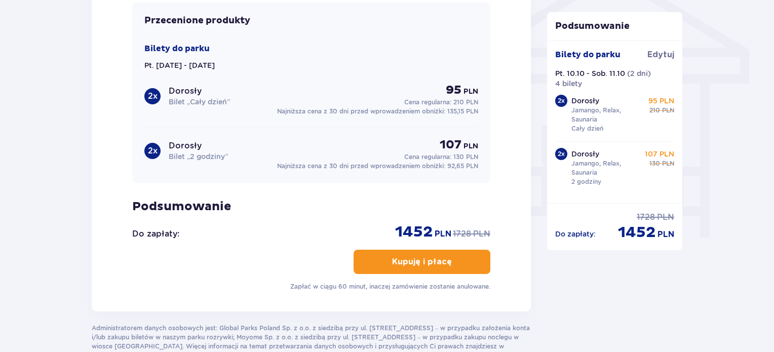
scroll to position [844, 0]
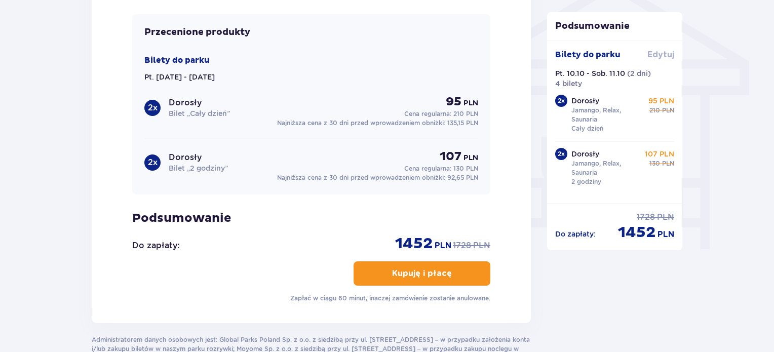
click at [667, 55] on span "Edytuj" at bounding box center [661, 54] width 27 height 11
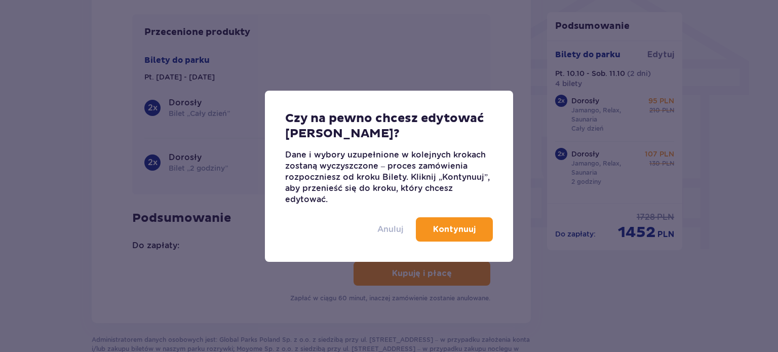
click at [395, 230] on p "Anuluj" at bounding box center [391, 229] width 26 height 11
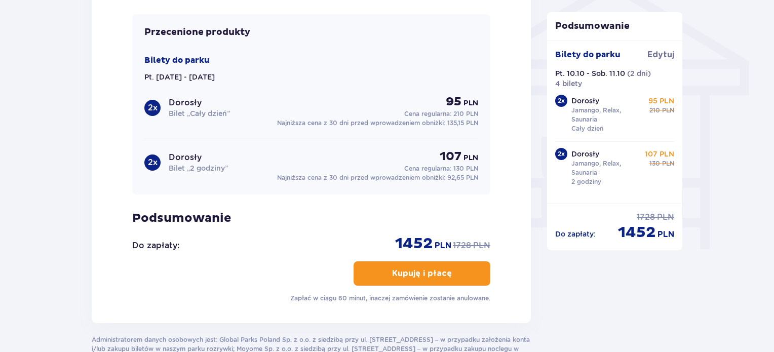
click at [409, 268] on p "Kupuję i płacę" at bounding box center [422, 273] width 60 height 11
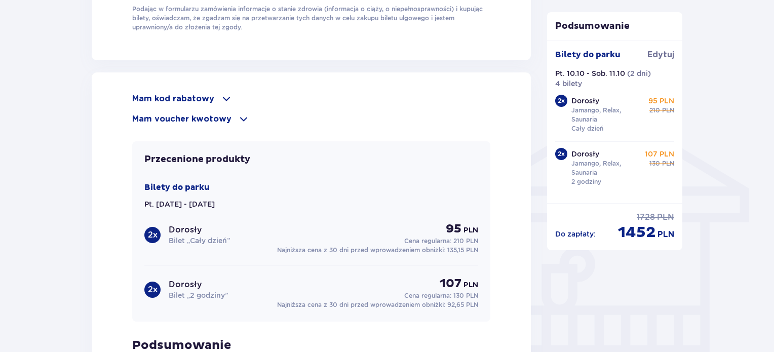
scroll to position [693, 0]
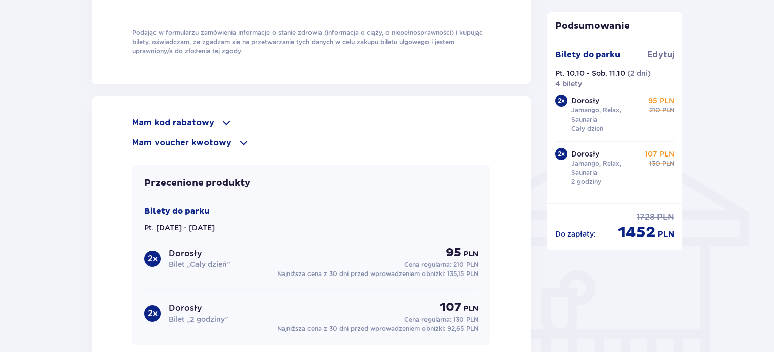
click at [221, 123] on span at bounding box center [226, 123] width 12 height 12
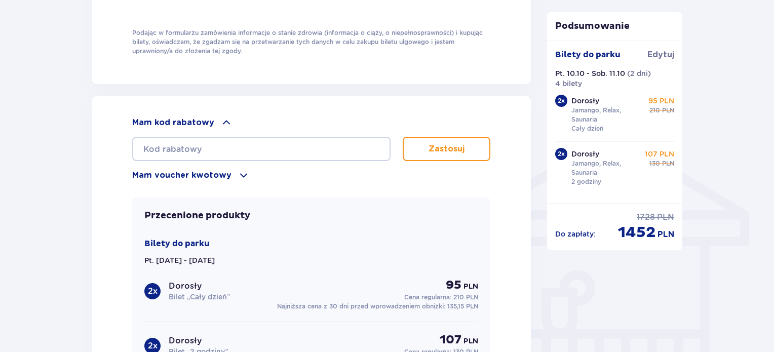
click at [238, 176] on span at bounding box center [244, 175] width 12 height 12
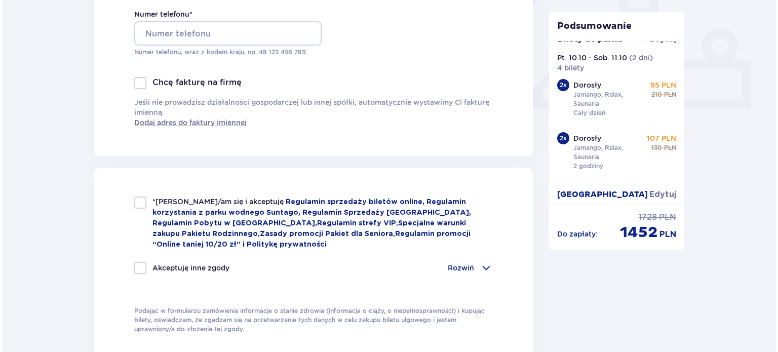
scroll to position [0, 0]
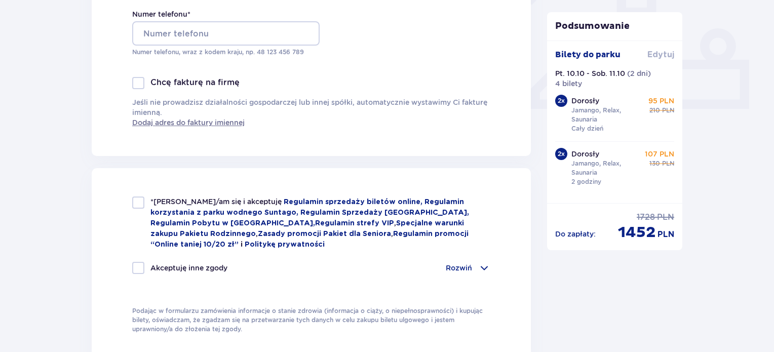
click at [658, 54] on span "Edytuj" at bounding box center [661, 54] width 27 height 11
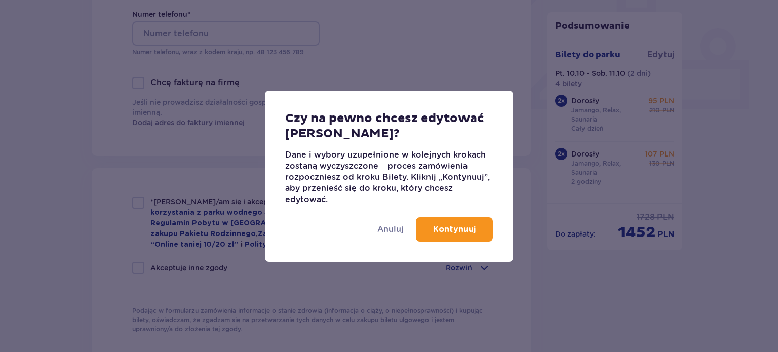
click at [458, 235] on button "Kontynuuj" at bounding box center [454, 229] width 77 height 24
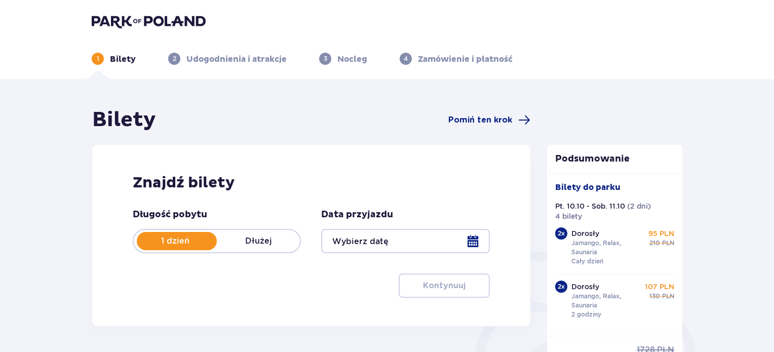
type input "[DATE] - [DATE]"
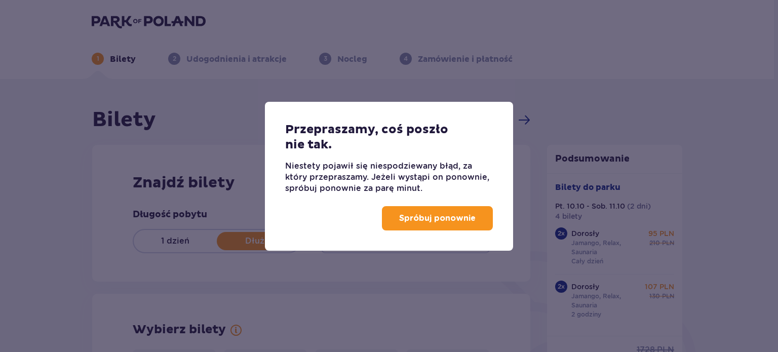
click at [446, 214] on p "Spróbuj ponownie" at bounding box center [437, 218] width 77 height 11
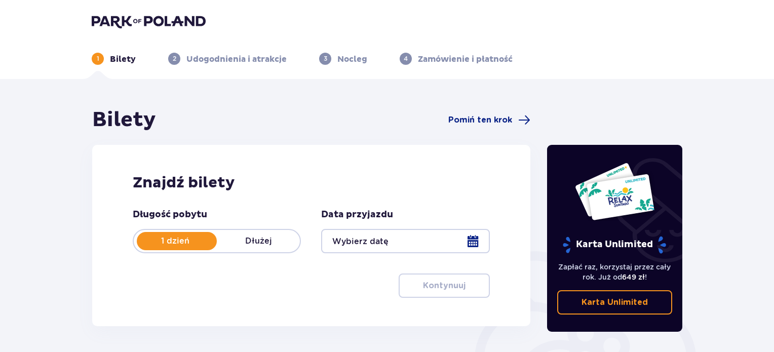
click at [476, 241] on div at bounding box center [405, 241] width 168 height 24
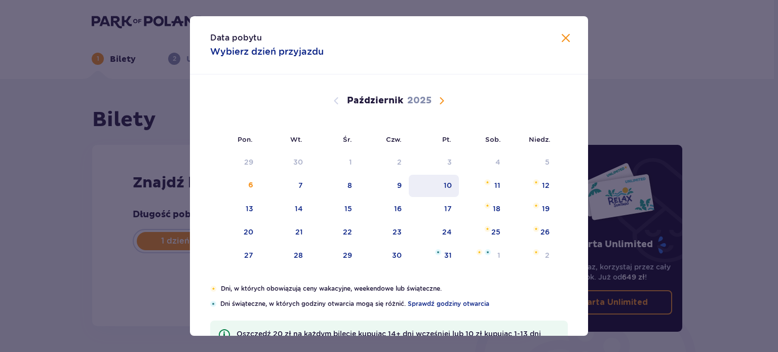
click at [447, 190] on div "10" at bounding box center [448, 185] width 8 height 10
type input "[DATE]"
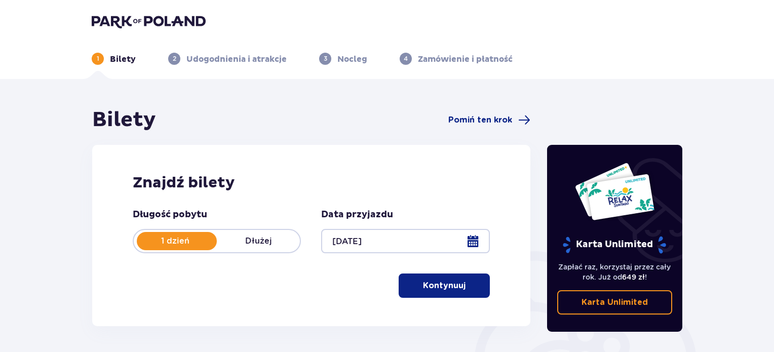
click at [423, 282] on p "Kontynuuj" at bounding box center [444, 285] width 43 height 11
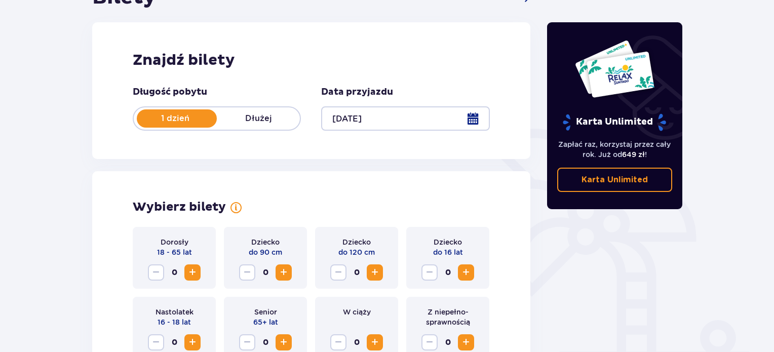
scroll to position [125, 0]
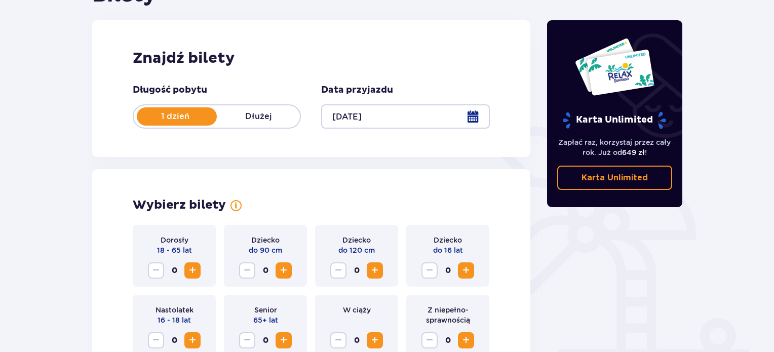
click at [195, 270] on span "Zwiększ" at bounding box center [192, 271] width 12 height 12
click at [469, 119] on div at bounding box center [405, 116] width 168 height 24
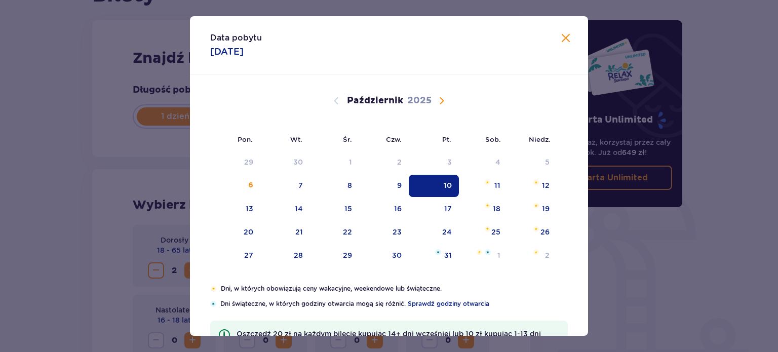
click at [648, 236] on div "Data pobytu [DATE] Pon. Wt. Śr. Czw. Pt. Sob. [GEOGRAPHIC_DATA]. [DATE] 1 2 3 4…" at bounding box center [389, 176] width 778 height 352
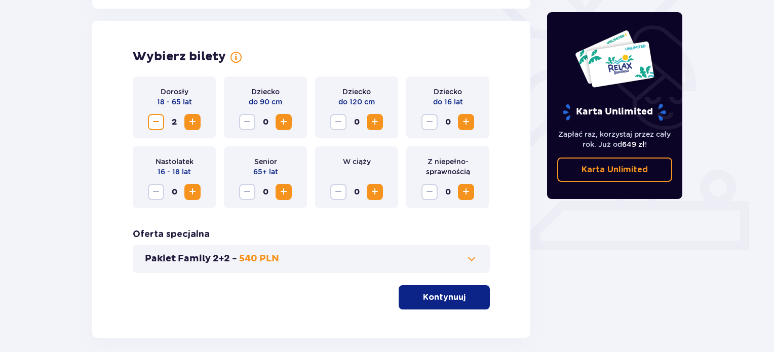
scroll to position [274, 0]
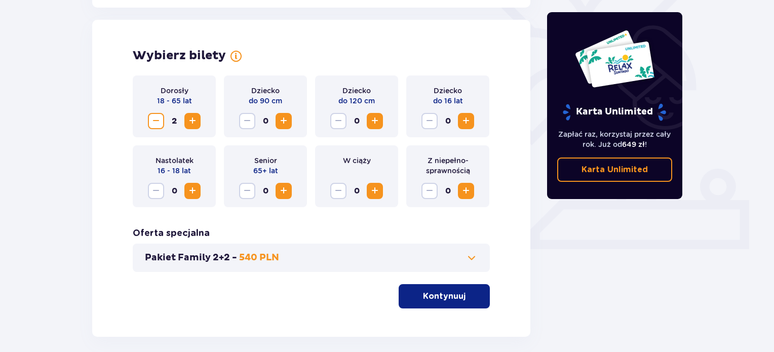
click at [455, 293] on p "Kontynuuj" at bounding box center [444, 296] width 43 height 11
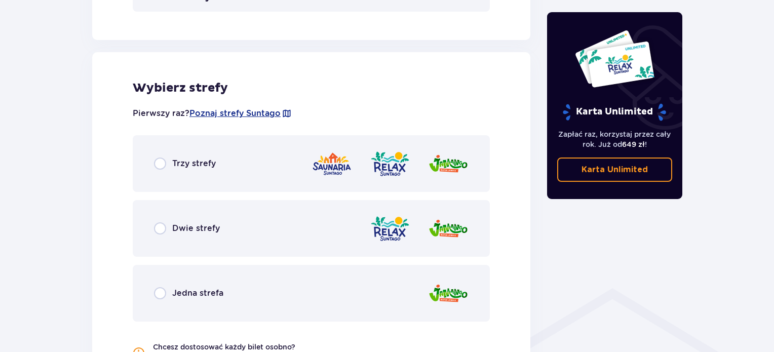
scroll to position [563, 0]
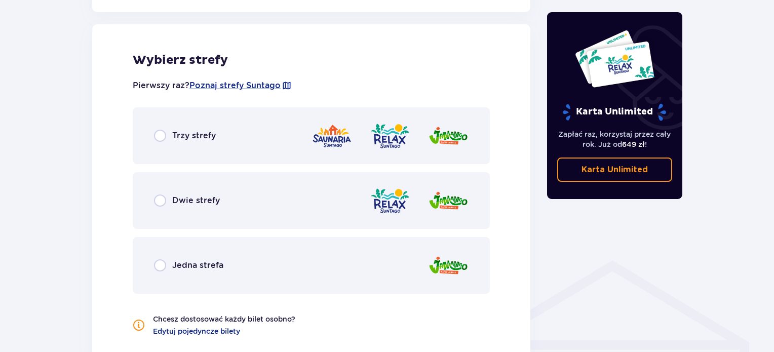
click at [195, 137] on span "Trzy strefy" at bounding box center [194, 135] width 44 height 11
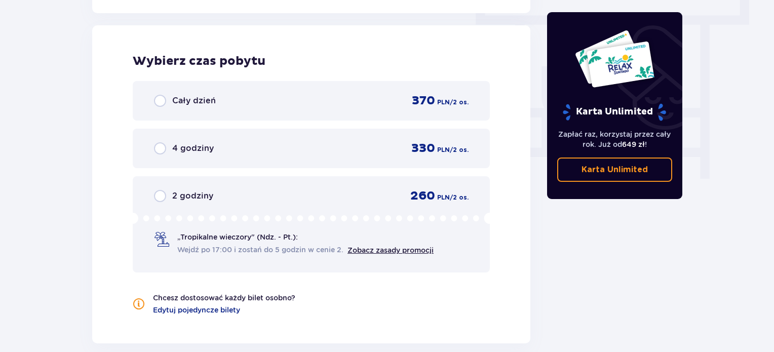
scroll to position [915, 0]
click at [182, 198] on span "2 godziny" at bounding box center [192, 195] width 41 height 11
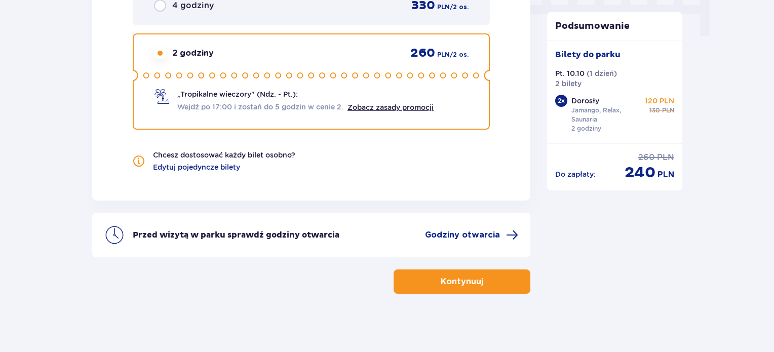
scroll to position [1058, 0]
click at [474, 276] on p "Kontynuuj" at bounding box center [462, 280] width 43 height 11
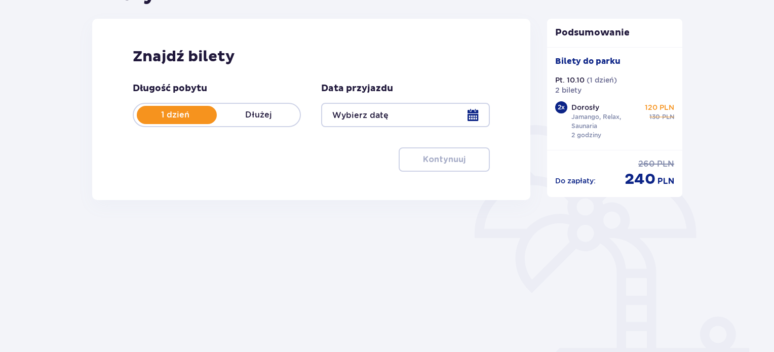
type input "[DATE]"
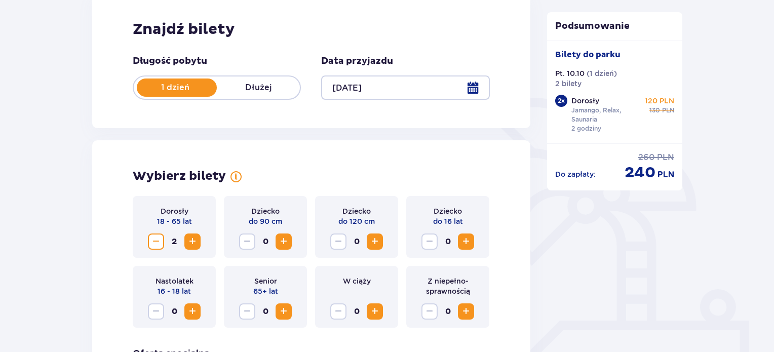
scroll to position [155, 0]
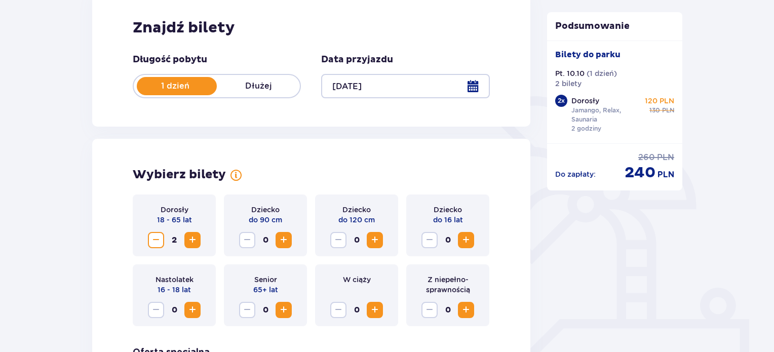
click at [247, 87] on p "Dłużej" at bounding box center [258, 86] width 83 height 11
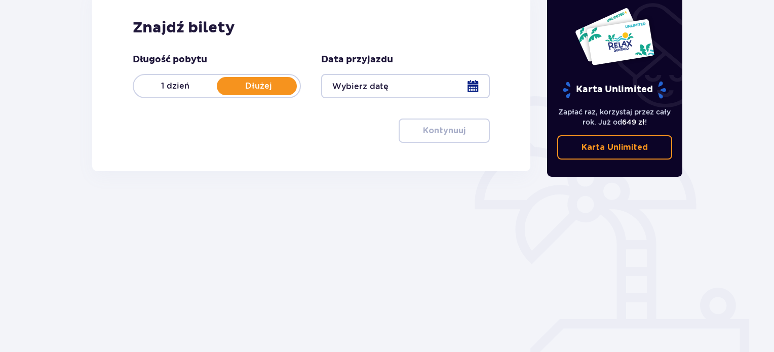
click at [472, 89] on div at bounding box center [405, 86] width 168 height 24
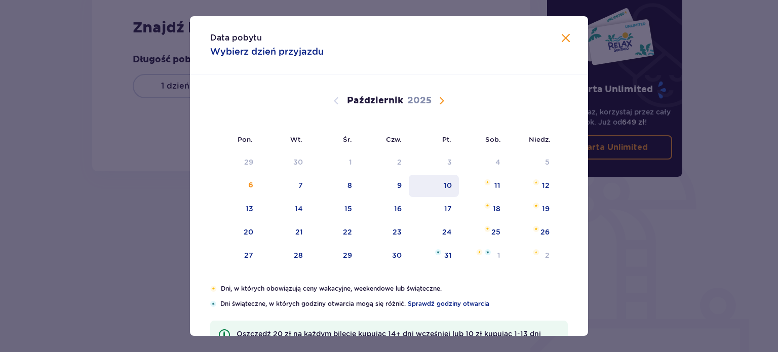
click at [450, 183] on div "10" at bounding box center [448, 185] width 8 height 10
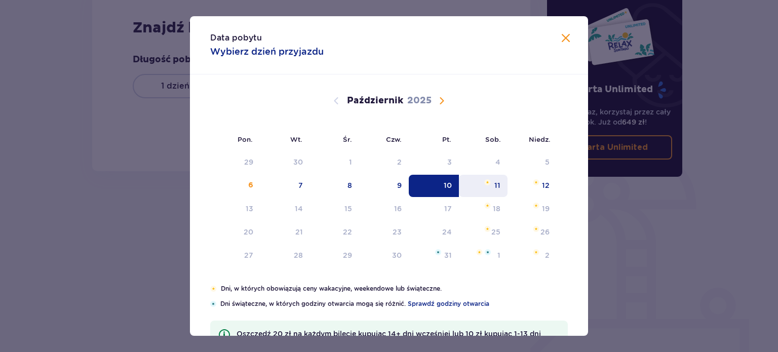
click at [489, 187] on div "11" at bounding box center [483, 186] width 49 height 22
type input "10.10.25 - 11.10.25"
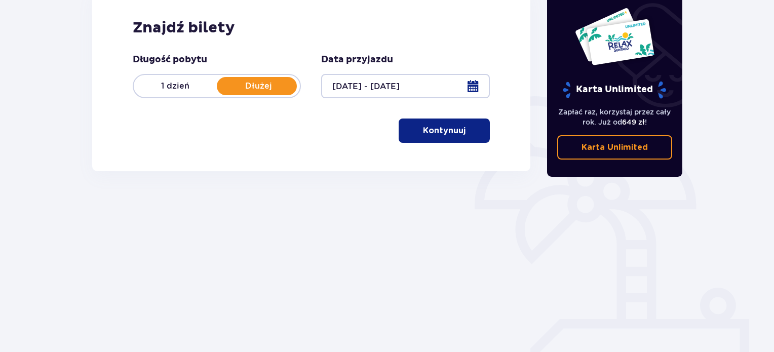
click at [434, 128] on p "Kontynuuj" at bounding box center [444, 130] width 43 height 11
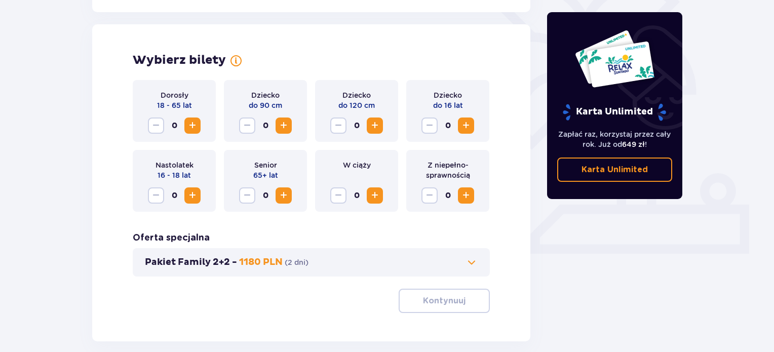
scroll to position [282, 0]
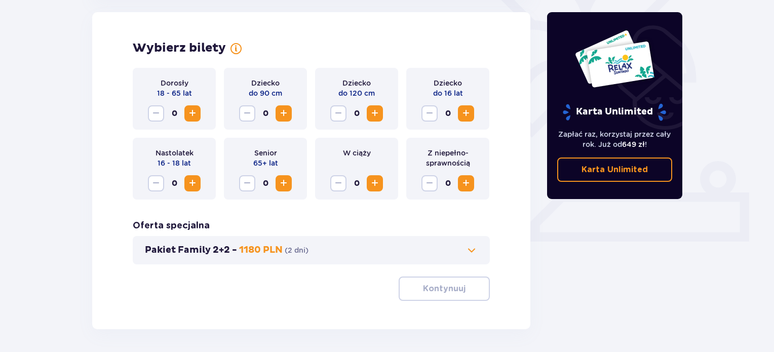
click at [192, 115] on span "Zwiększ" at bounding box center [192, 113] width 12 height 12
click at [432, 290] on p "Kontynuuj" at bounding box center [444, 288] width 43 height 11
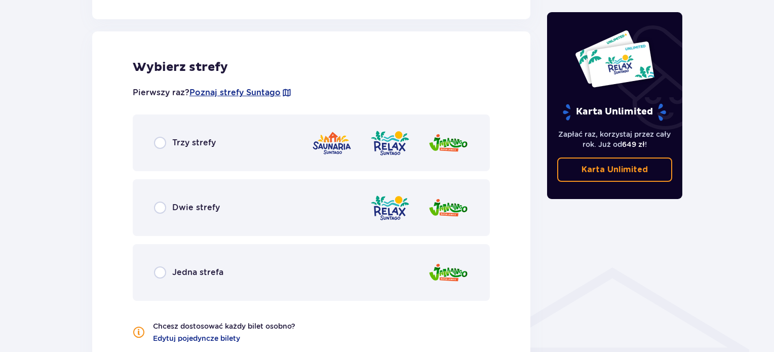
scroll to position [563, 0]
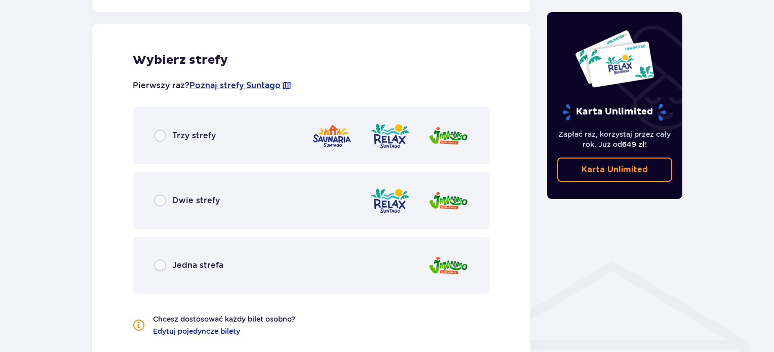
click at [195, 134] on span "Trzy strefy" at bounding box center [194, 135] width 44 height 11
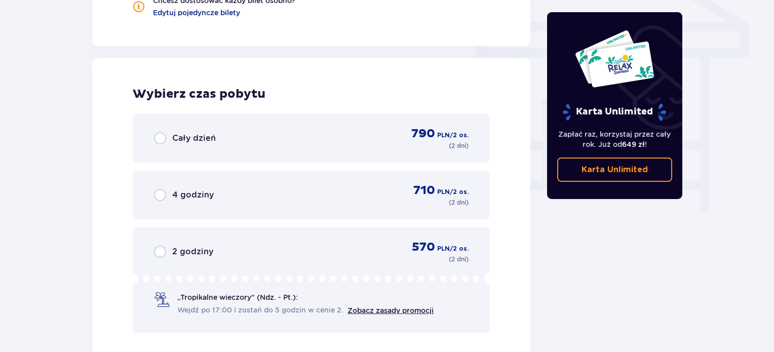
scroll to position [915, 0]
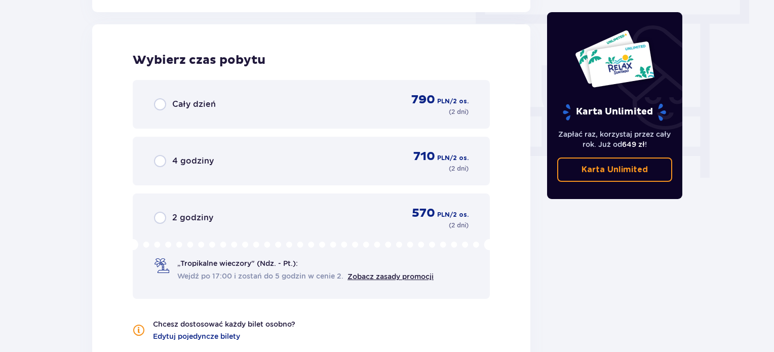
click at [185, 108] on span "Cały dzień" at bounding box center [194, 104] width 44 height 11
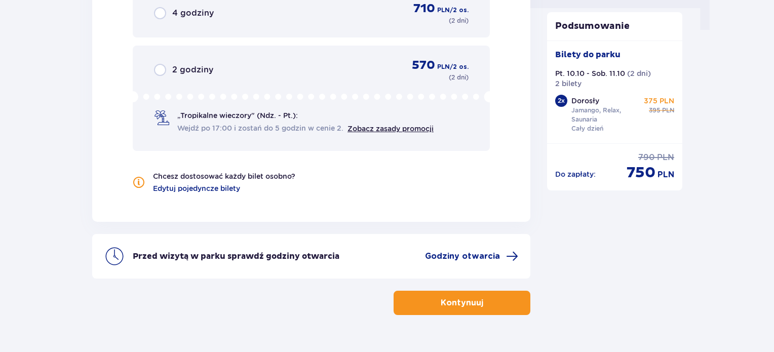
scroll to position [1086, 0]
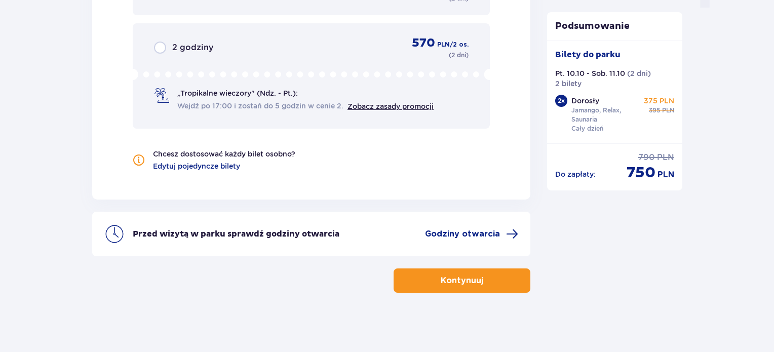
click at [445, 284] on p "Kontynuuj" at bounding box center [462, 280] width 43 height 11
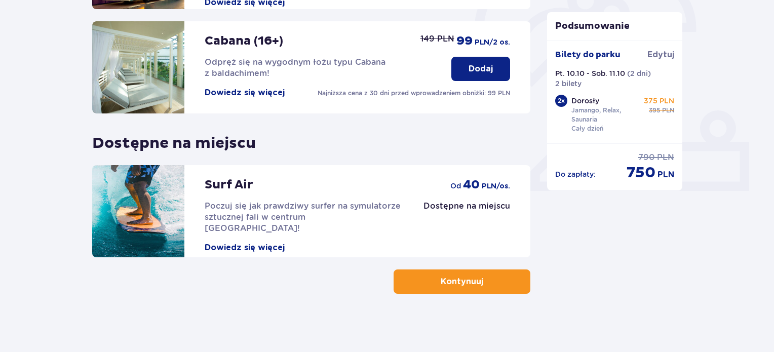
scroll to position [334, 0]
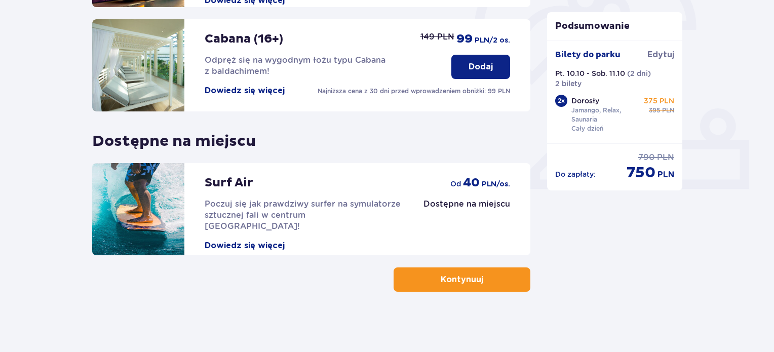
click at [465, 281] on p "Kontynuuj" at bounding box center [462, 279] width 43 height 11
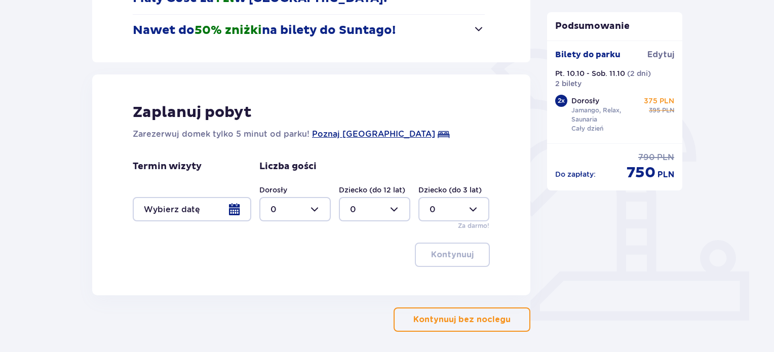
scroll to position [205, 0]
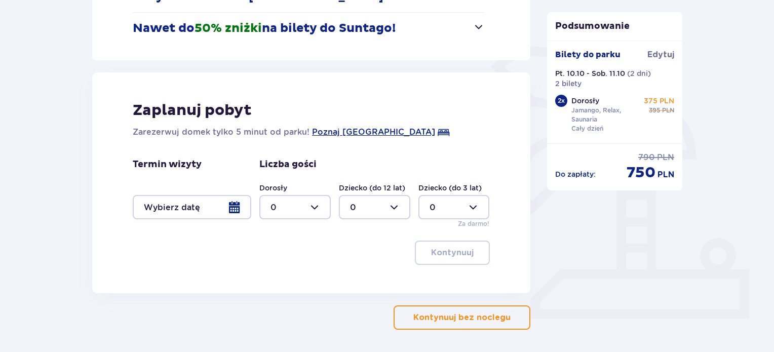
click at [235, 207] on div at bounding box center [192, 207] width 119 height 24
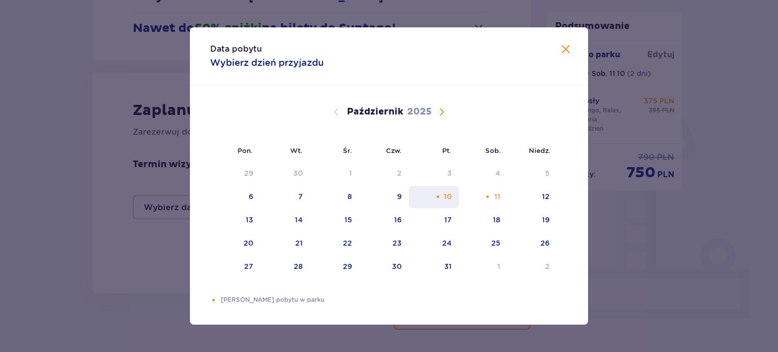
click at [441, 199] on div "Pomarańczowa kropka" at bounding box center [438, 197] width 7 height 7
click at [550, 197] on div "12" at bounding box center [532, 197] width 49 height 22
type input "10.10.25 - 12.10.25"
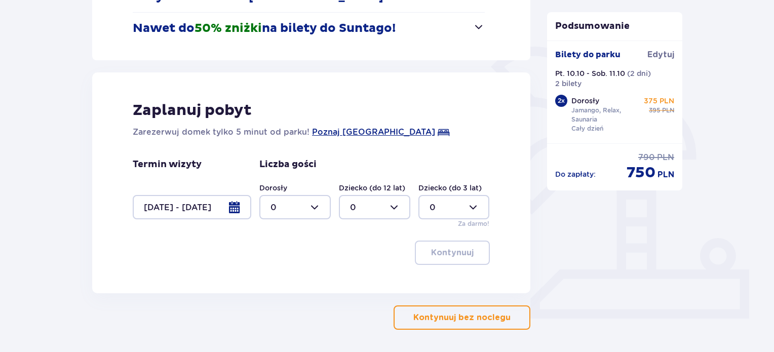
click at [312, 209] on div at bounding box center [294, 207] width 71 height 24
click at [277, 281] on div "2" at bounding box center [295, 280] width 49 height 11
type input "2"
click at [453, 254] on p "Kontynuuj" at bounding box center [452, 252] width 43 height 11
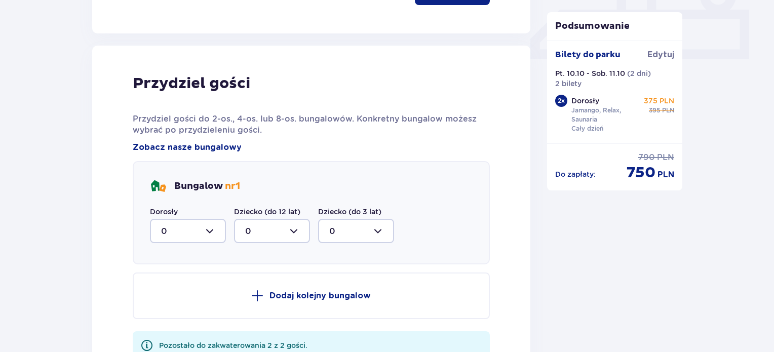
scroll to position [498, 0]
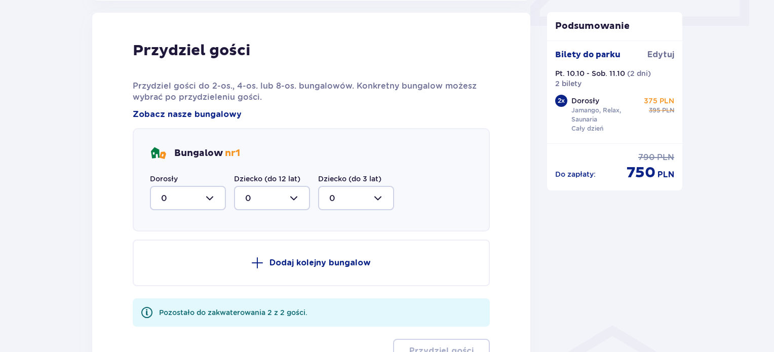
click at [205, 200] on div at bounding box center [188, 198] width 76 height 24
click at [170, 273] on div "2" at bounding box center [188, 271] width 54 height 11
type input "2"
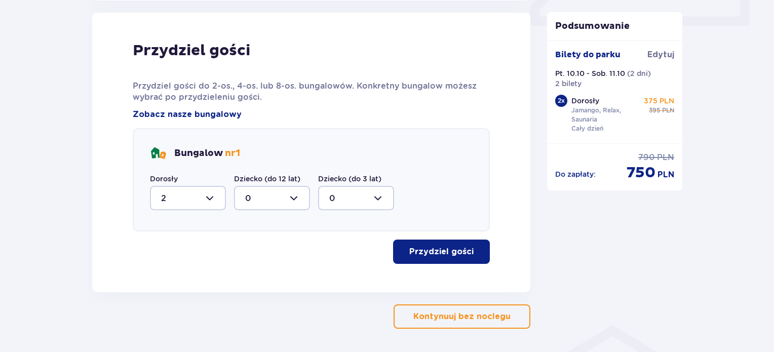
click at [435, 249] on p "Przydziel gości" at bounding box center [441, 251] width 64 height 11
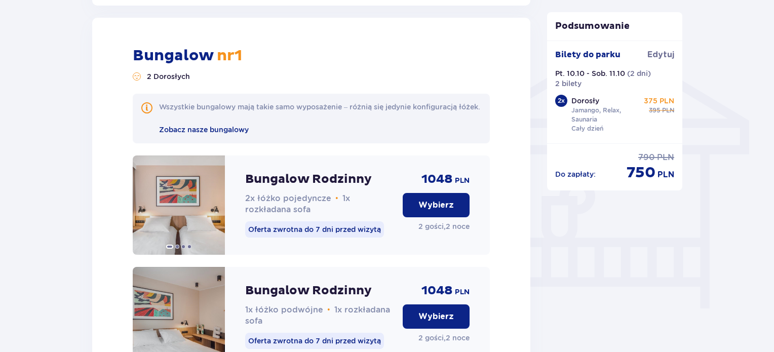
scroll to position [789, 0]
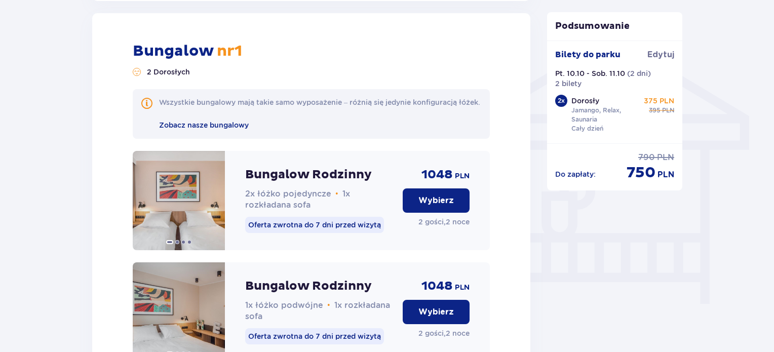
click at [434, 318] on p "Wybierz" at bounding box center [436, 312] width 35 height 11
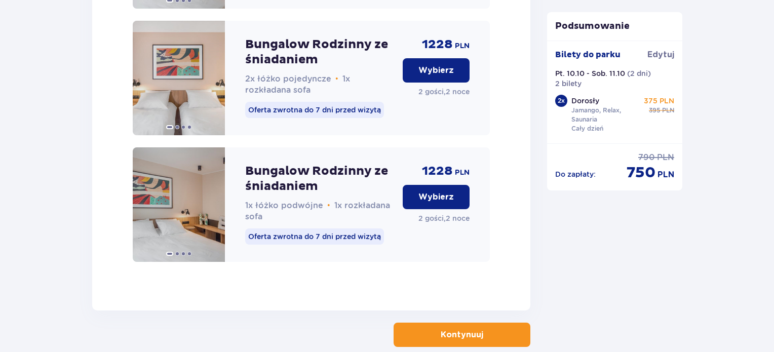
scroll to position [1209, 0]
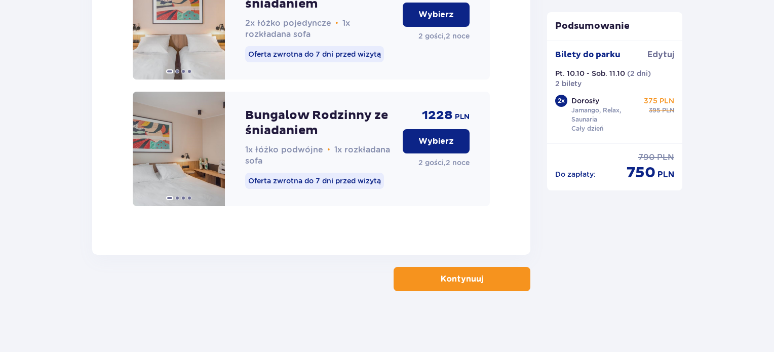
click at [461, 279] on p "Kontynuuj" at bounding box center [462, 279] width 43 height 11
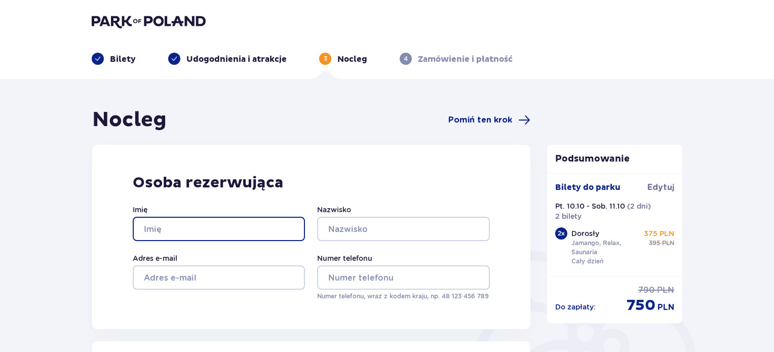
click at [266, 230] on input "Imię" at bounding box center [219, 229] width 172 height 24
type input "PAWEŁ"
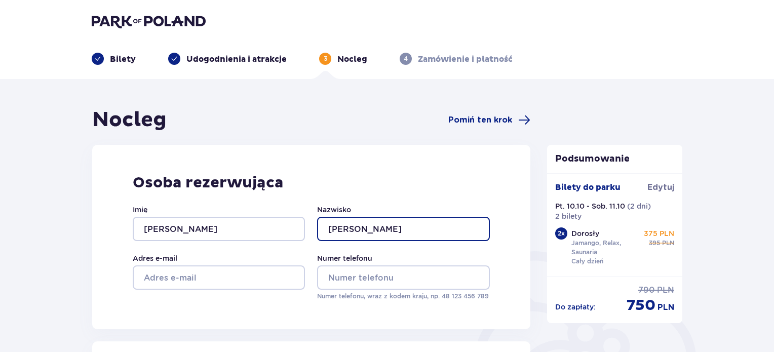
type input "GAJEWSKI"
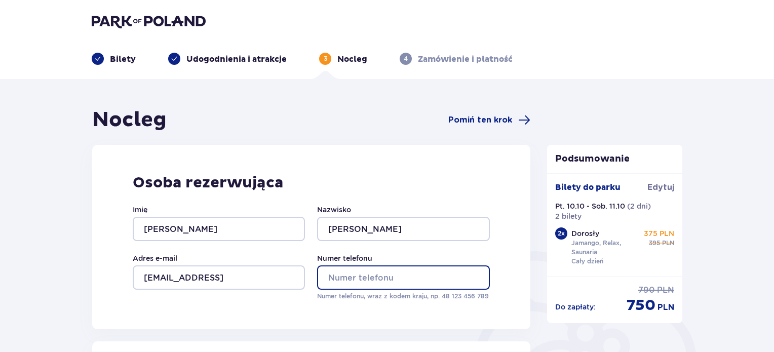
click at [339, 272] on input "Numer telefonu" at bounding box center [403, 278] width 172 height 24
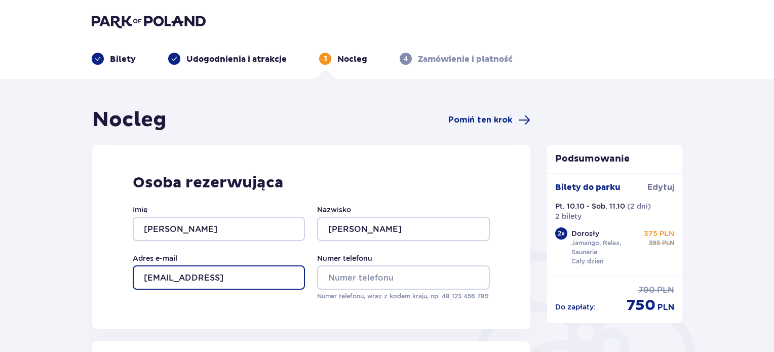
click at [275, 276] on input "kgajewska72@gmail" at bounding box center [219, 278] width 172 height 24
type input "kgajewska72@gmail.com"
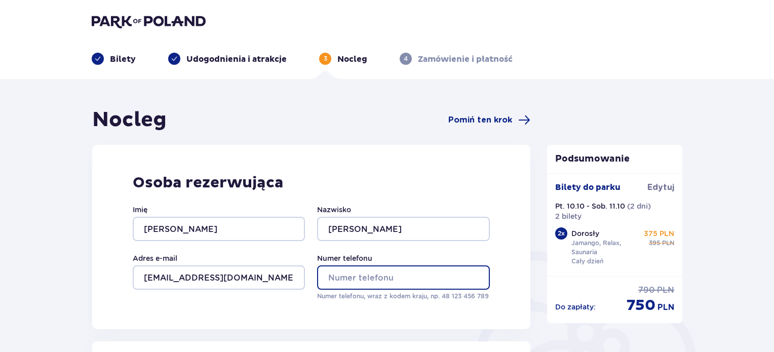
click at [358, 276] on input "Numer telefonu" at bounding box center [403, 278] width 172 height 24
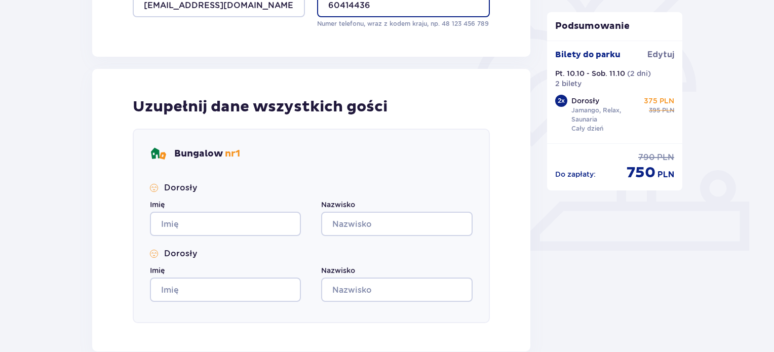
scroll to position [287, 0]
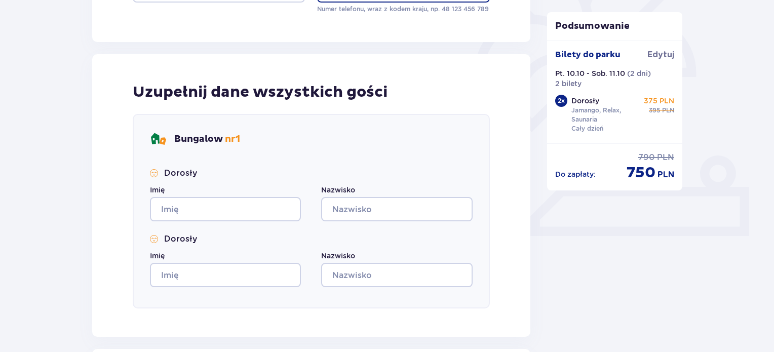
type input "60414436"
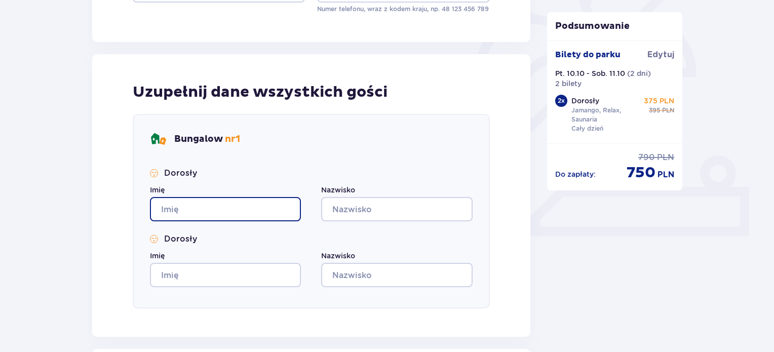
click at [286, 201] on input "Imię" at bounding box center [225, 209] width 151 height 24
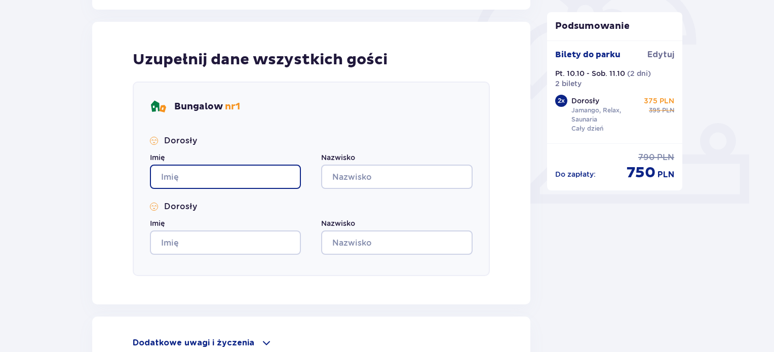
scroll to position [342, 0]
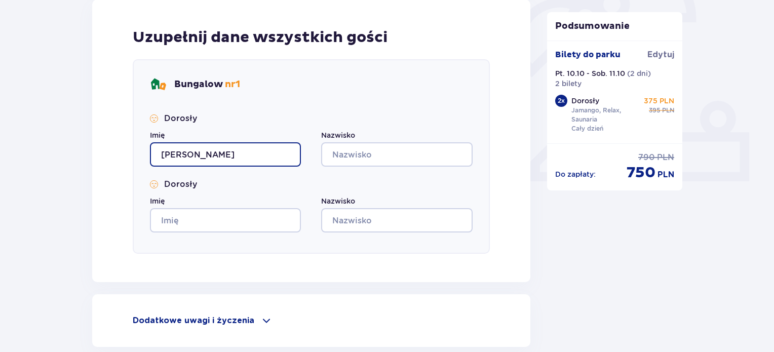
type input "PAWEŁ"
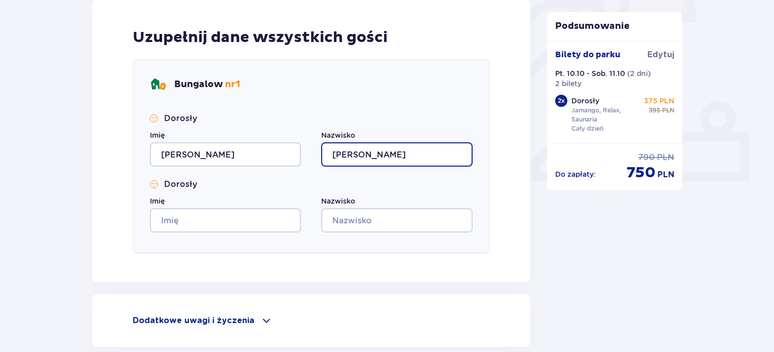
type input "GAJEWSKA"
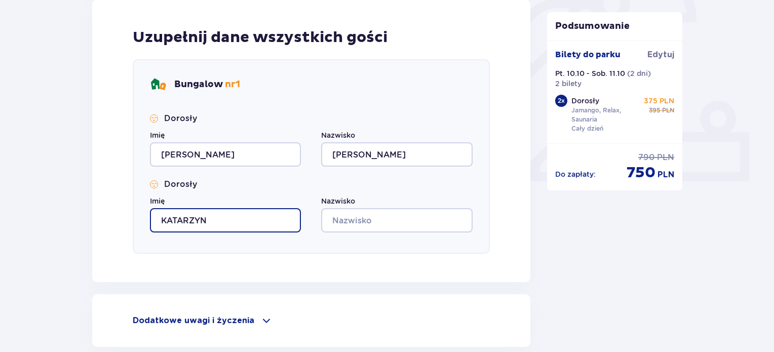
type input "KATARZYN"
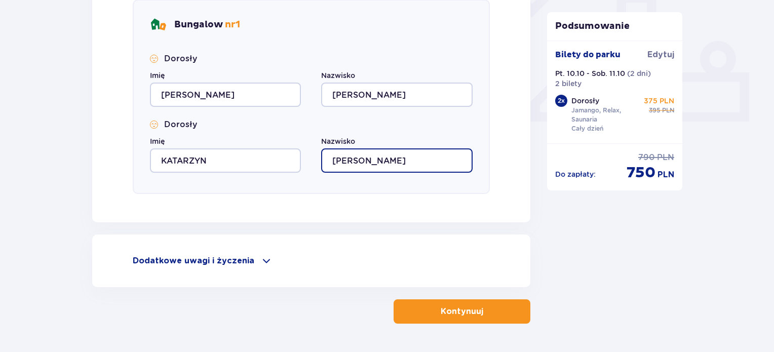
scroll to position [434, 0]
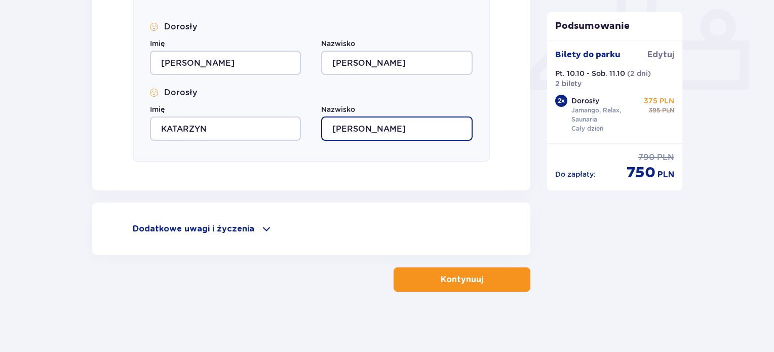
type input "GAJEWSKA"
click at [470, 279] on p "Kontynuuj" at bounding box center [462, 279] width 43 height 11
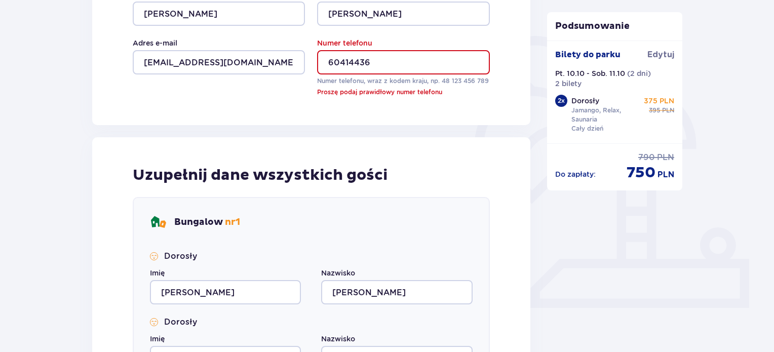
scroll to position [215, 0]
click at [404, 66] on input "60414436" at bounding box center [403, 63] width 172 height 24
click at [357, 60] on input "60414436" at bounding box center [403, 63] width 172 height 24
click at [352, 62] on input "60414436" at bounding box center [403, 63] width 172 height 24
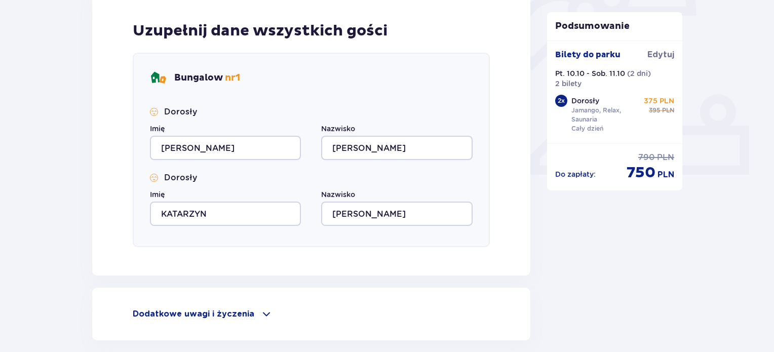
scroll to position [434, 0]
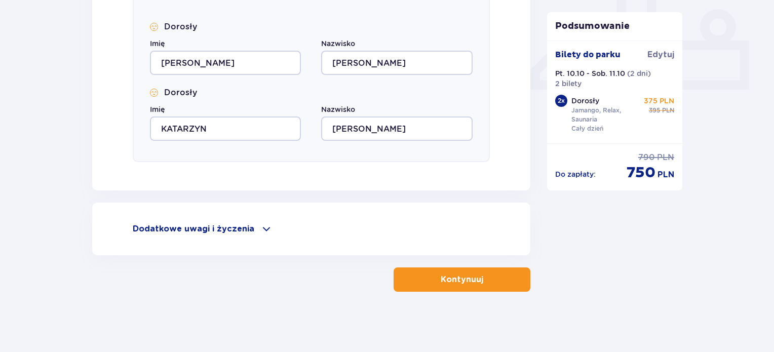
type input "604141436"
click at [455, 276] on p "Kontynuuj" at bounding box center [462, 279] width 43 height 11
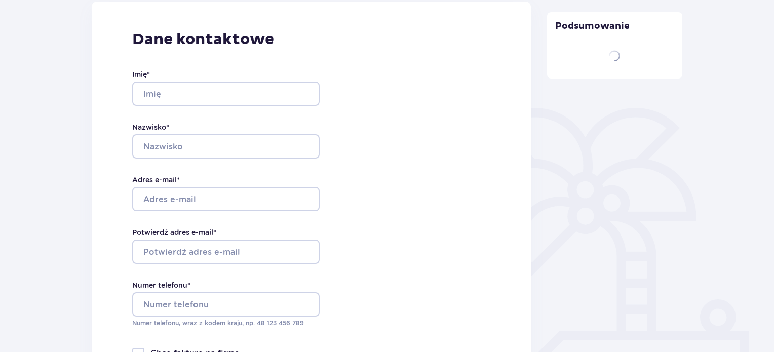
type input "KATARZYNA"
type input "GAJEWSKA"
type input "kgajewska72@gmail.com"
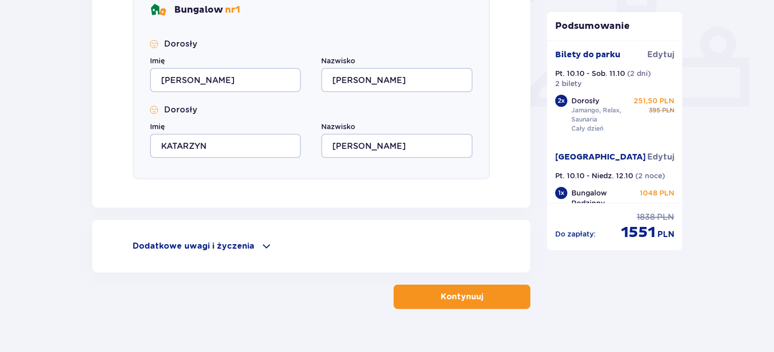
scroll to position [434, 0]
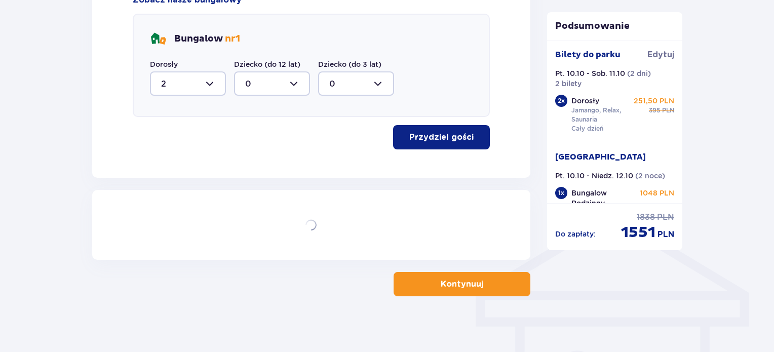
scroll to position [616, 0]
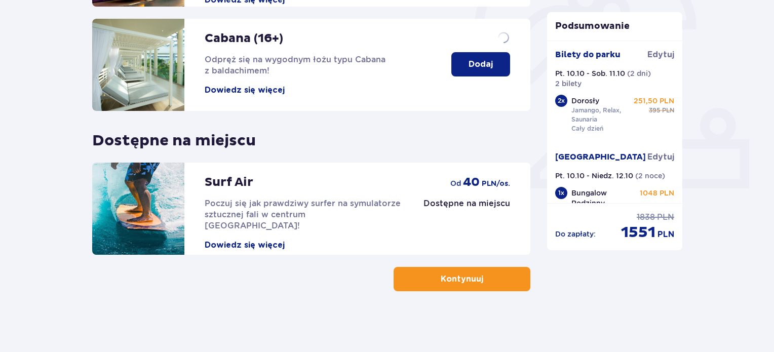
scroll to position [334, 0]
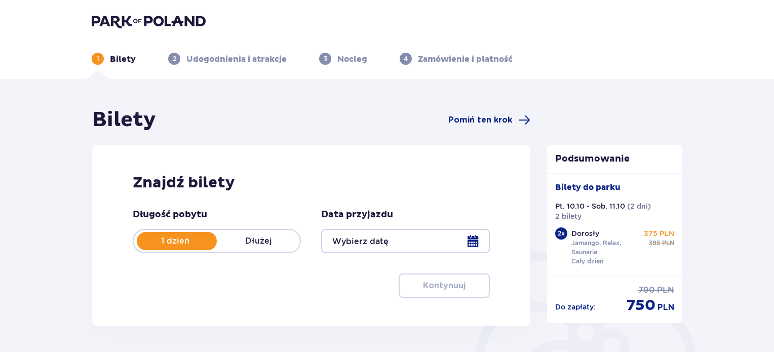
type input "10.10.25 - 11.10.25"
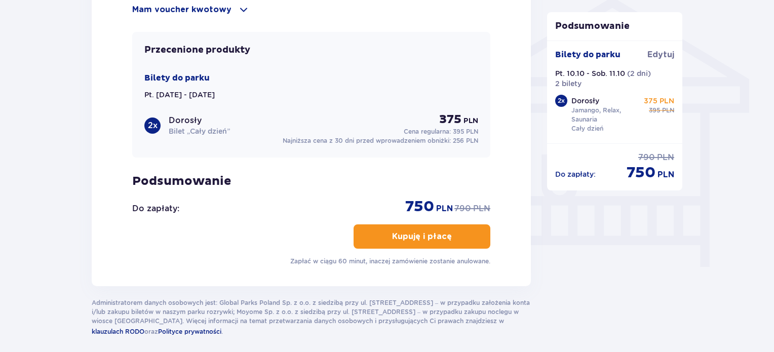
scroll to position [844, 0]
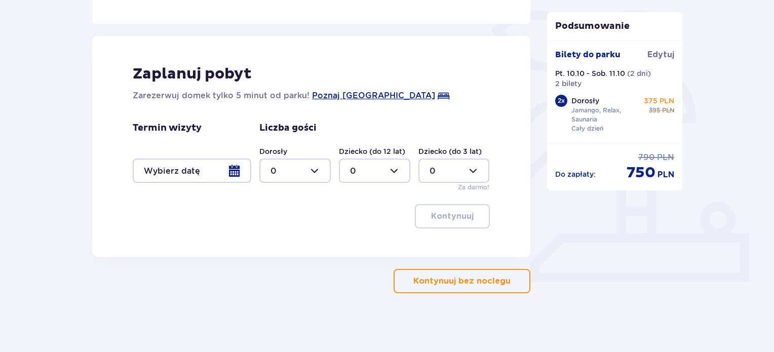
scroll to position [243, 0]
